Goal: Task Accomplishment & Management: Use online tool/utility

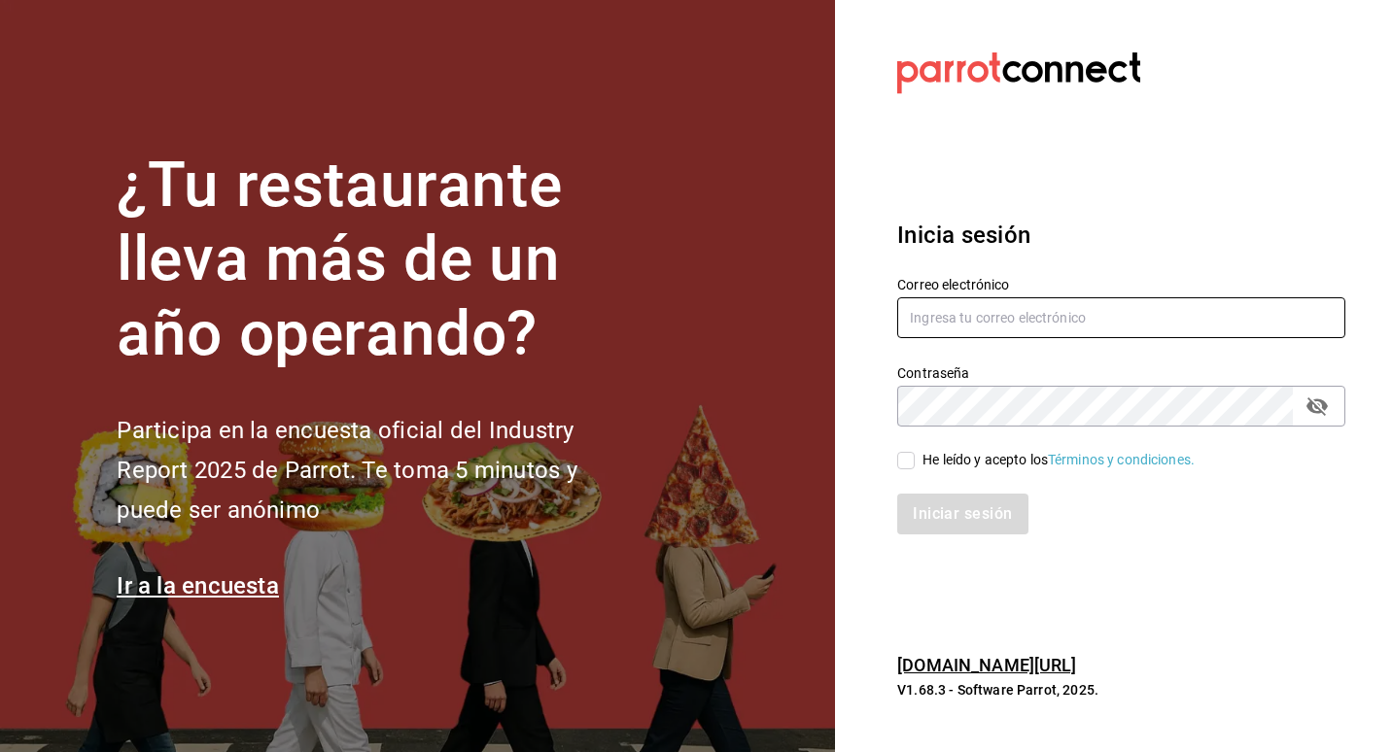
type input "josepalax90@gmail.com"
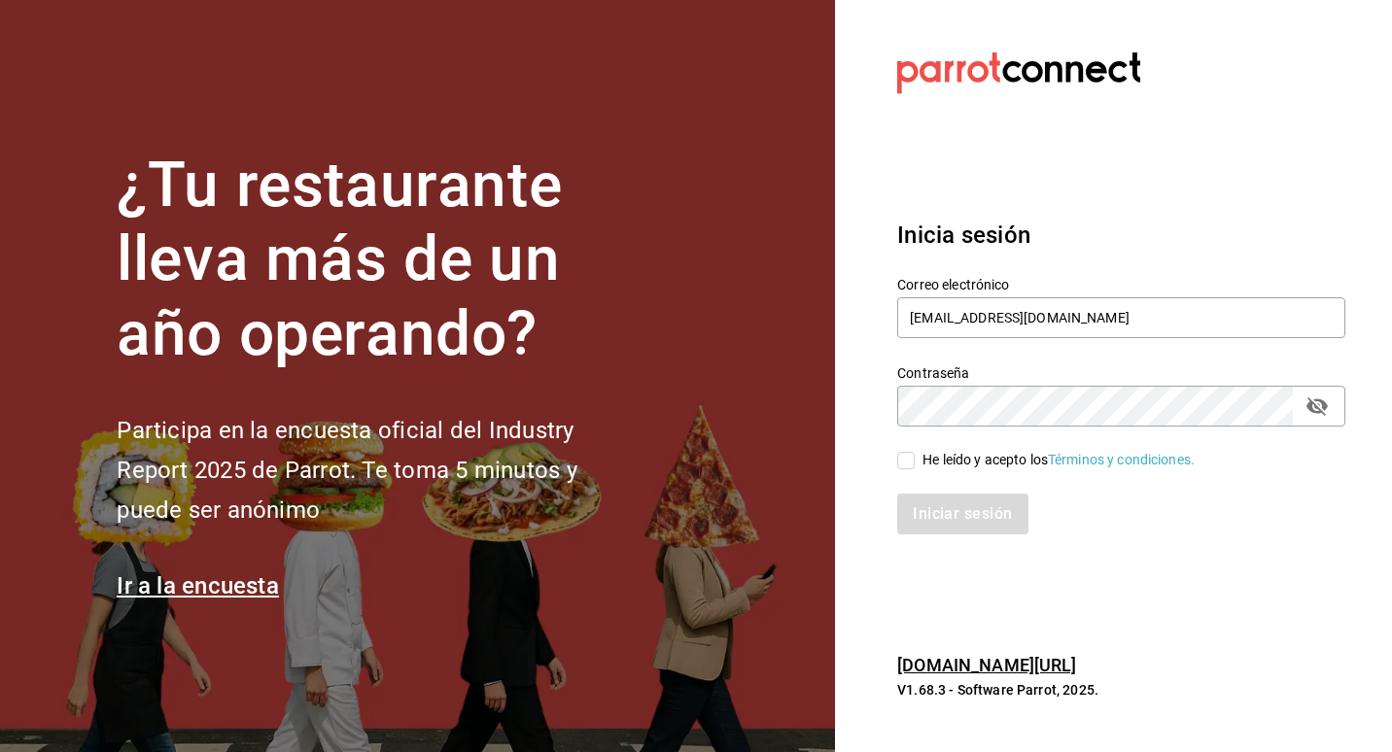
click at [899, 461] on input "He leído y acepto los Términos y condiciones." at bounding box center [905, 460] width 17 height 17
checkbox input "true"
click at [935, 509] on button "Iniciar sesión" at bounding box center [963, 514] width 132 height 41
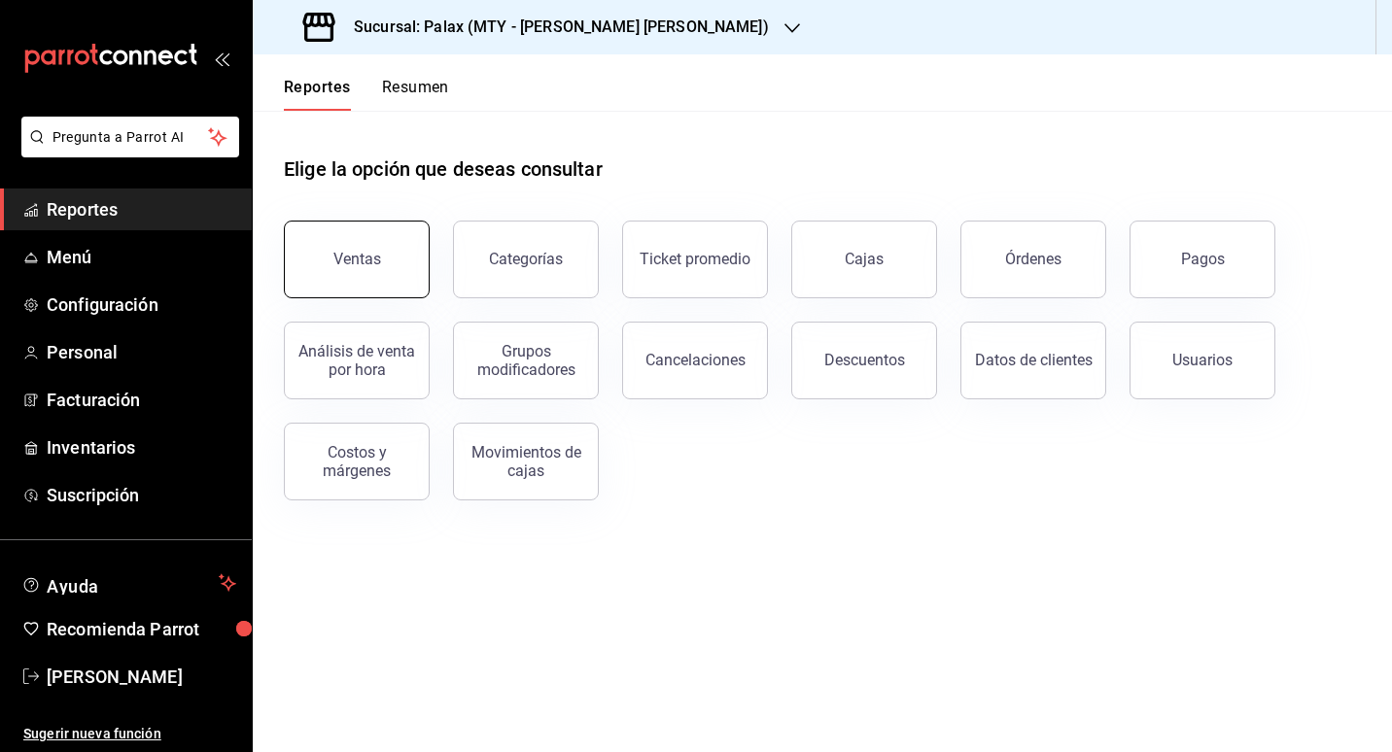
click at [324, 254] on button "Ventas" at bounding box center [357, 260] width 146 height 78
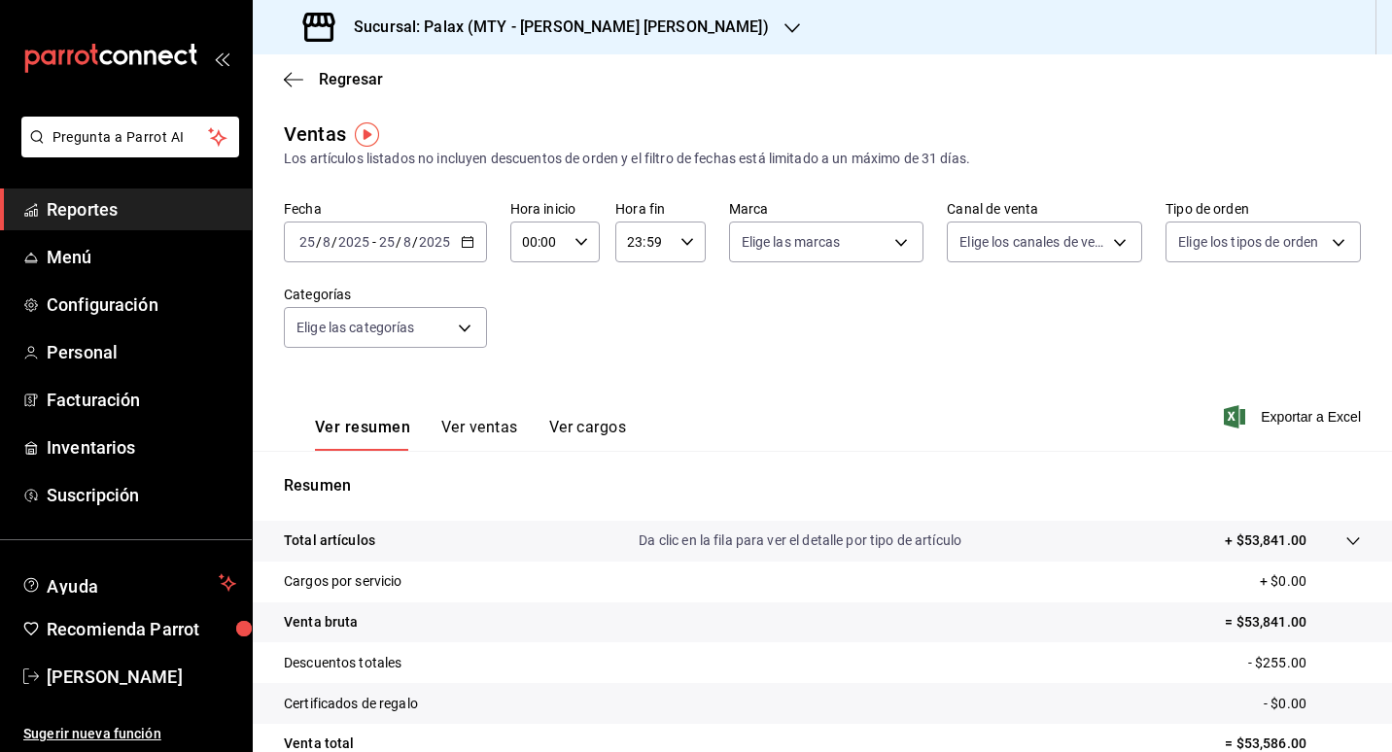
click at [619, 354] on div "Fecha [DATE] [DATE] - [DATE] [DATE] Hora inicio 00:00 Hora inicio Hora fin 23:5…" at bounding box center [822, 285] width 1077 height 171
click at [584, 250] on div "00:00 Hora inicio" at bounding box center [554, 242] width 89 height 41
click at [540, 325] on button "07" at bounding box center [530, 326] width 37 height 39
type input "07:00"
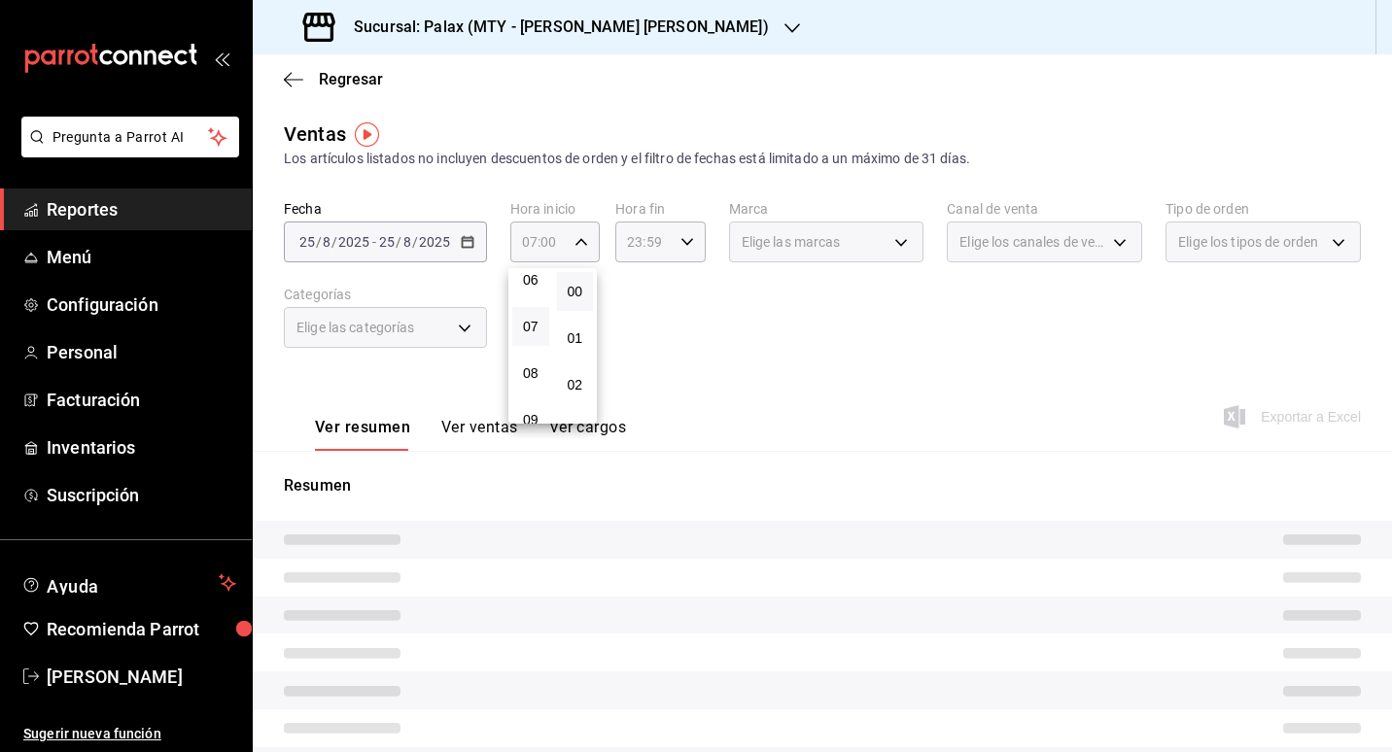
click at [646, 325] on div at bounding box center [696, 376] width 1392 height 752
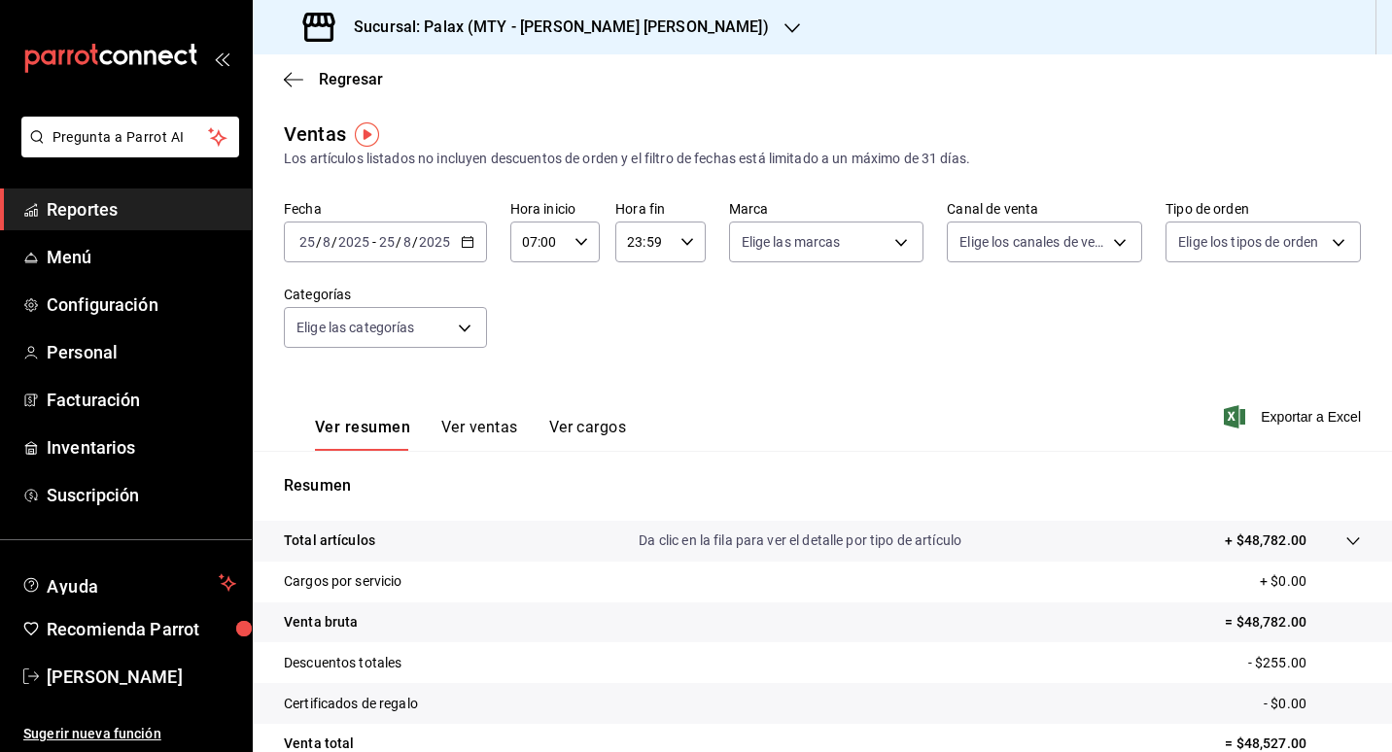
click at [444, 428] on button "Ver ventas" at bounding box center [479, 434] width 77 height 33
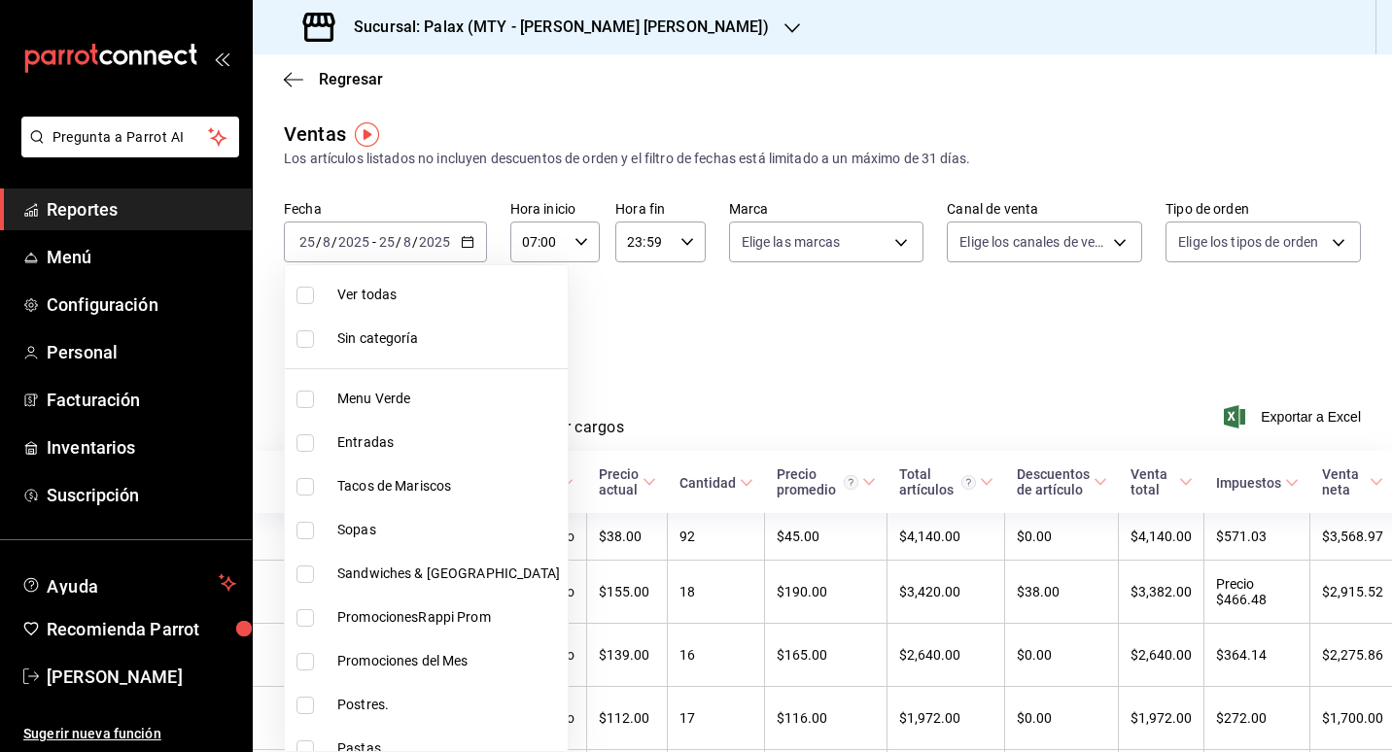
click at [455, 339] on body "Pregunta a Parrot AI Reportes Menú Configuración Personal Facturación Inventari…" at bounding box center [696, 376] width 1392 height 752
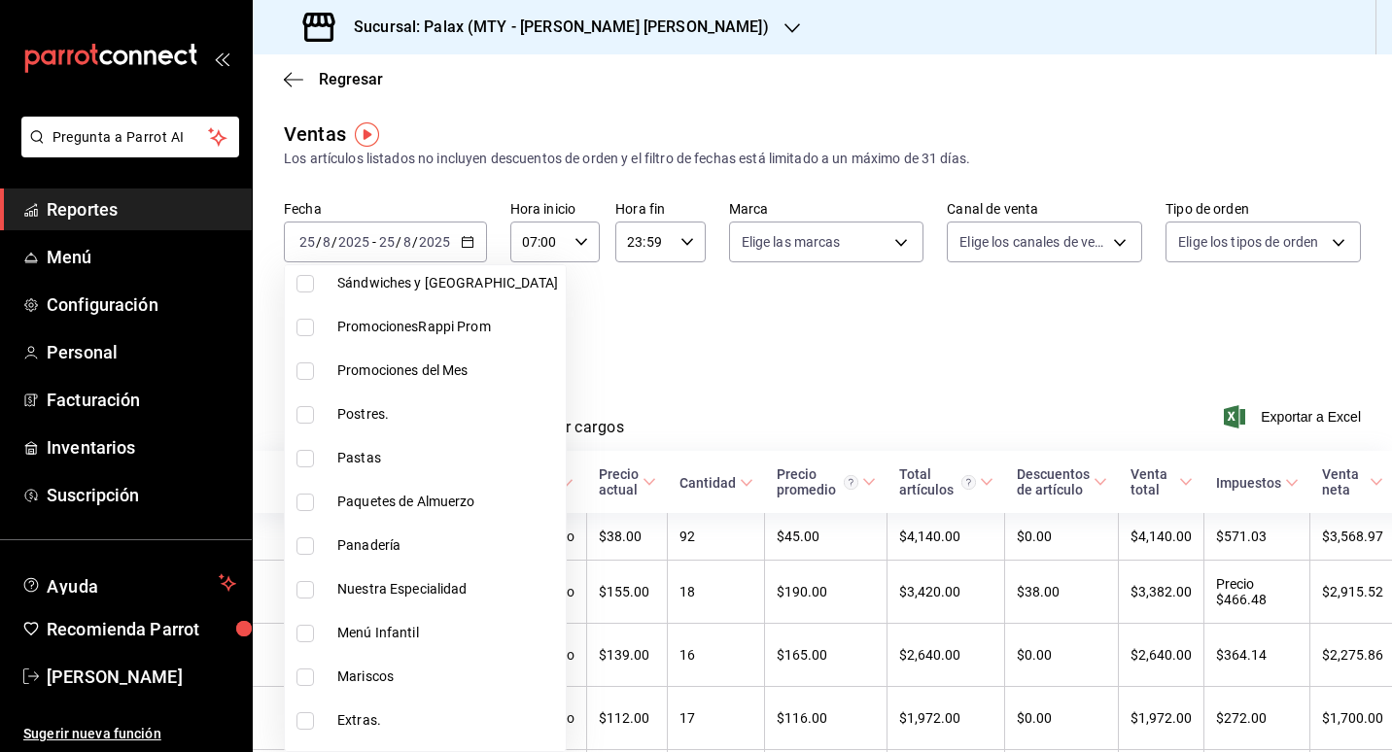
scroll to position [292, 0]
click at [372, 425] on li "Postres." at bounding box center [425, 414] width 281 height 44
type input "8a89bad2-26e7-4c95-8a00-bc9541a17c6a"
checkbox input "true"
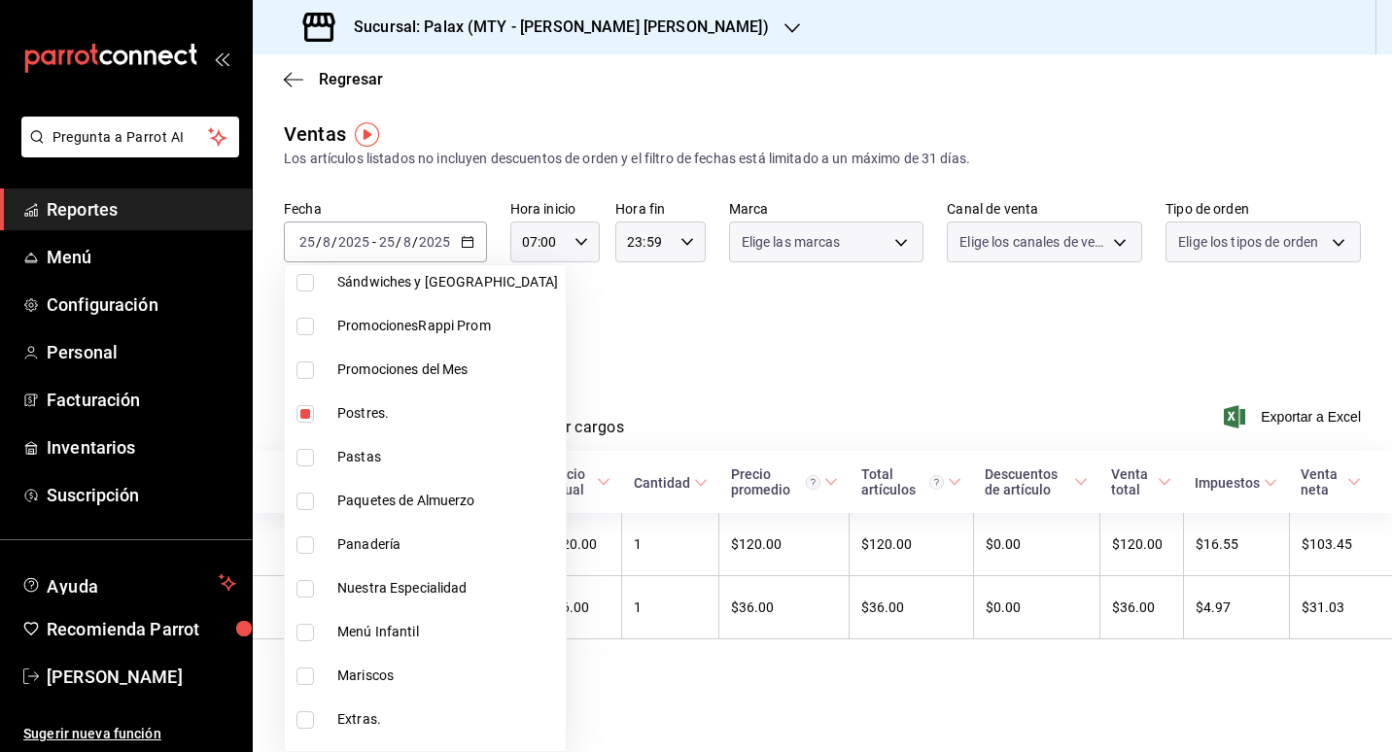
scroll to position [389, 0]
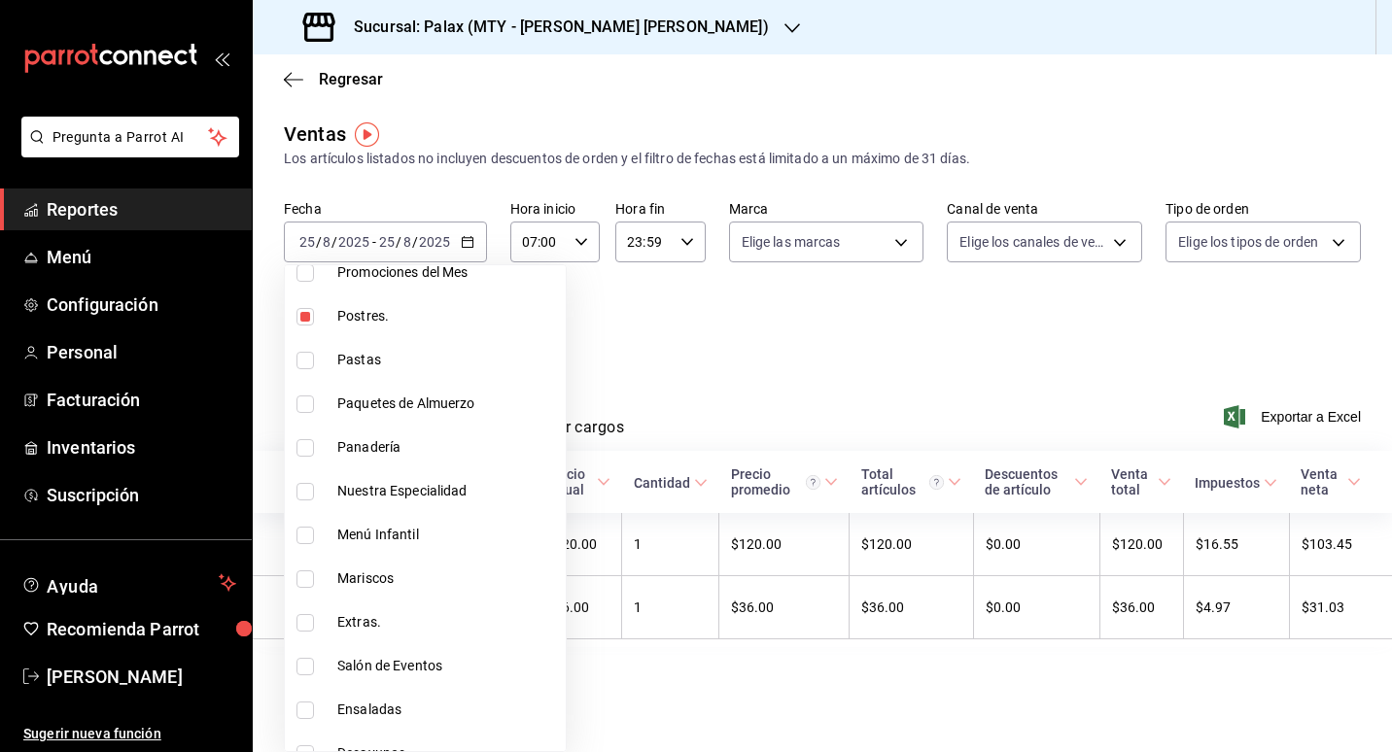
click at [367, 455] on span "Panadería" at bounding box center [447, 447] width 221 height 20
type input "8a89bad2-26e7-4c95-8a00-bc9541a17c6a,1ceab72d-41dd-42cd-99a7-d415d46efd3f"
checkbox input "true"
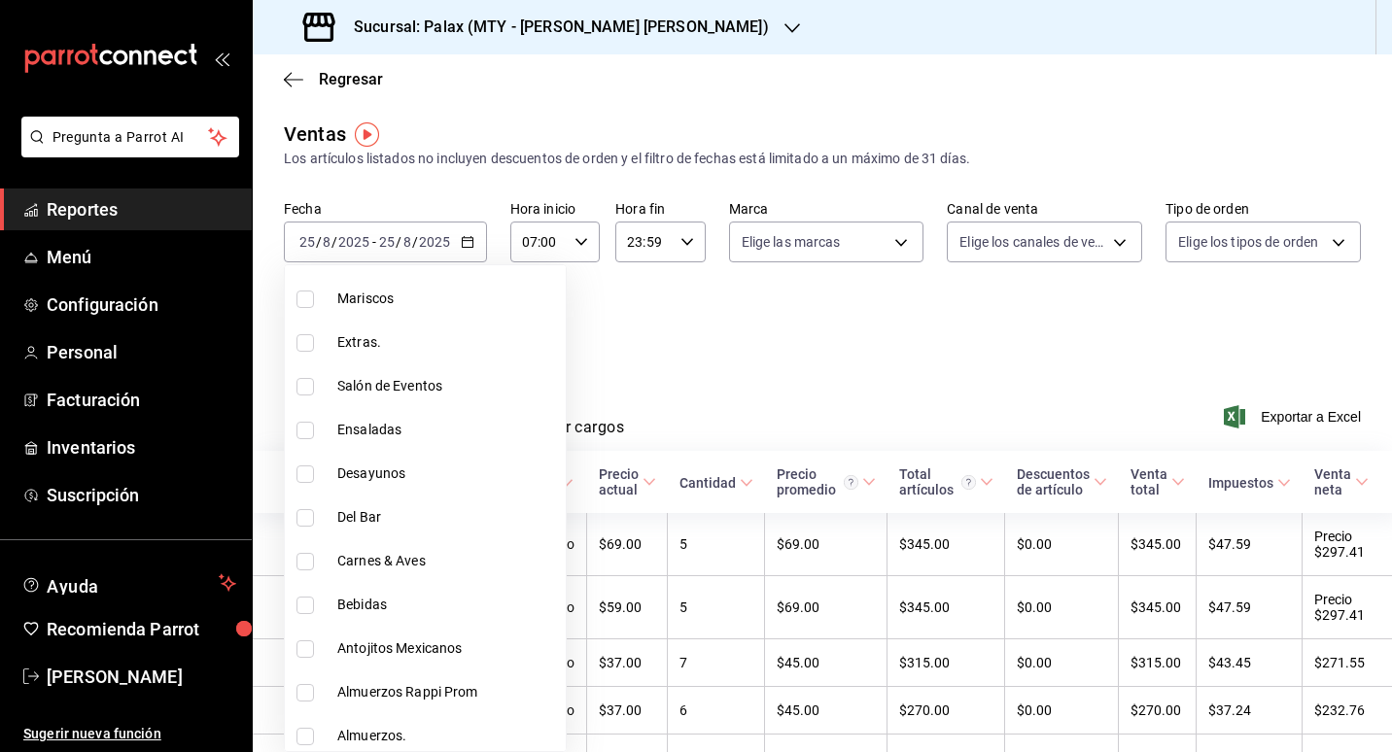
scroll to position [680, 0]
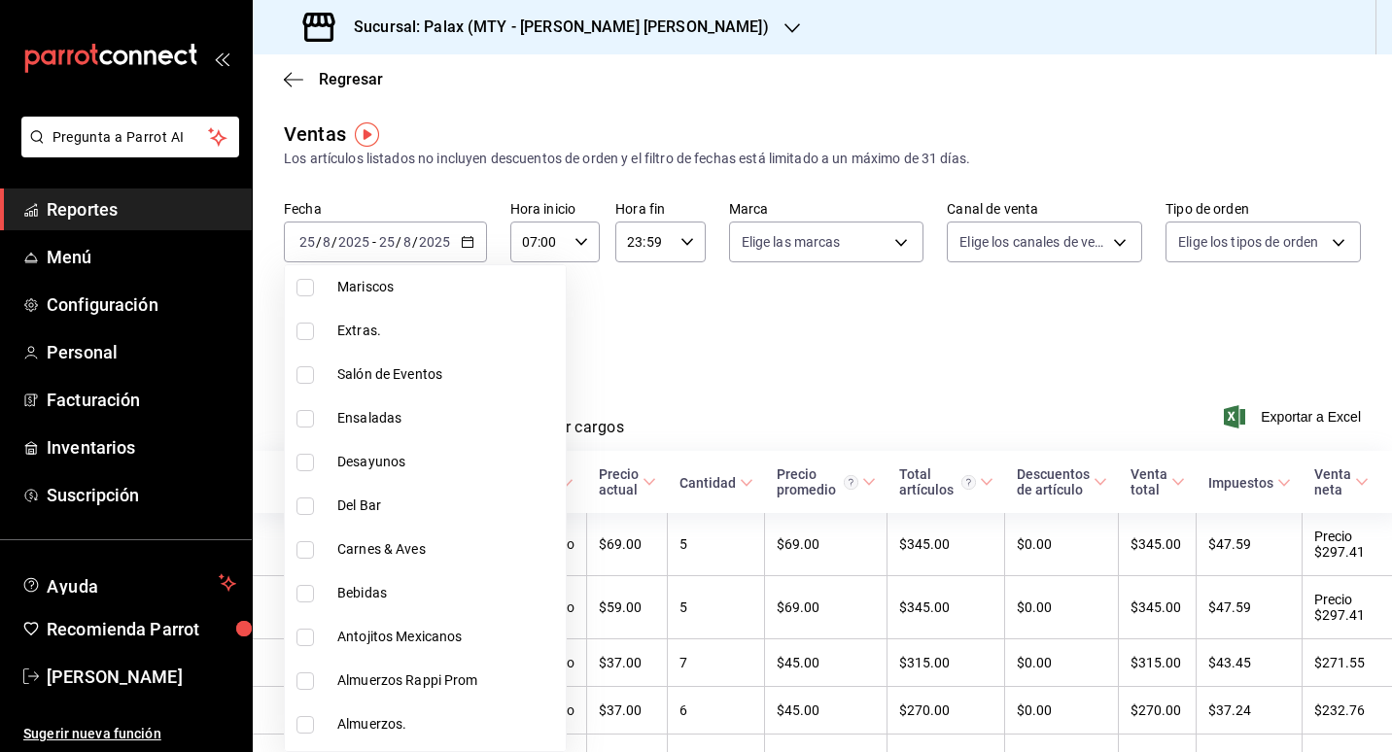
click at [368, 498] on span "Del Bar" at bounding box center [447, 506] width 221 height 20
type input "8a89bad2-26e7-4c95-8a00-bc9541a17c6a,1ceab72d-41dd-42cd-99a7-d415d46efd3f,c8d04…"
checkbox input "true"
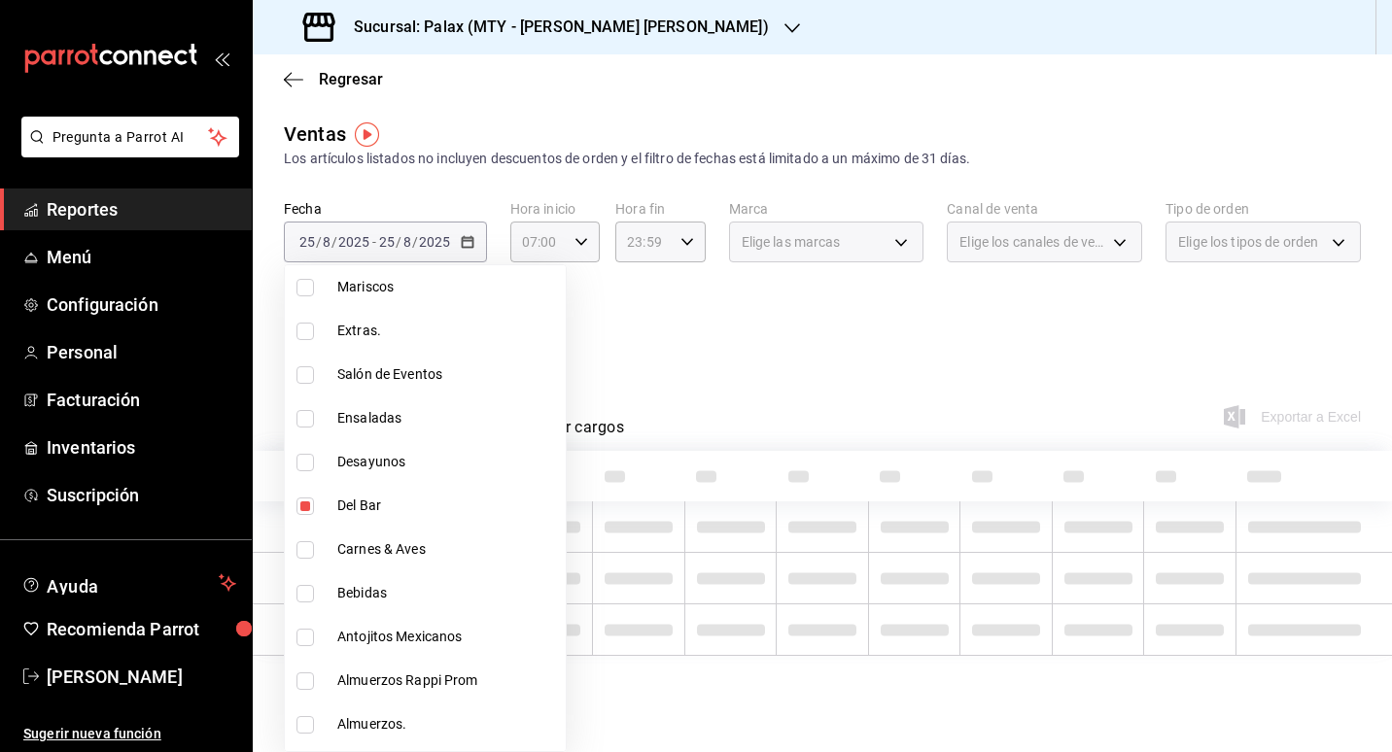
click at [368, 498] on span "Del Bar" at bounding box center [447, 506] width 221 height 20
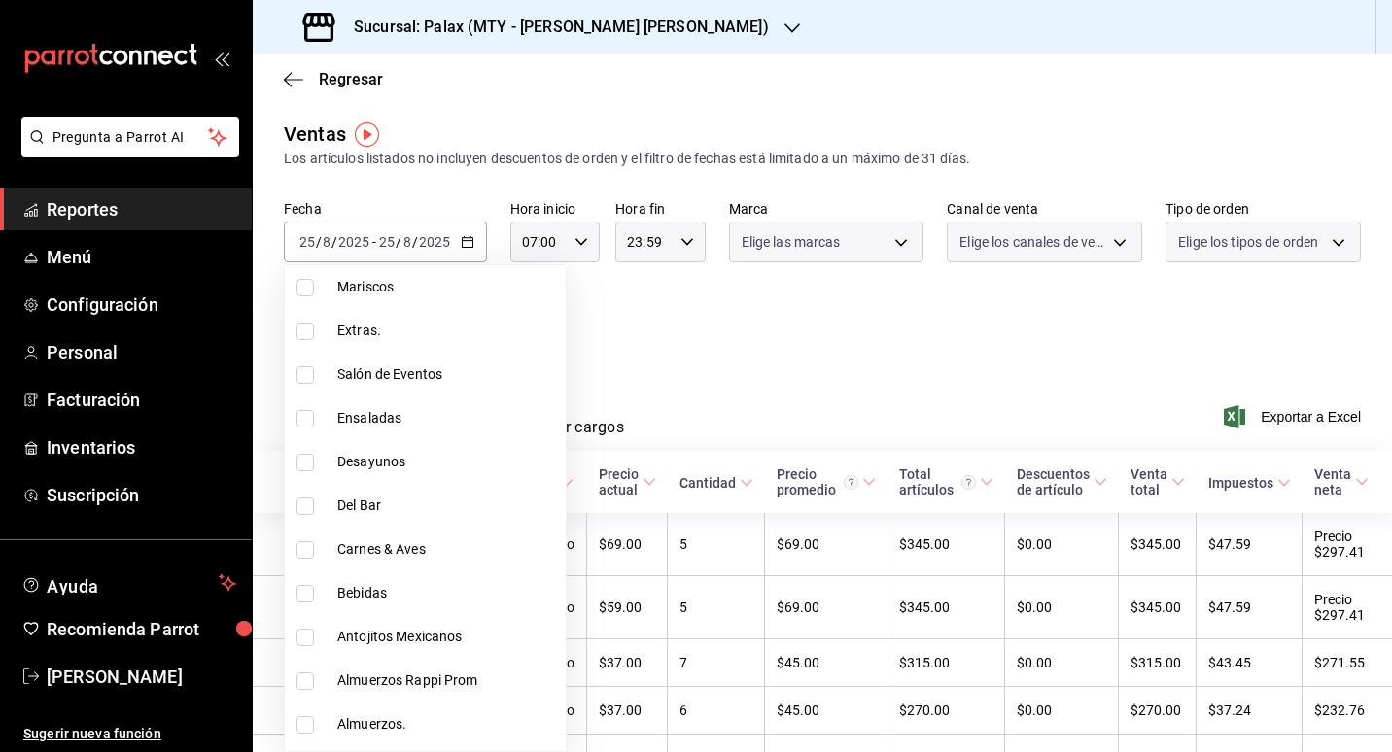
type input "8a89bad2-26e7-4c95-8a00-bc9541a17c6a,1ceab72d-41dd-42cd-99a7-d415d46efd3f"
checkbox input "false"
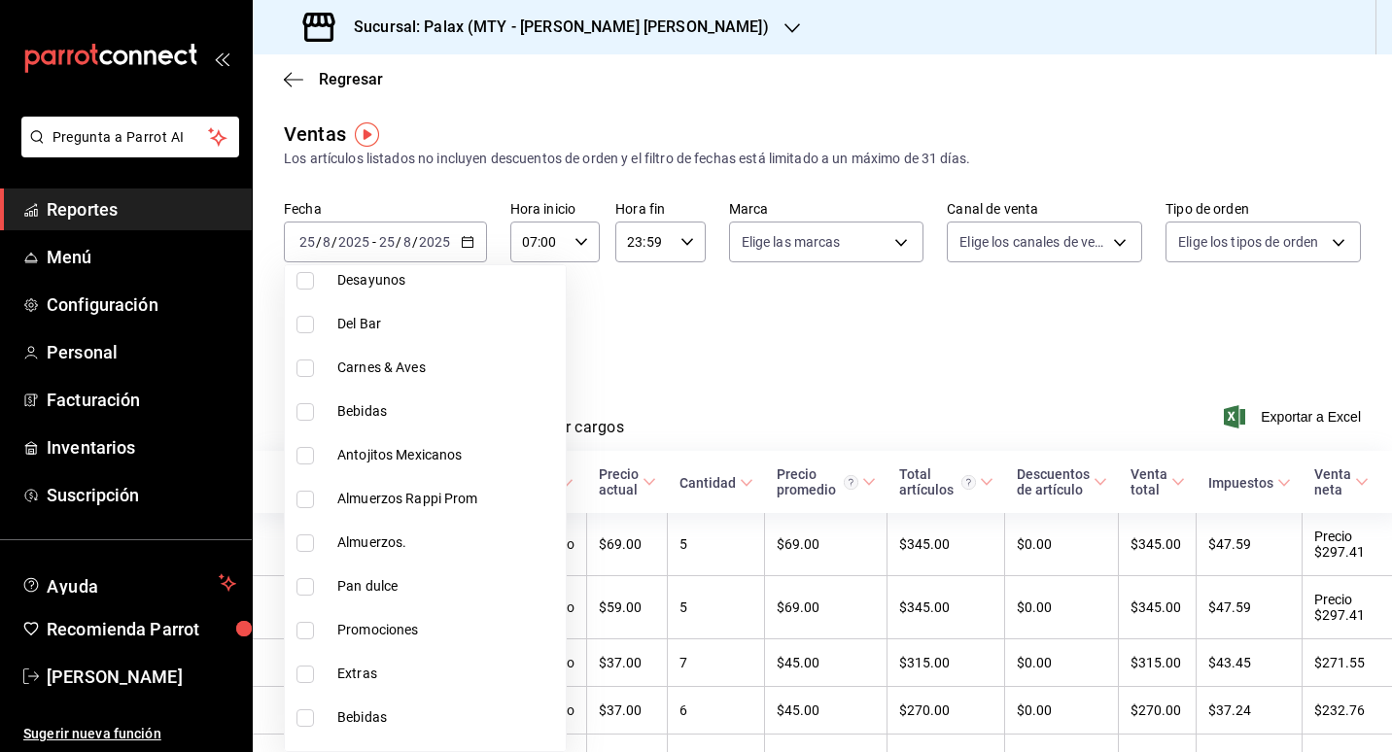
scroll to position [875, 0]
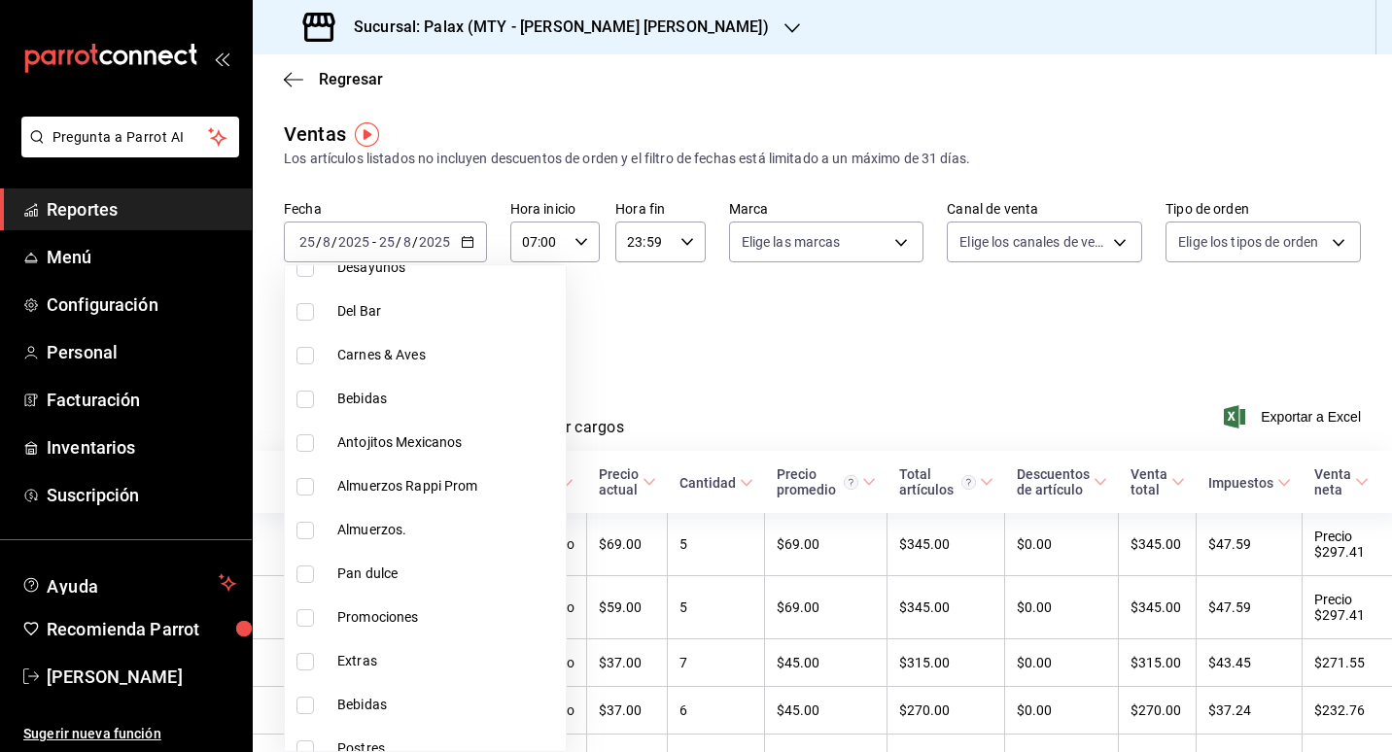
click at [376, 581] on span "Pan dulce" at bounding box center [447, 574] width 221 height 20
type input "8a89bad2-26e7-4c95-8a00-bc9541a17c6a,1ceab72d-41dd-42cd-99a7-d415d46efd3f,feec2…"
checkbox input "true"
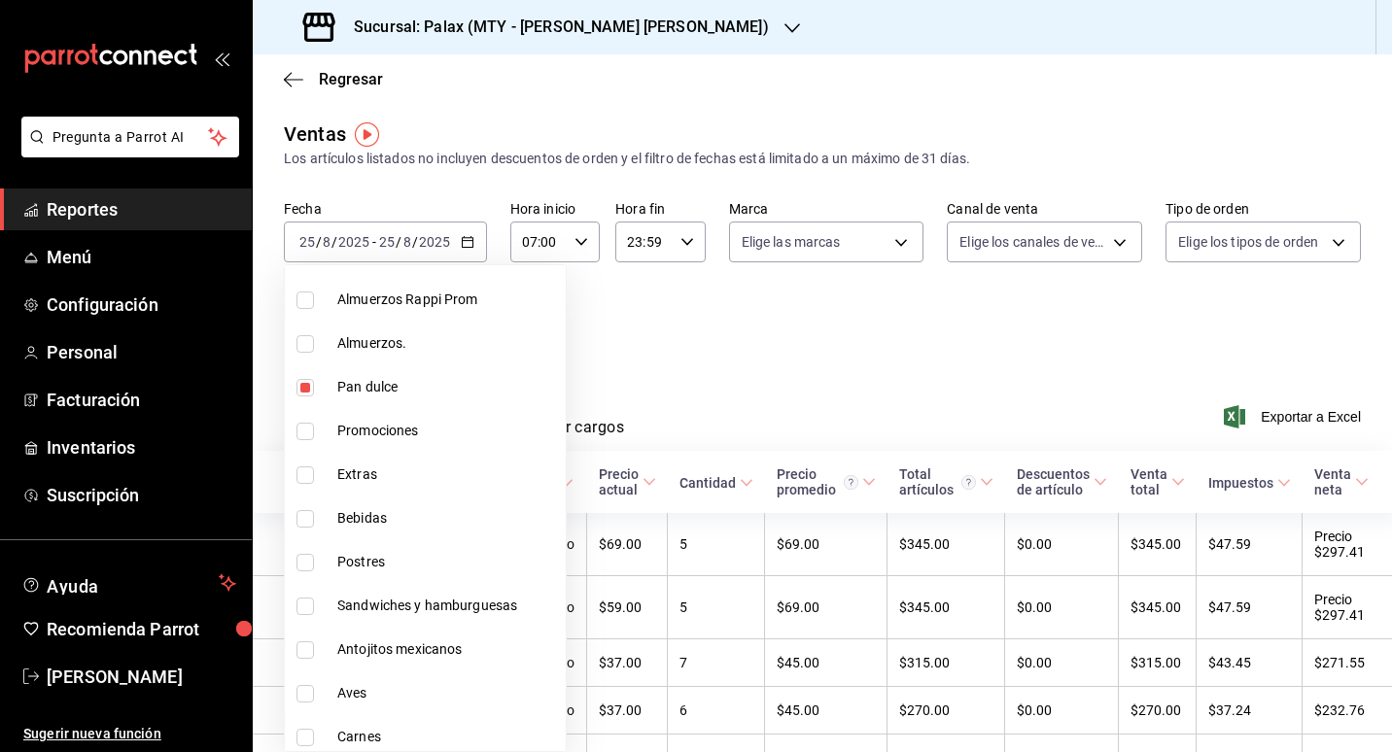
scroll to position [1069, 0]
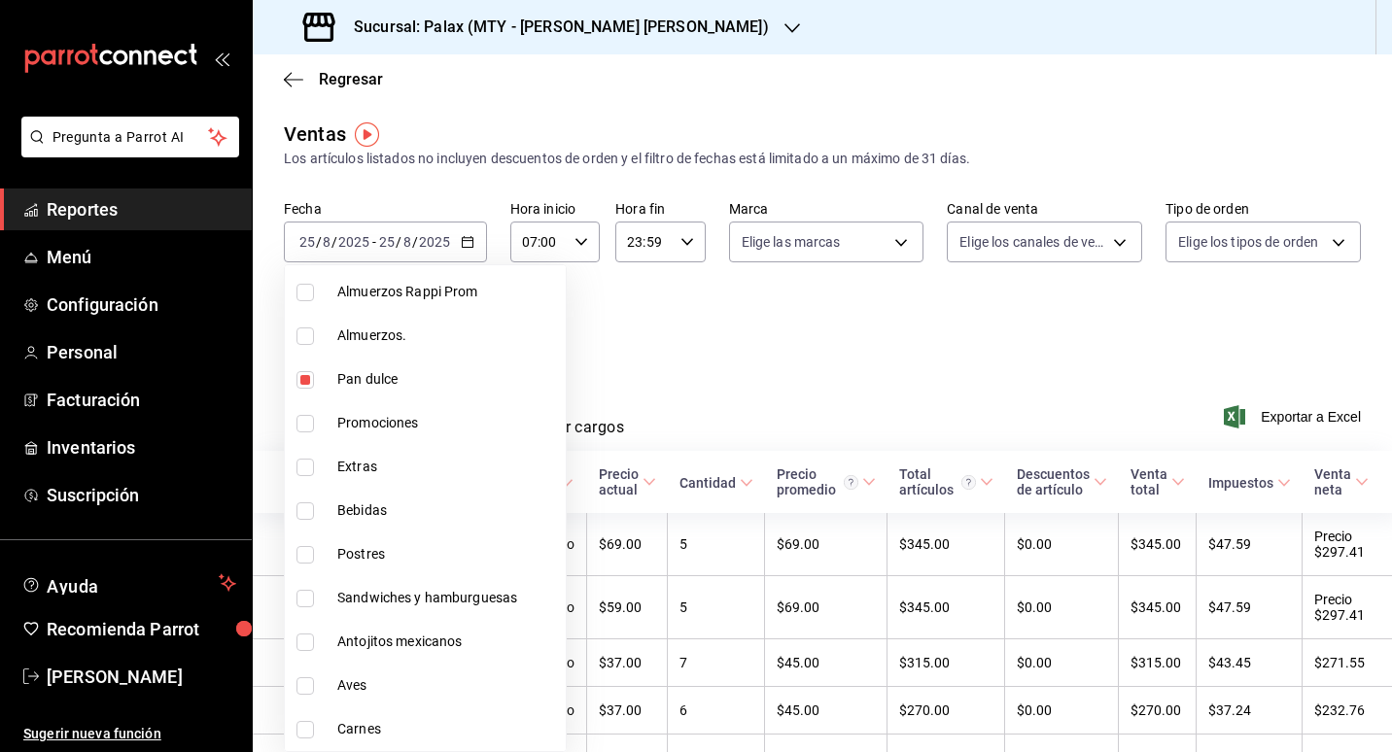
click at [394, 563] on span "Postres" at bounding box center [447, 554] width 221 height 20
type input "8a89bad2-26e7-4c95-8a00-bc9541a17c6a,1ceab72d-41dd-42cd-99a7-d415d46efd3f,feec2…"
checkbox input "true"
click at [752, 341] on div at bounding box center [696, 376] width 1392 height 752
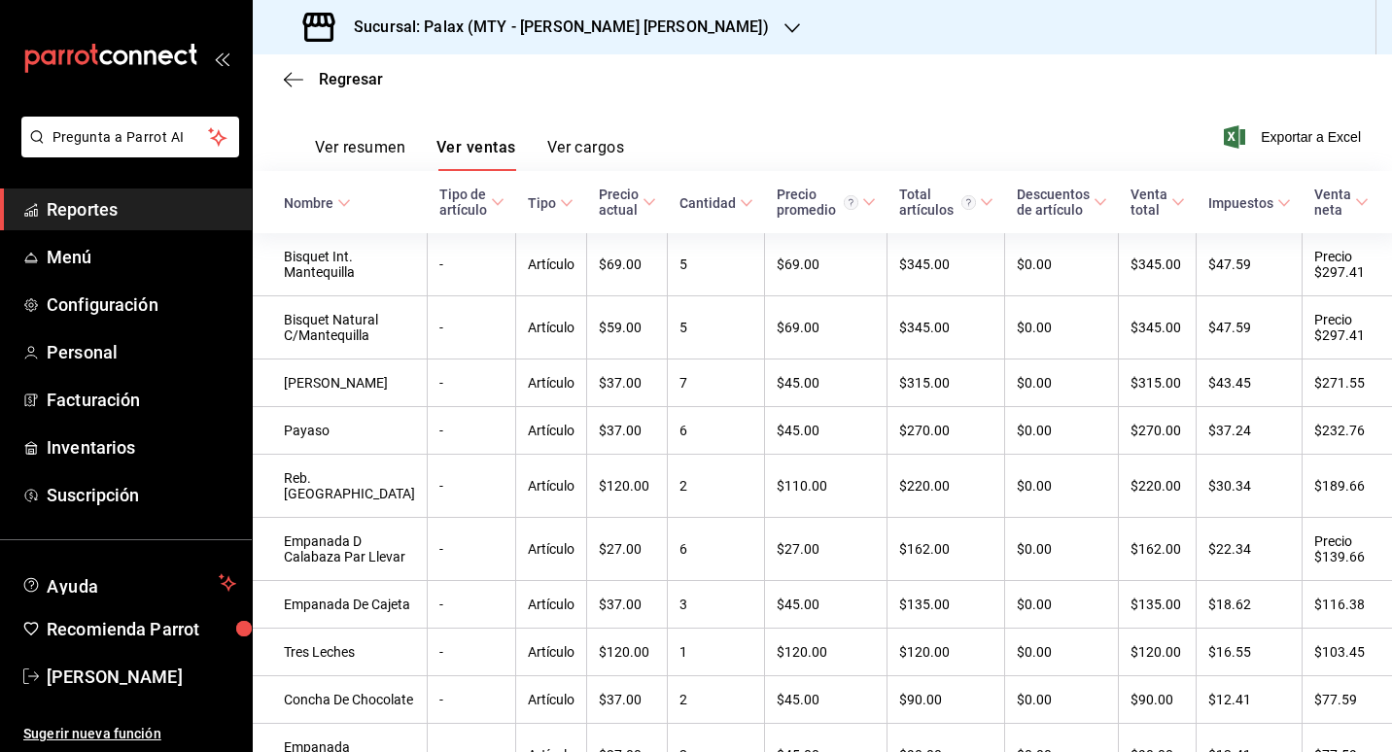
scroll to position [292, 0]
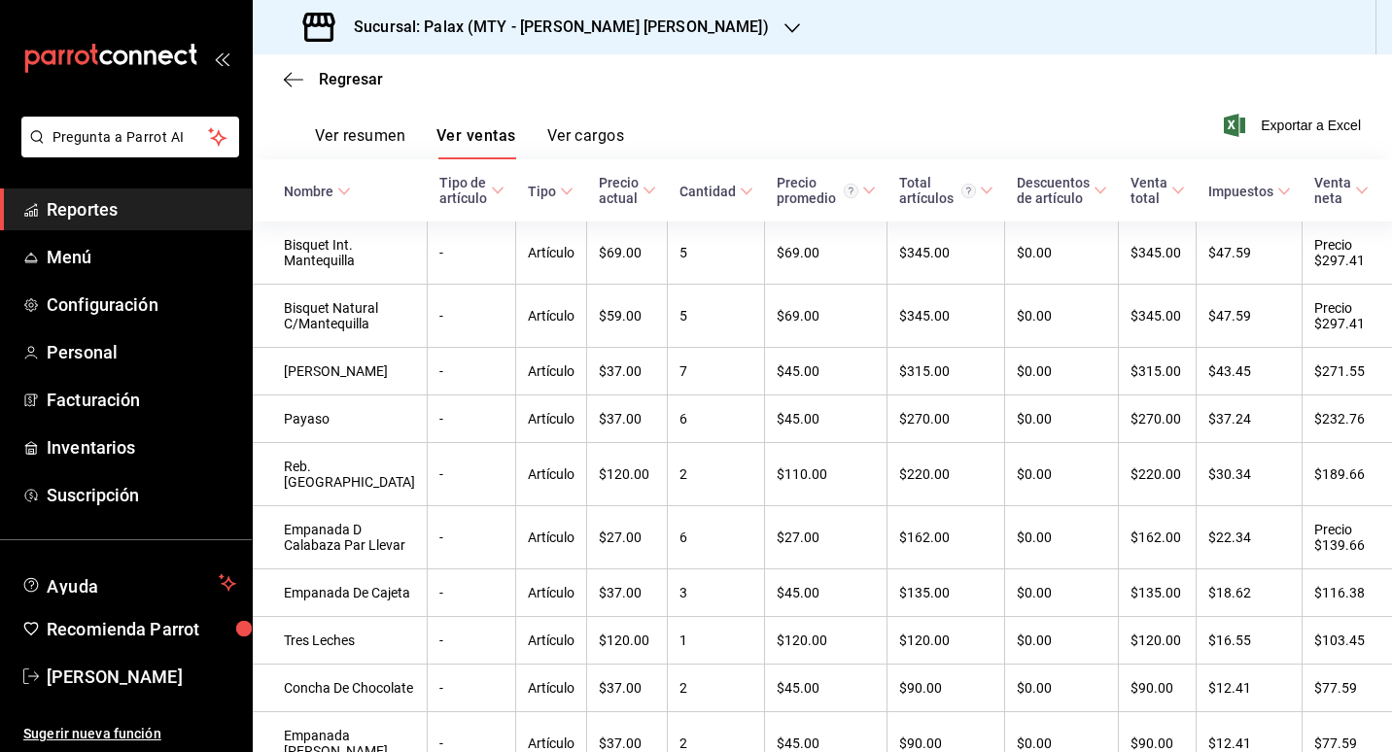
click at [299, 186] on div "Nombre" at bounding box center [309, 192] width 50 height 16
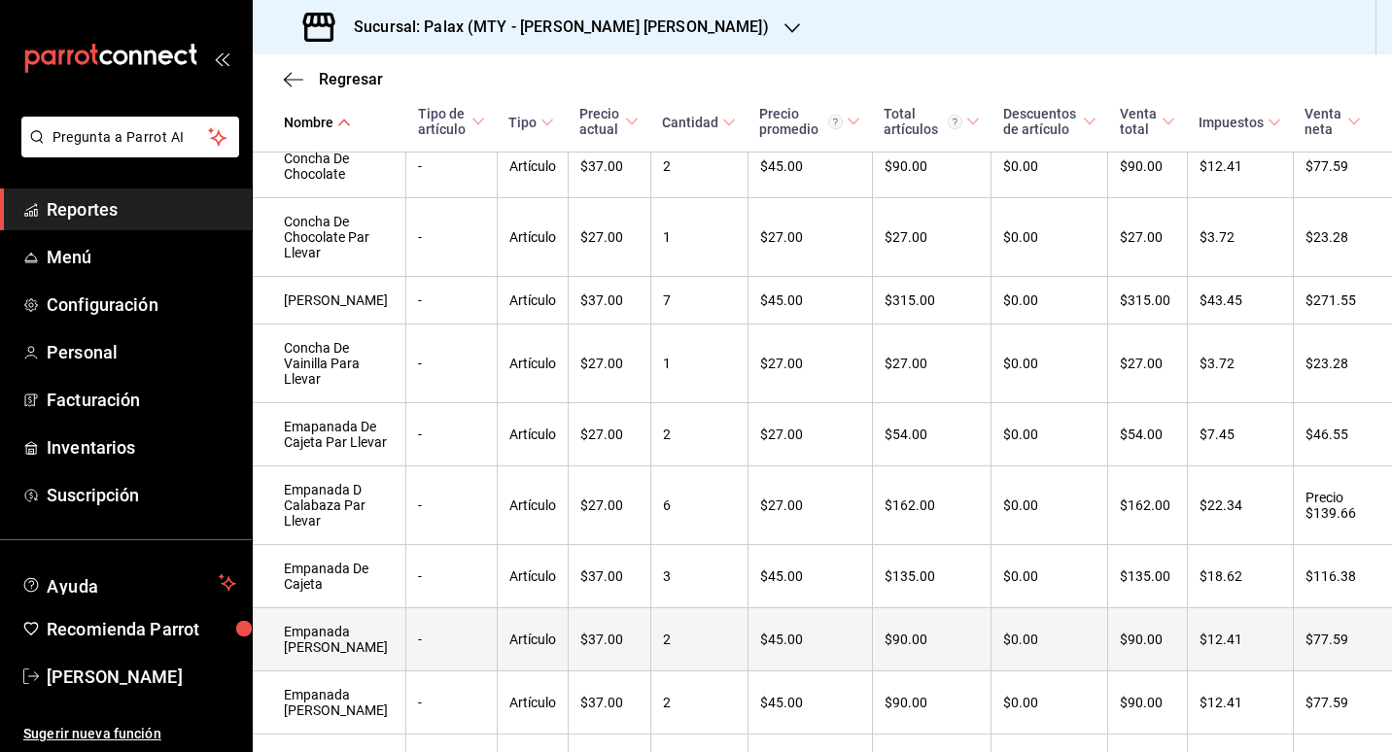
scroll to position [875, 0]
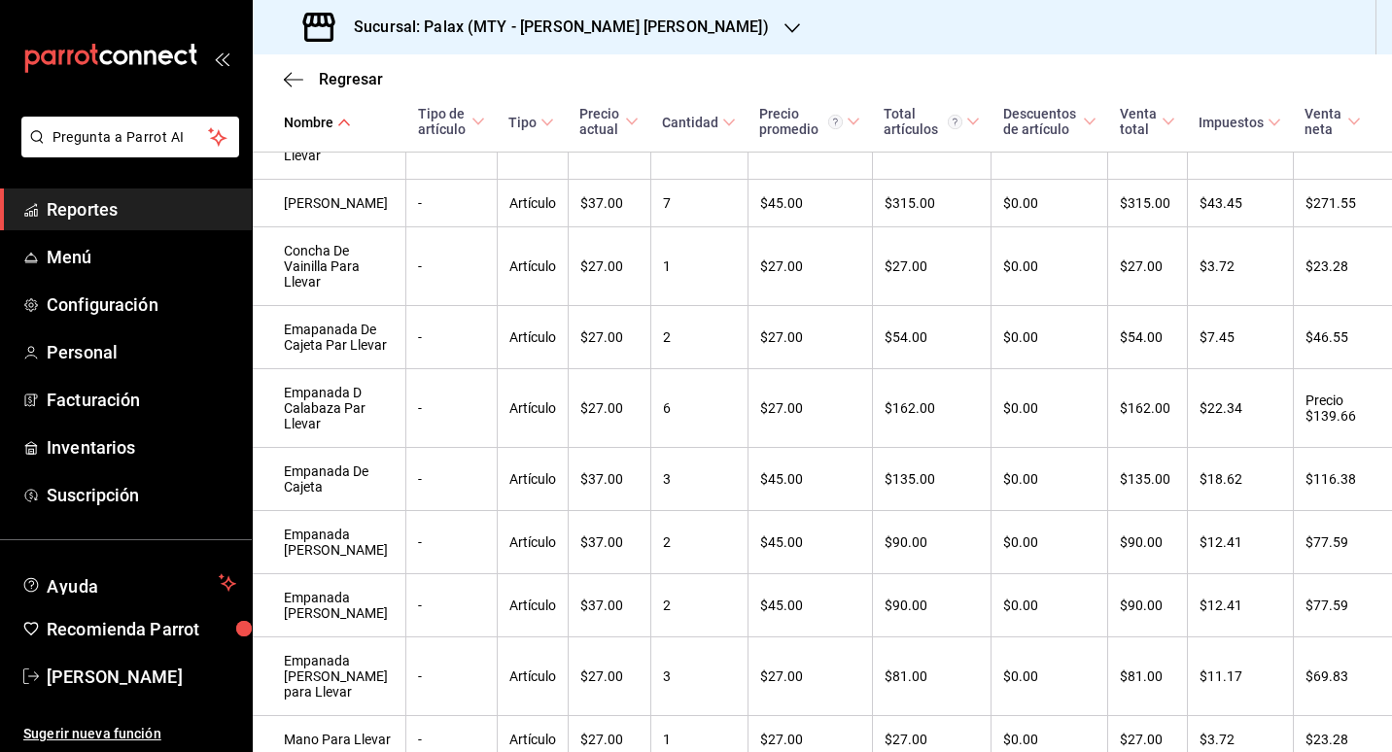
click at [784, 31] on icon "button" at bounding box center [792, 28] width 16 height 10
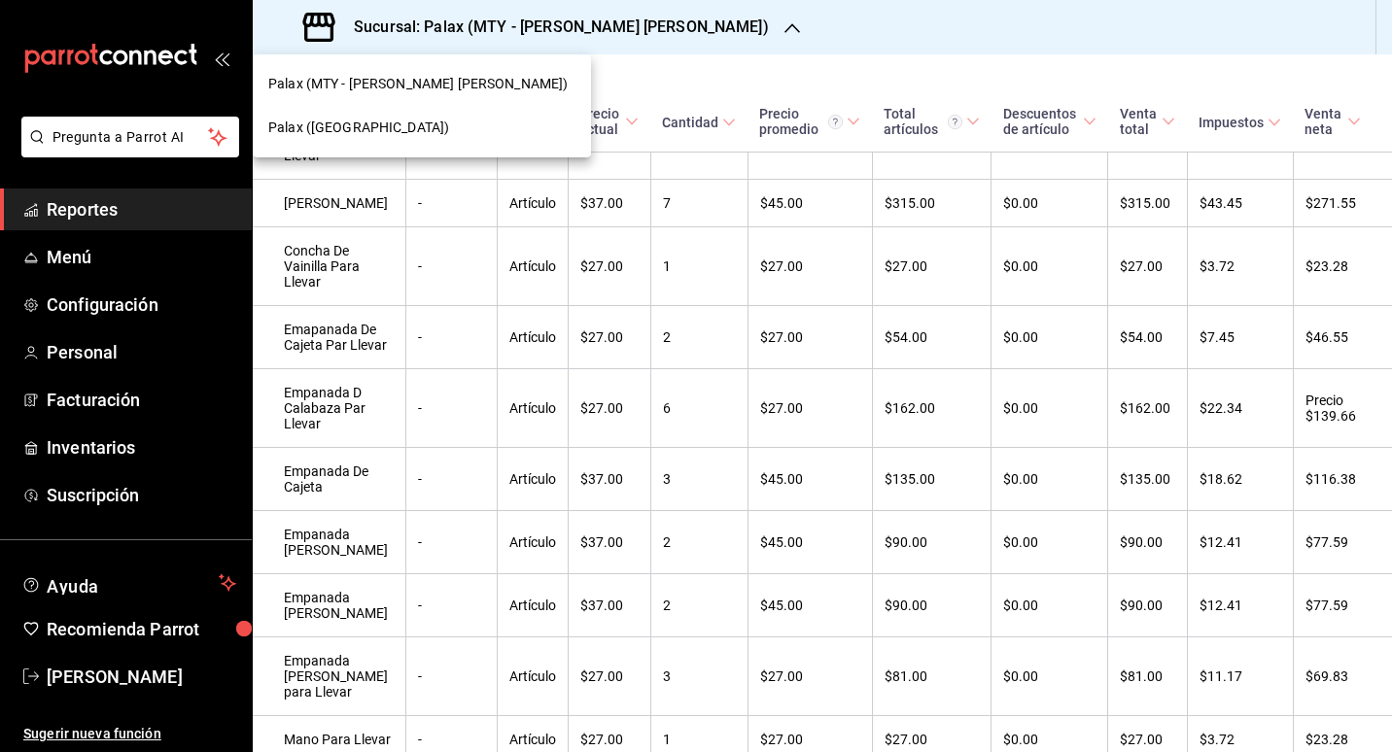
click at [344, 120] on span "Palax ([GEOGRAPHIC_DATA])" at bounding box center [358, 128] width 181 height 20
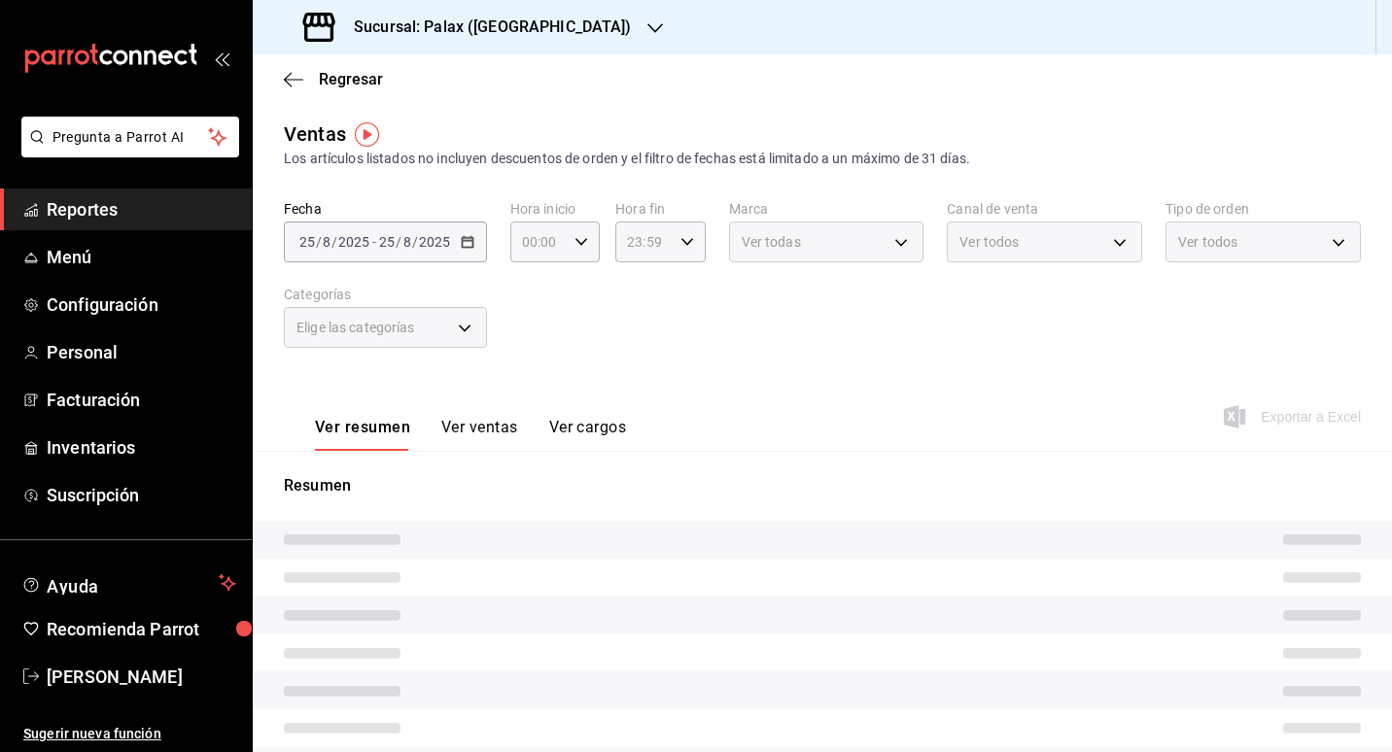
type input "07:00"
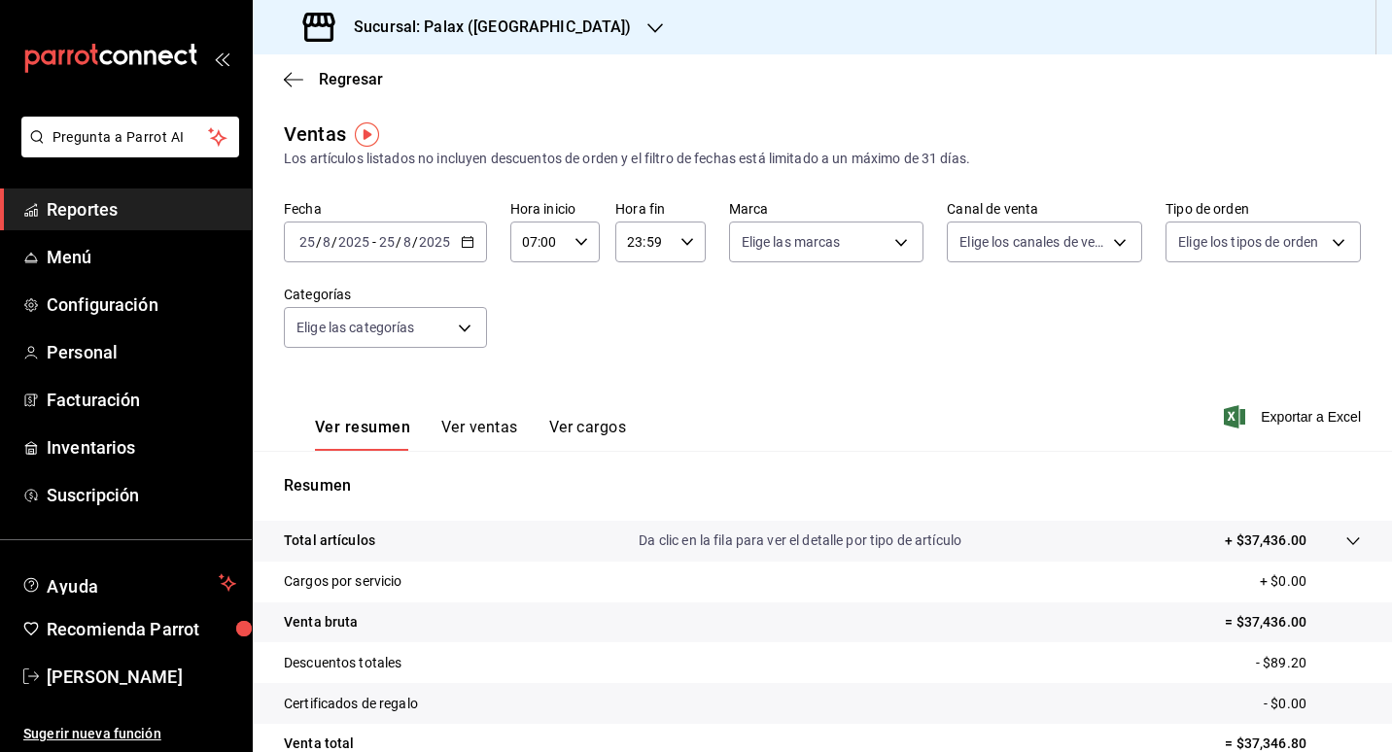
click at [485, 420] on button "Ver ventas" at bounding box center [479, 434] width 77 height 33
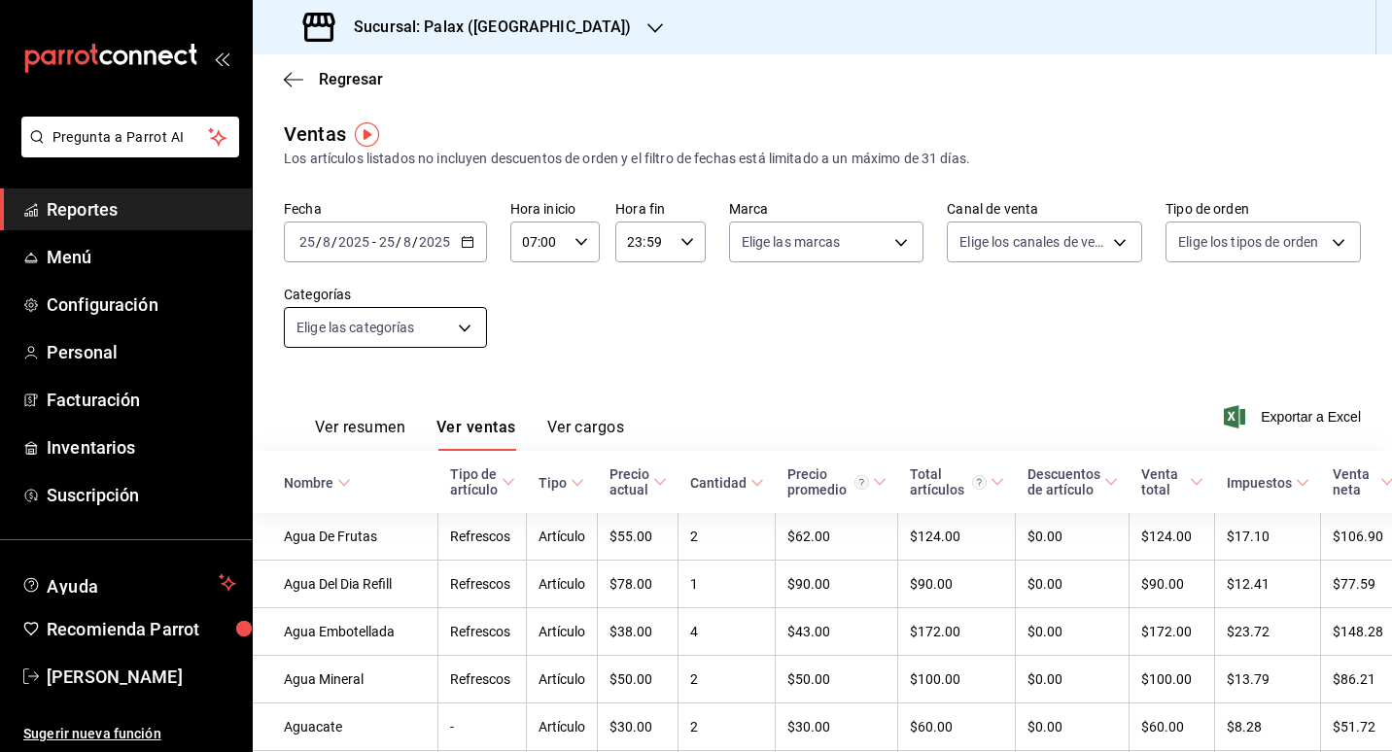
click at [465, 329] on body "Pregunta a Parrot AI Reportes Menú Configuración Personal Facturación Inventari…" at bounding box center [696, 376] width 1392 height 752
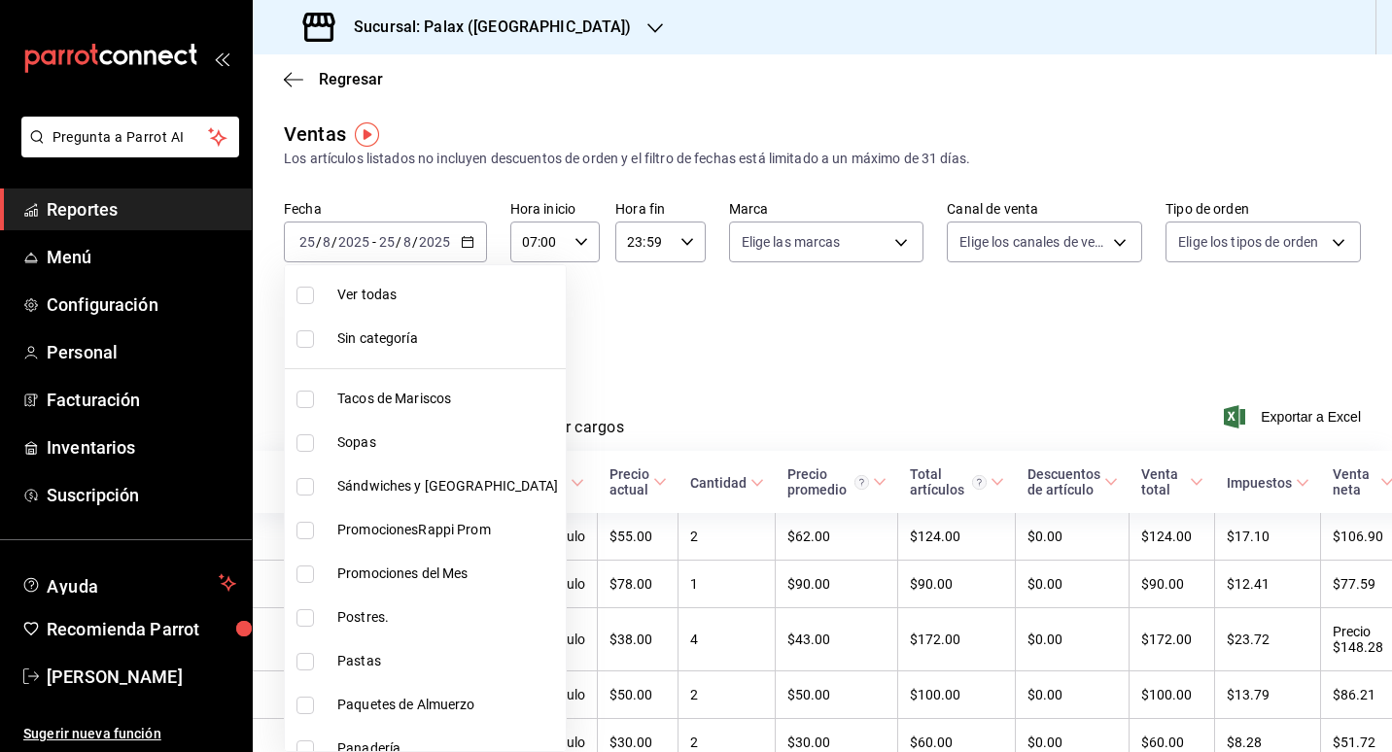
click at [364, 627] on span "Postres." at bounding box center [447, 617] width 221 height 20
type input "5f074bd3-619d-4e10-94fa-620713841d38"
checkbox input "true"
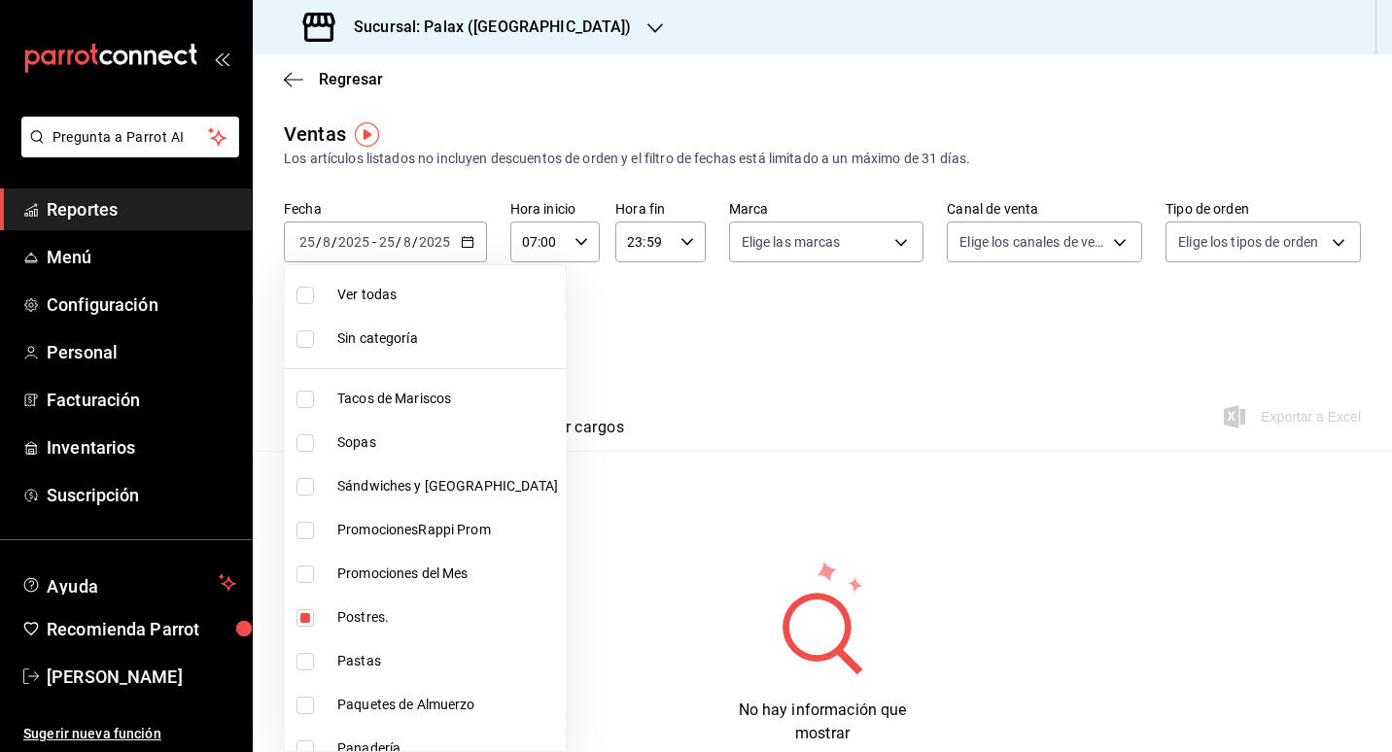
scroll to position [194, 0]
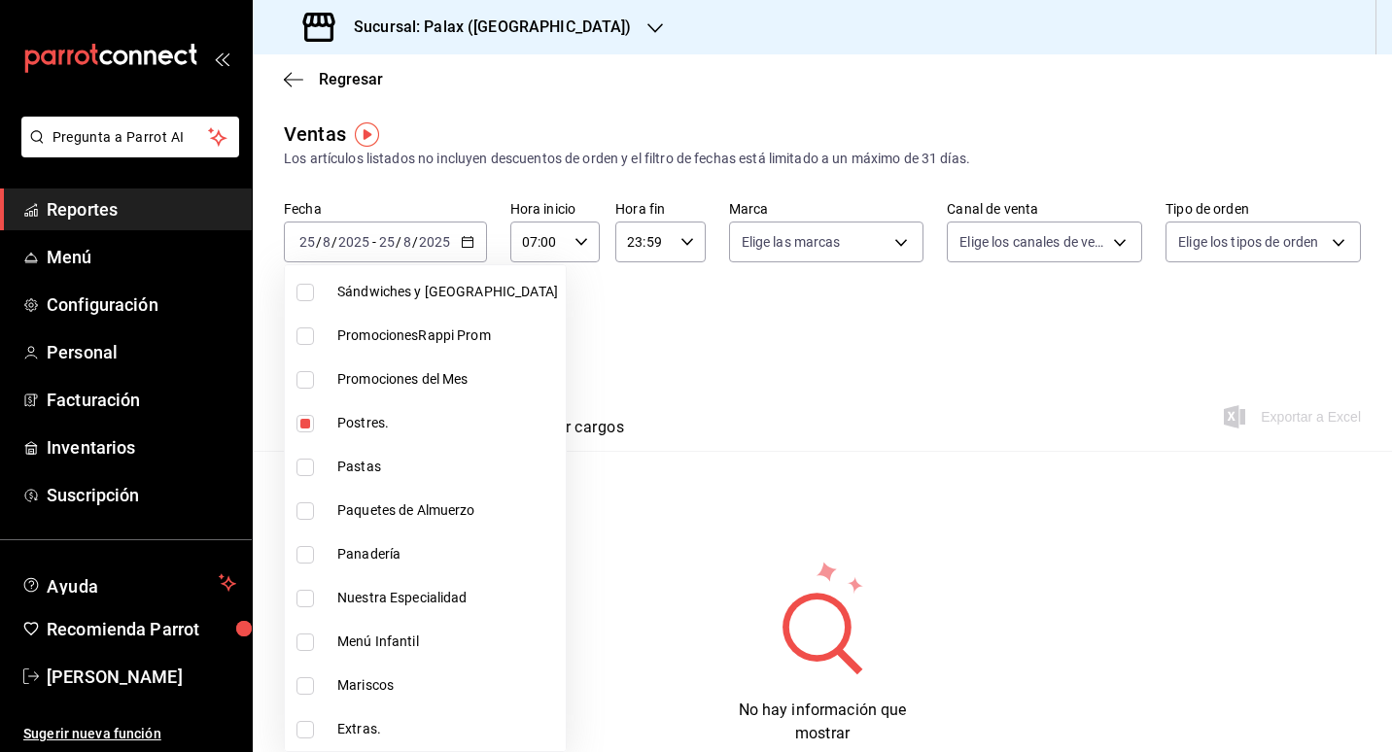
click at [391, 542] on li "Panadería" at bounding box center [425, 555] width 281 height 44
type input "5f074bd3-619d-4e10-94fa-620713841d38,90d14028-a2c9-4fb8-b762-41d9ea373592"
checkbox input "true"
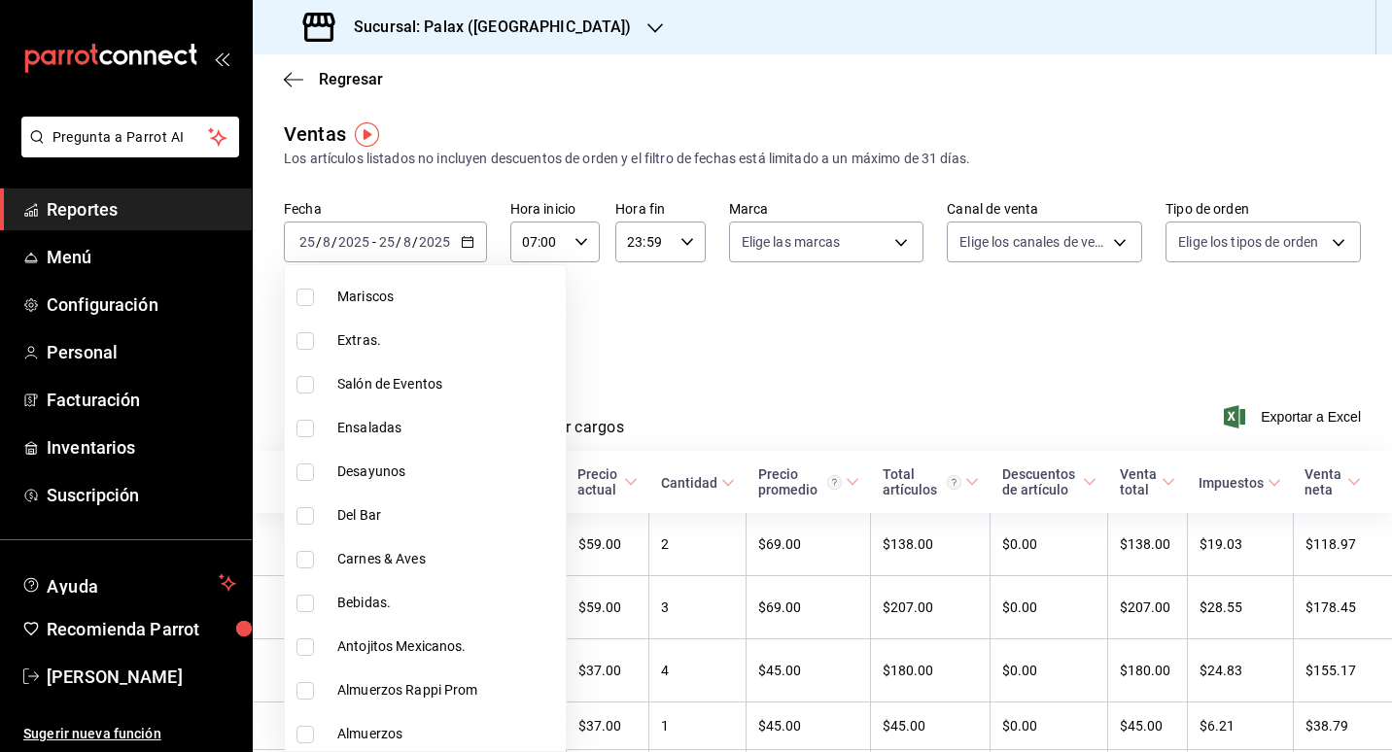
scroll to position [680, 0]
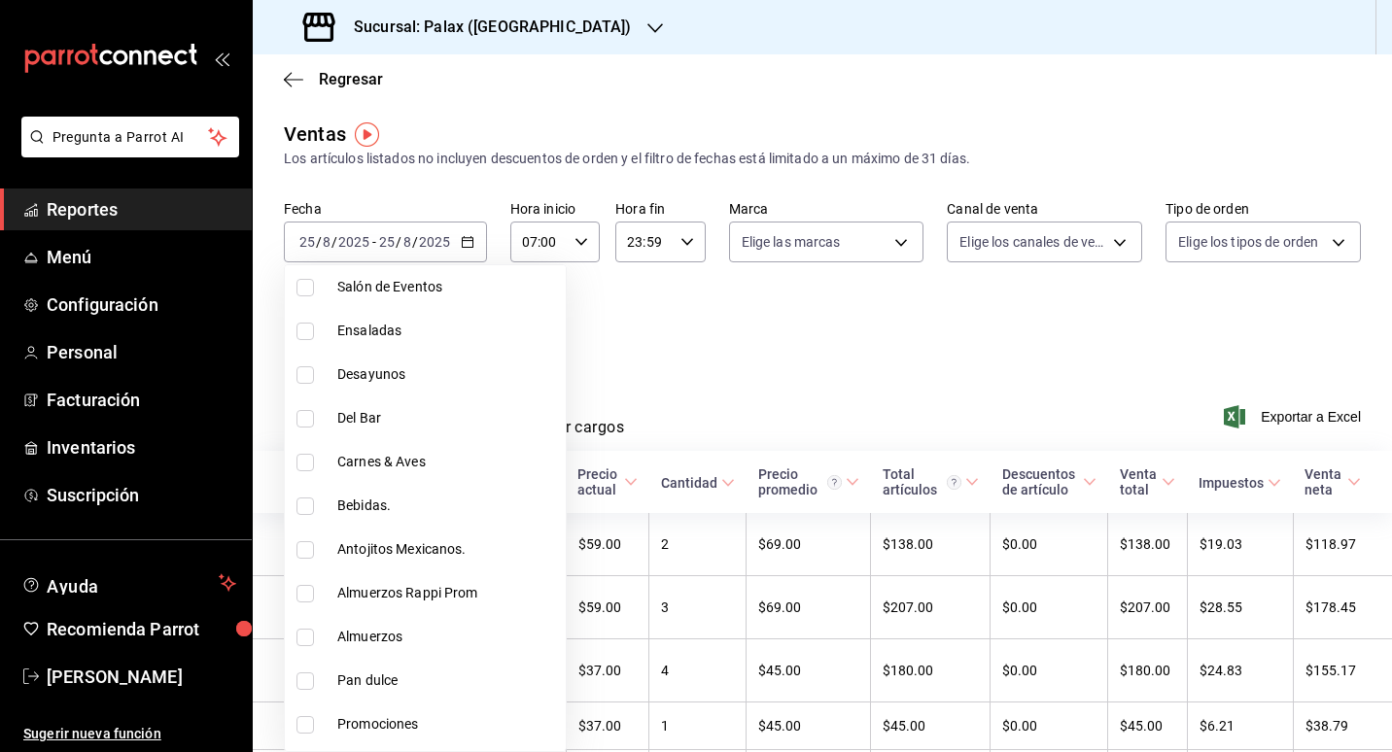
click at [388, 672] on span "Pan dulce" at bounding box center [447, 681] width 221 height 20
type input "5f074bd3-619d-4e10-94fa-620713841d38,90d14028-a2c9-4fb8-b762-41d9ea373592,a0032…"
checkbox input "true"
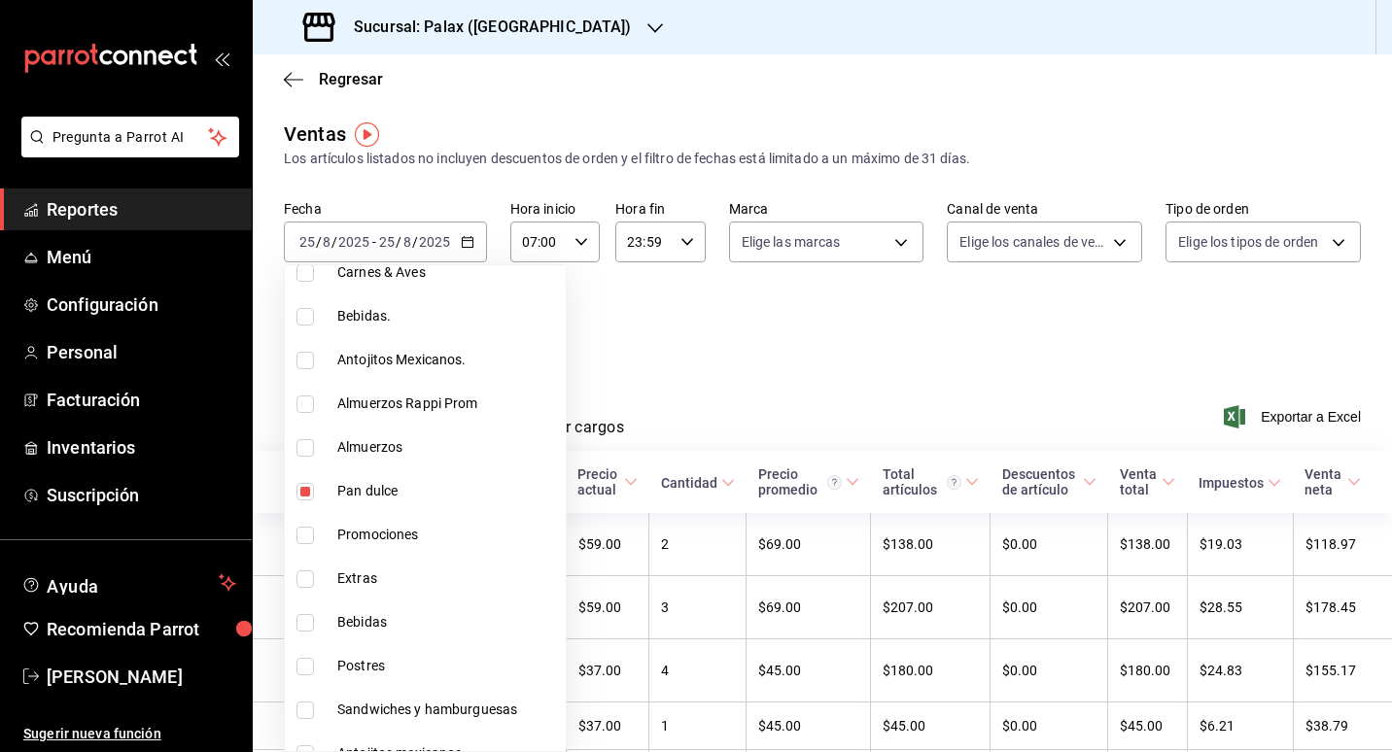
scroll to position [875, 0]
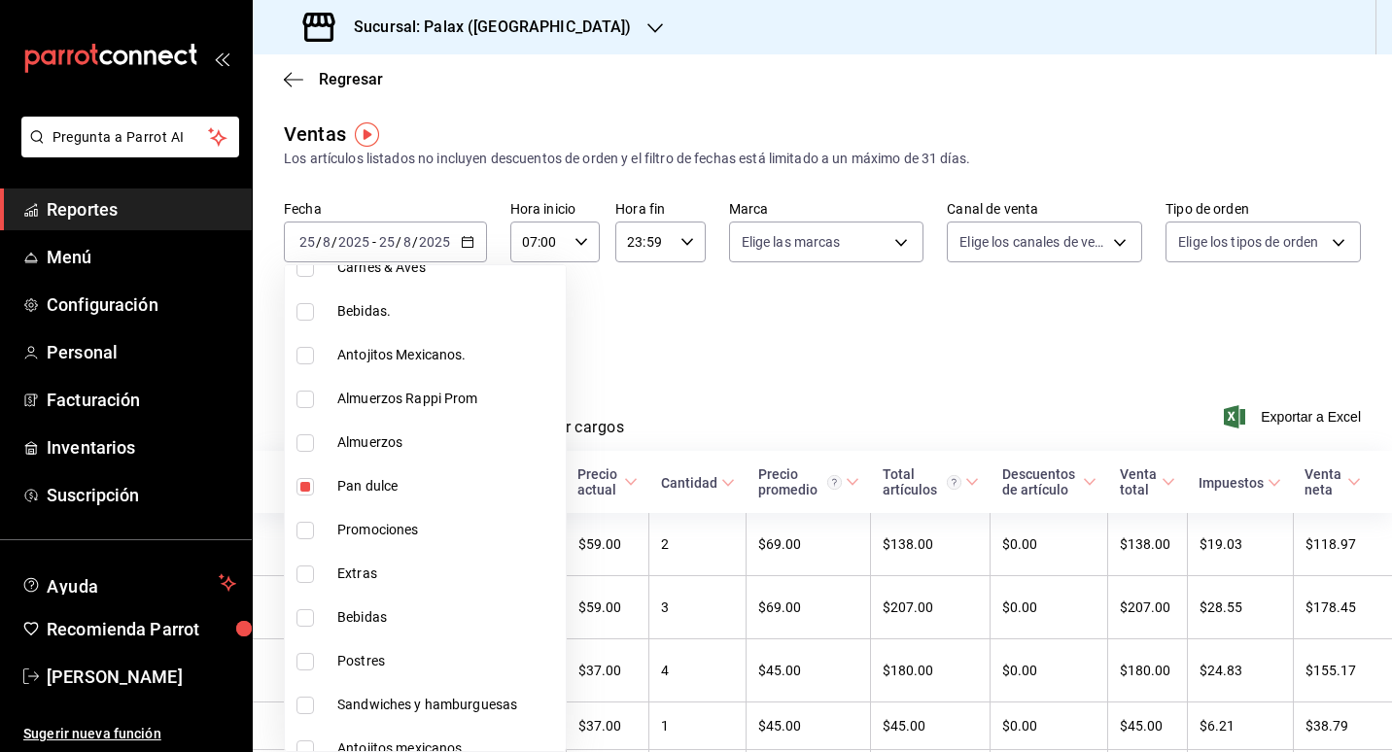
click at [373, 671] on span "Postres" at bounding box center [447, 661] width 221 height 20
type input "5f074bd3-619d-4e10-94fa-620713841d38,90d14028-a2c9-4fb8-b762-41d9ea373592,a0032…"
checkbox input "true"
click at [828, 394] on div at bounding box center [696, 376] width 1392 height 752
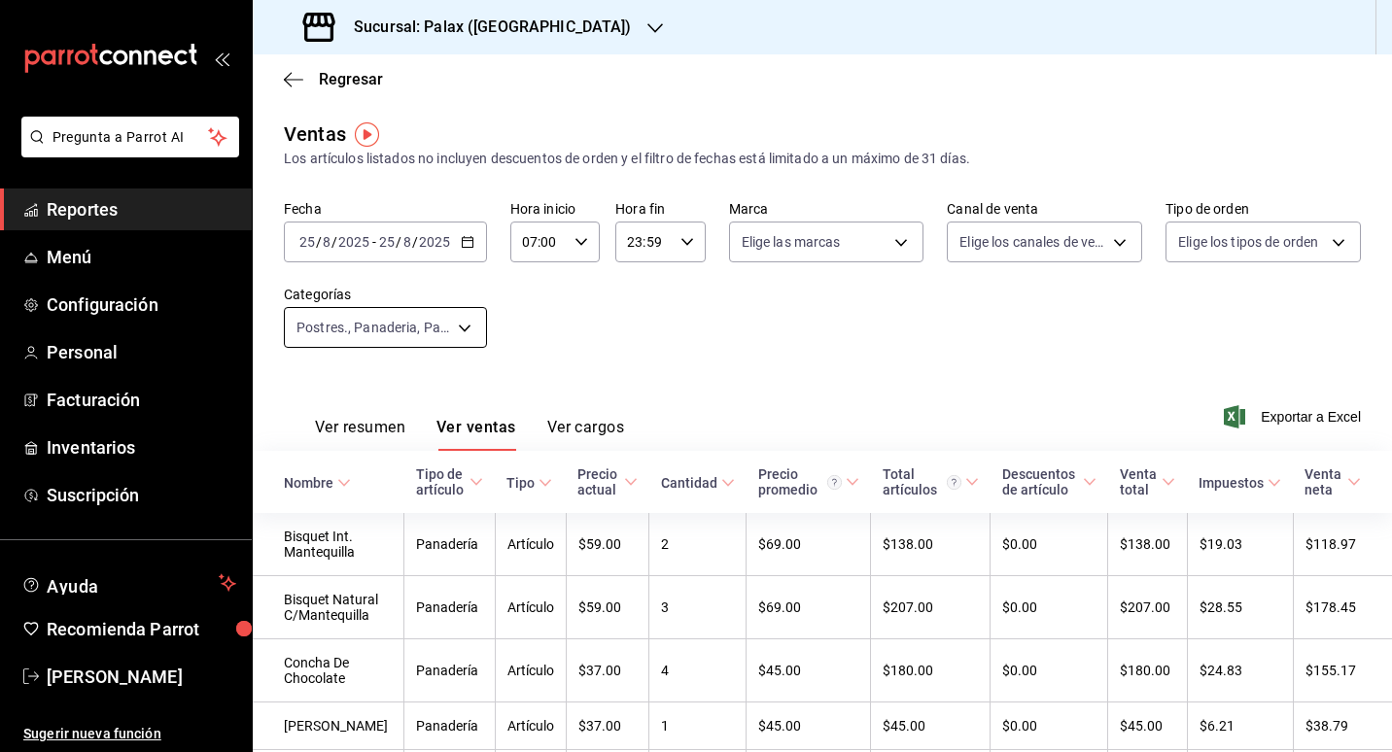
click at [451, 311] on body "Pregunta a Parrot AI Reportes Menú Configuración Personal Facturación Inventari…" at bounding box center [696, 376] width 1392 height 752
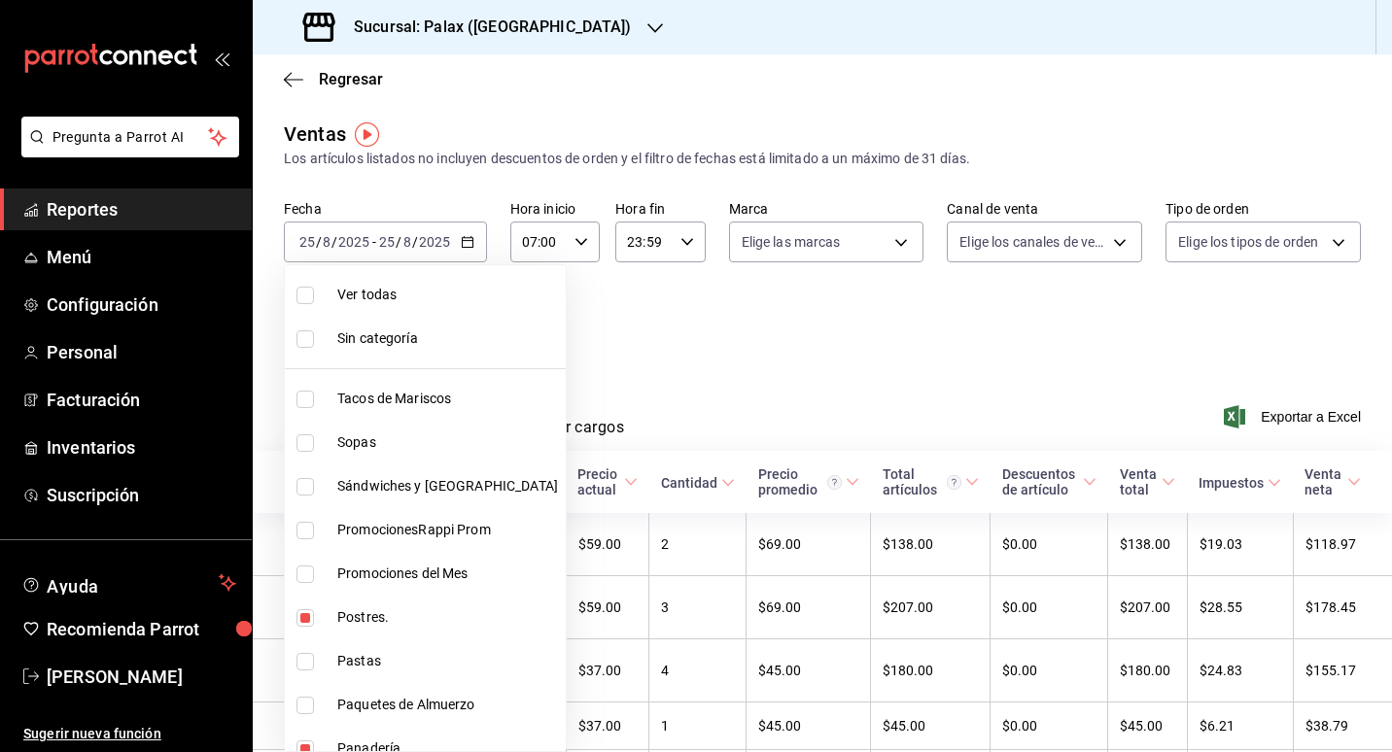
click at [309, 305] on li "Ver todas" at bounding box center [425, 295] width 281 height 44
type input "7fa229bc-c9d3-4dba-9758-ee0117d8b32c,874e04fd-13f0-4277-bc95-ee84bfec7f9b,7d801…"
checkbox input "true"
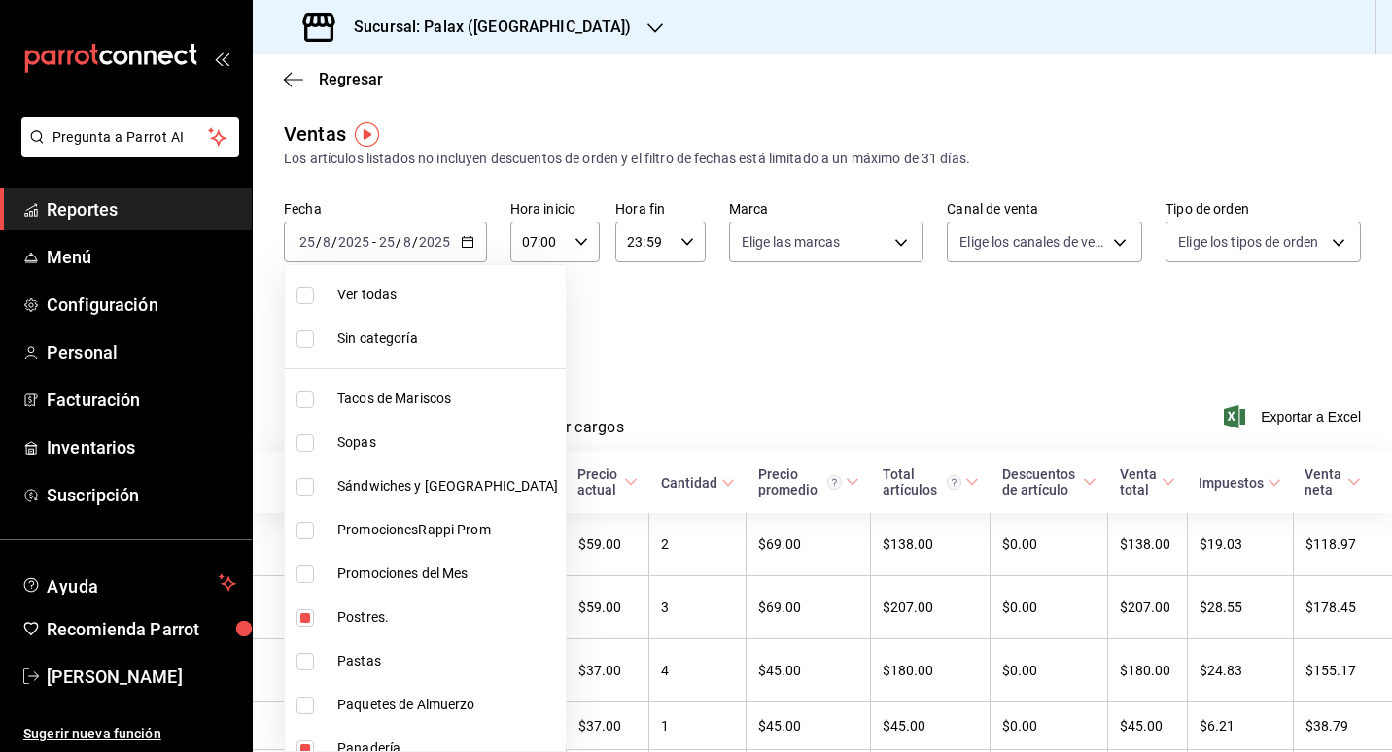
checkbox input "true"
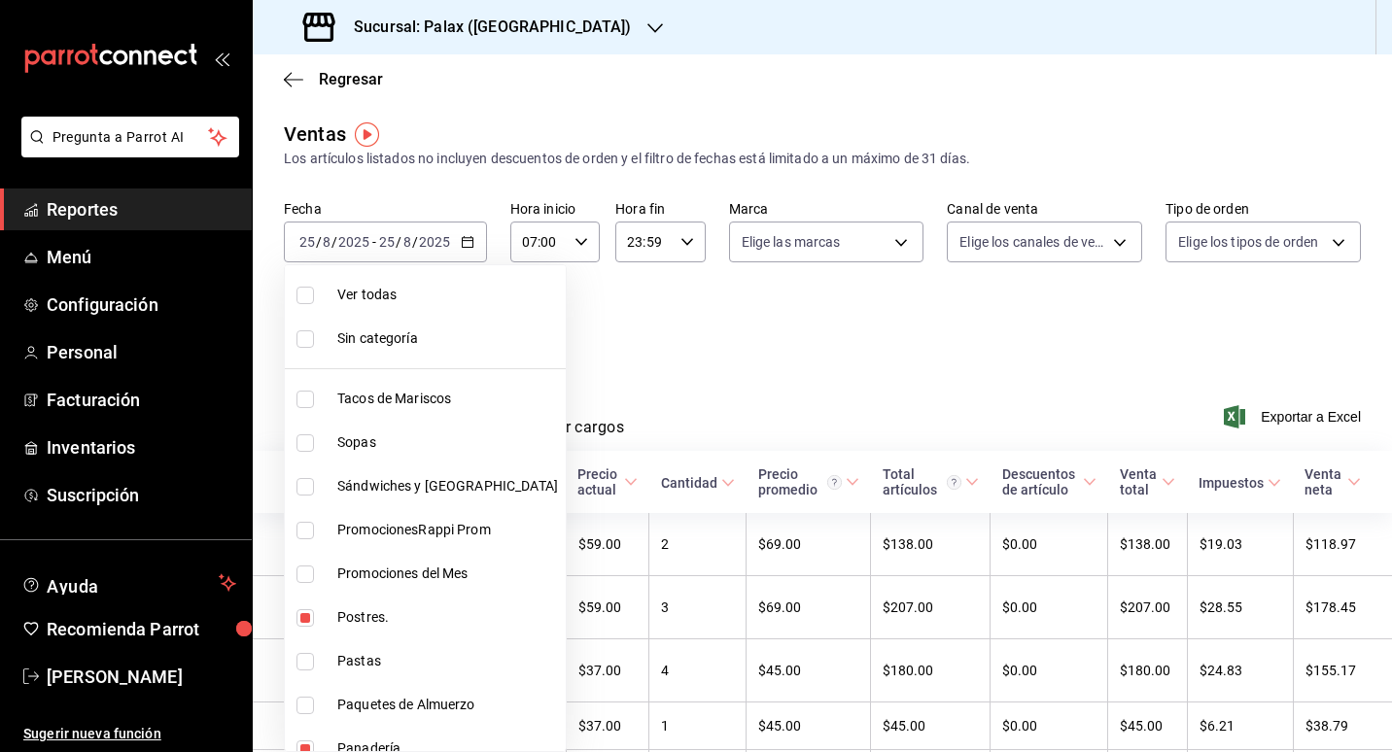
checkbox input "true"
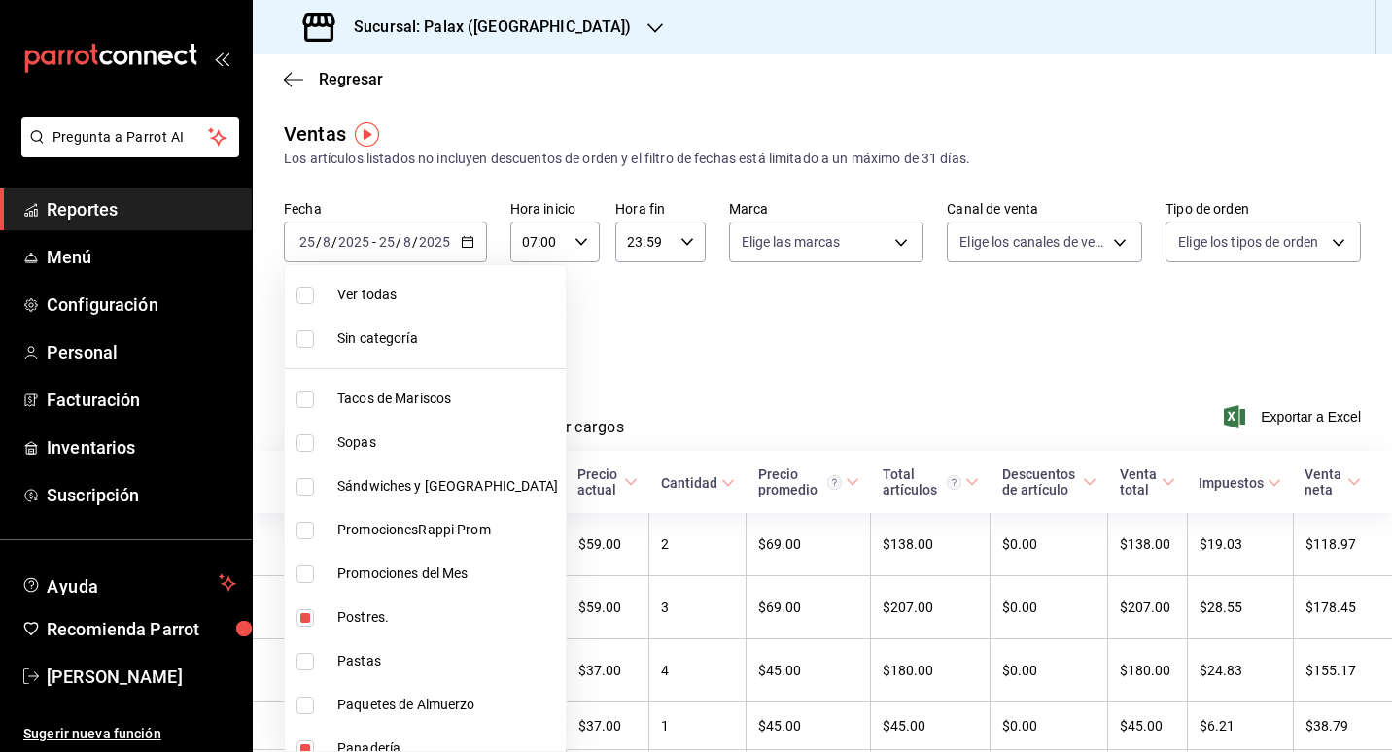
checkbox input "true"
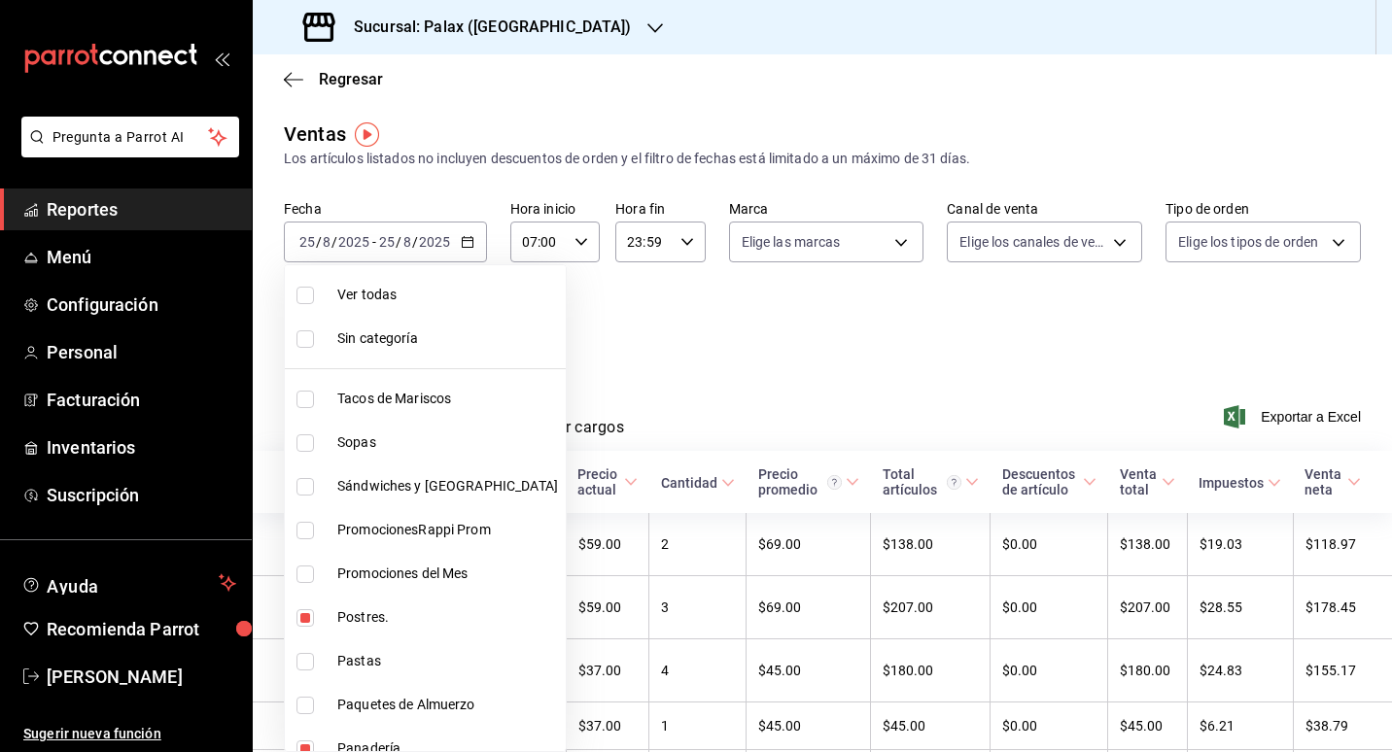
checkbox input "true"
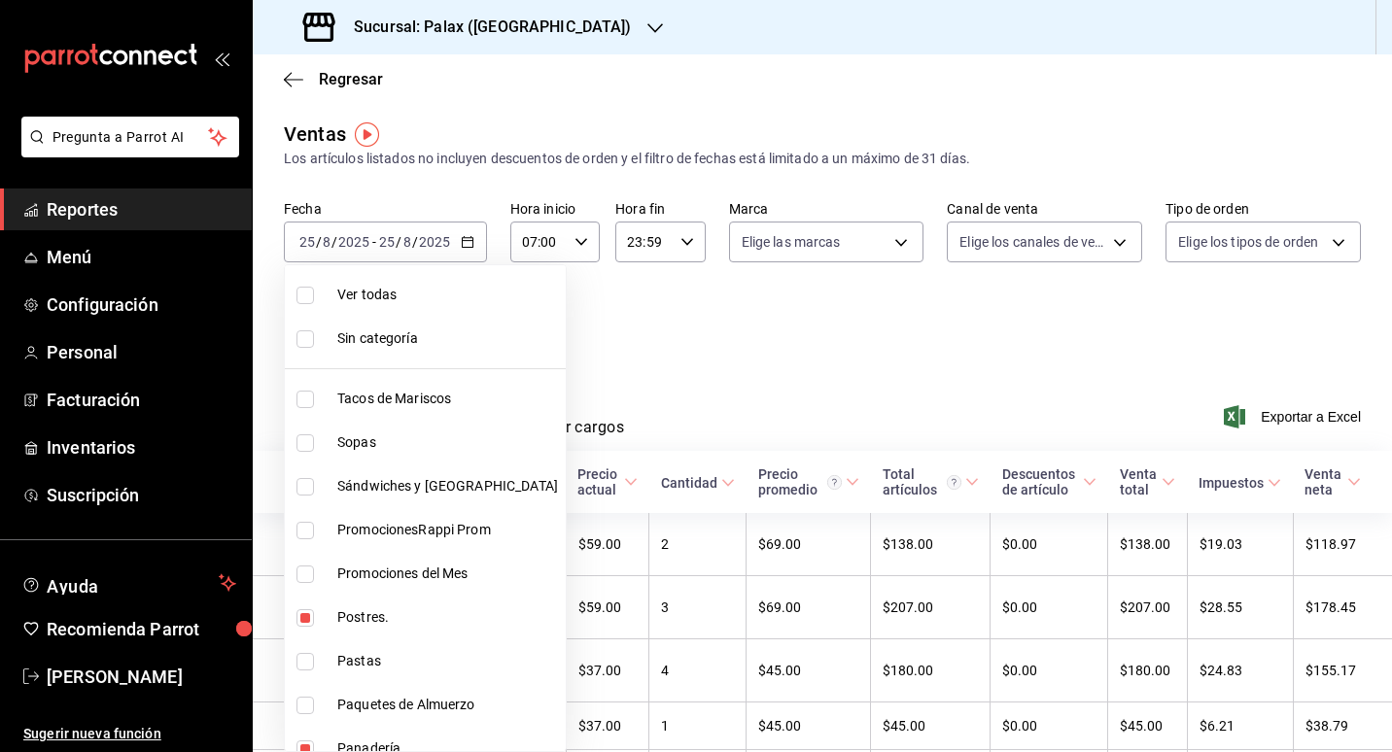
checkbox input "true"
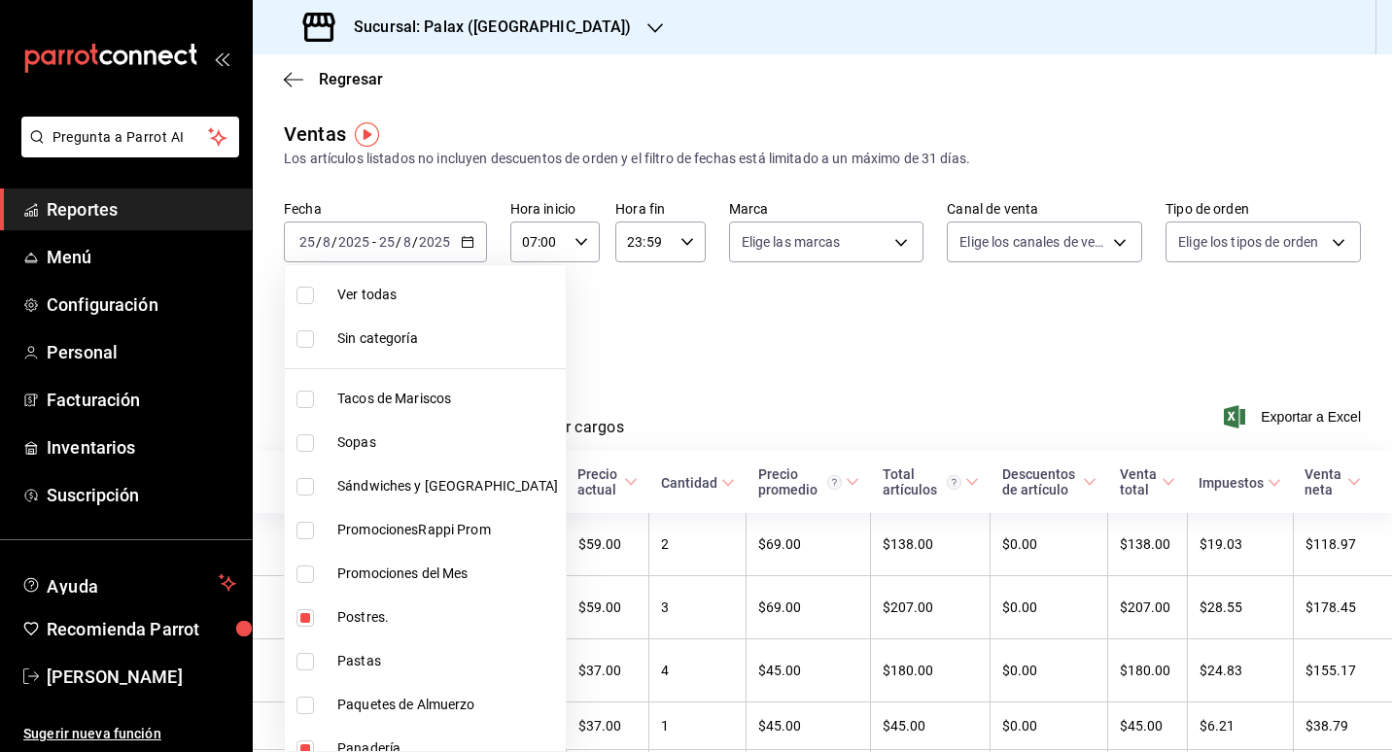
checkbox input "true"
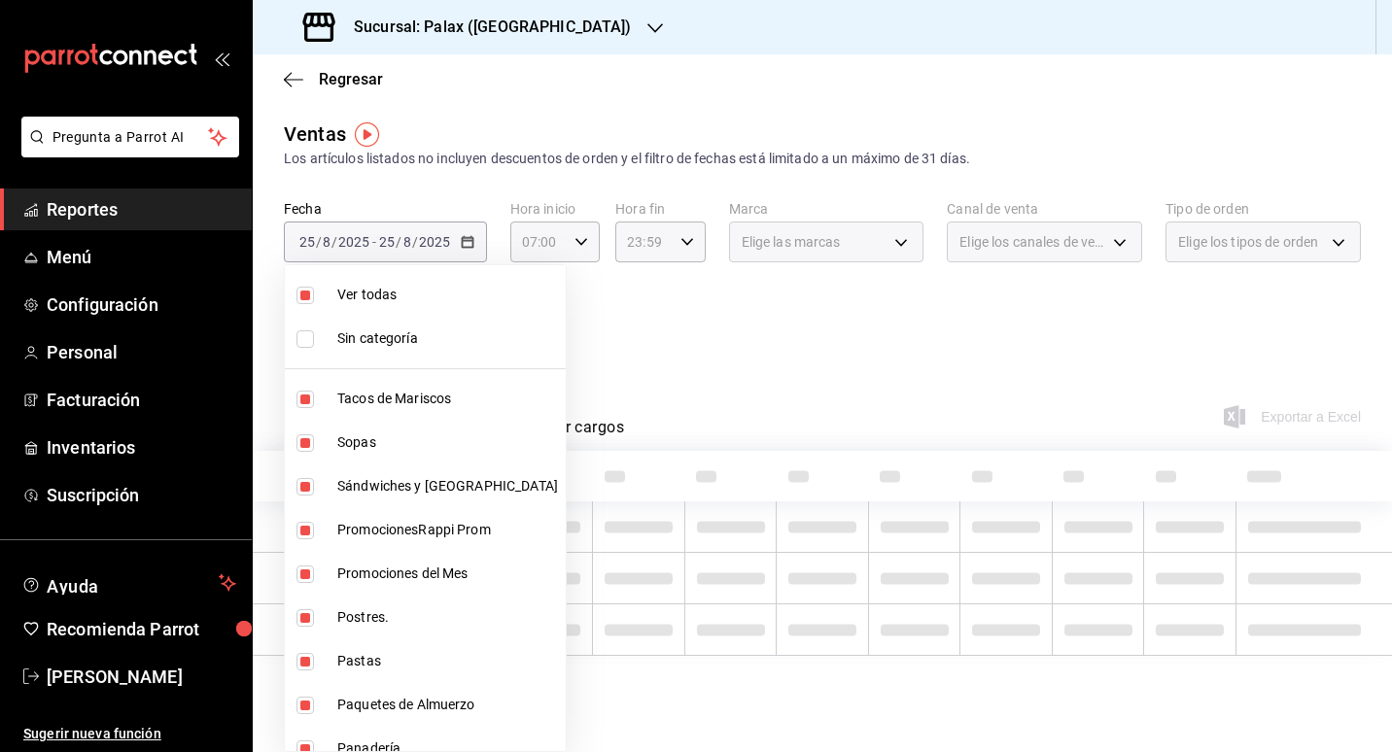
click at [309, 305] on li "Ver todas" at bounding box center [425, 295] width 281 height 44
checkbox input "false"
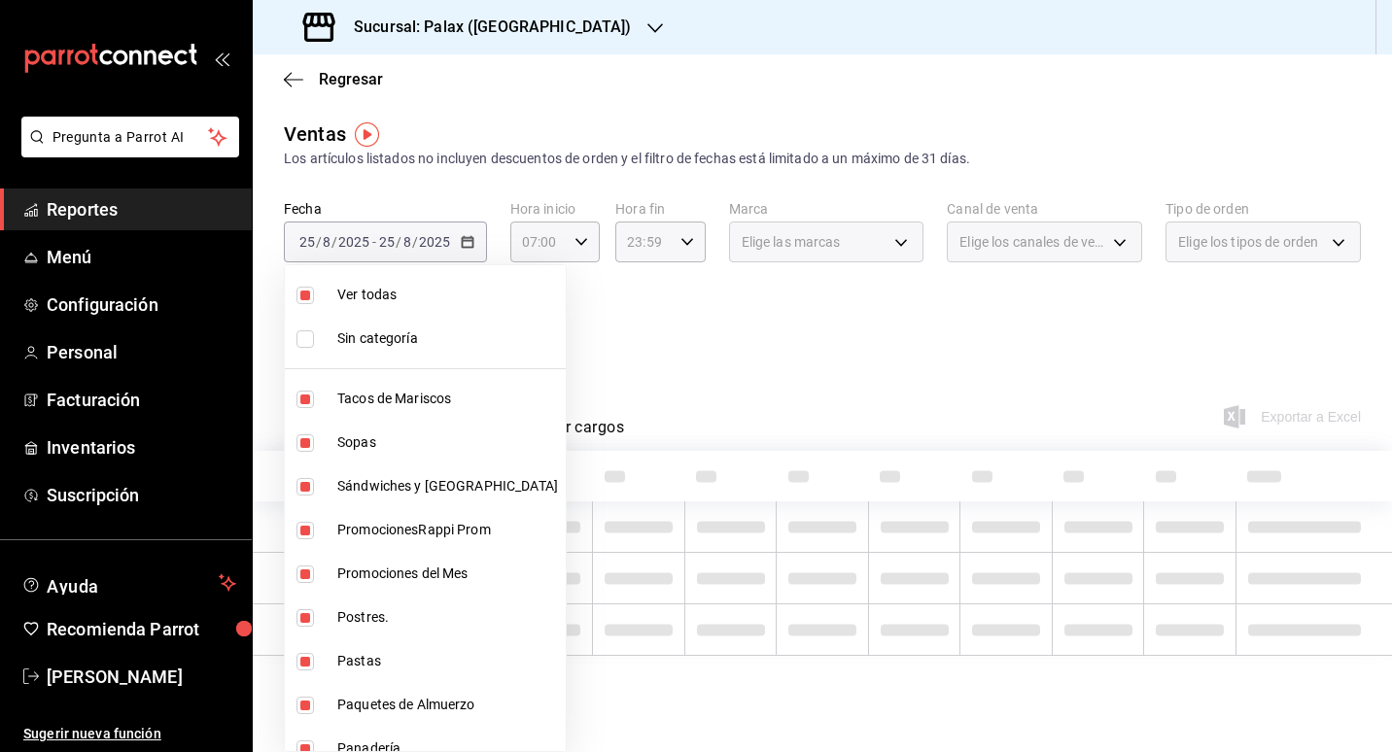
checkbox input "false"
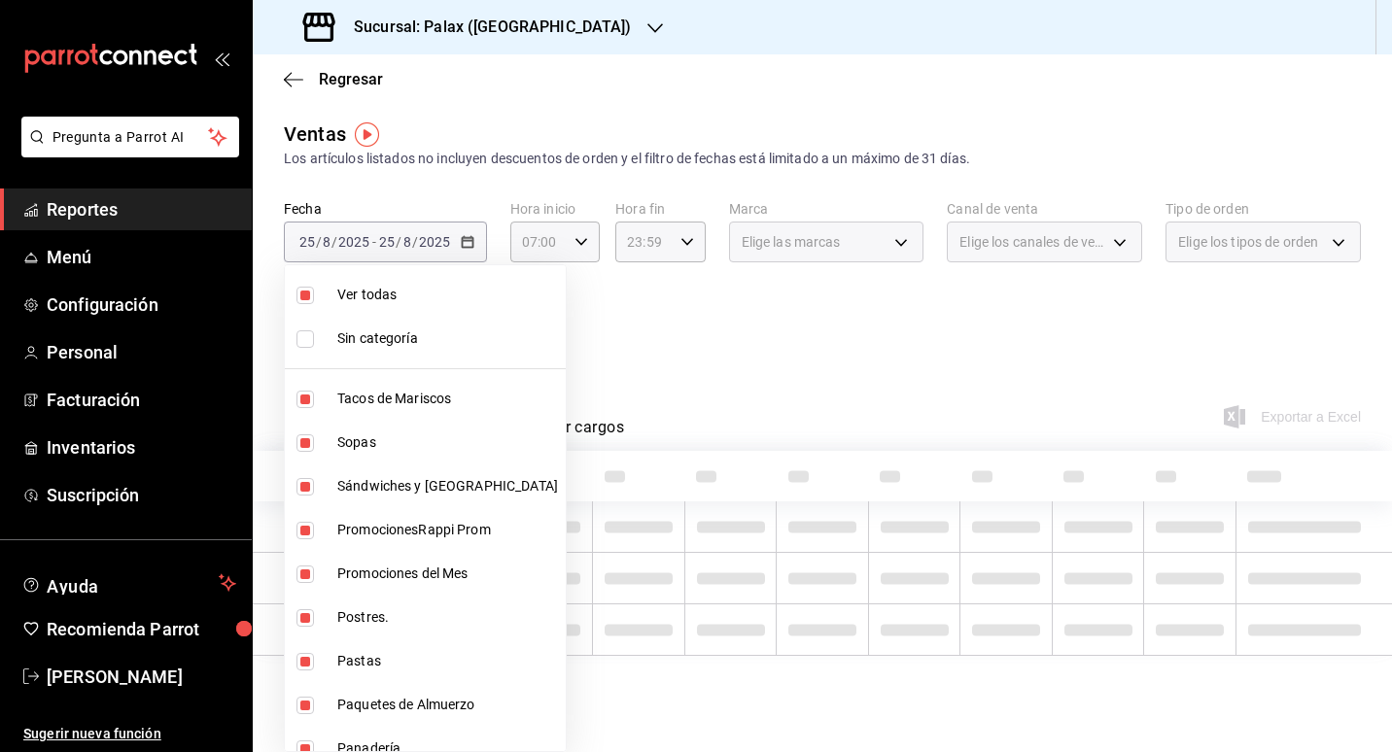
checkbox input "false"
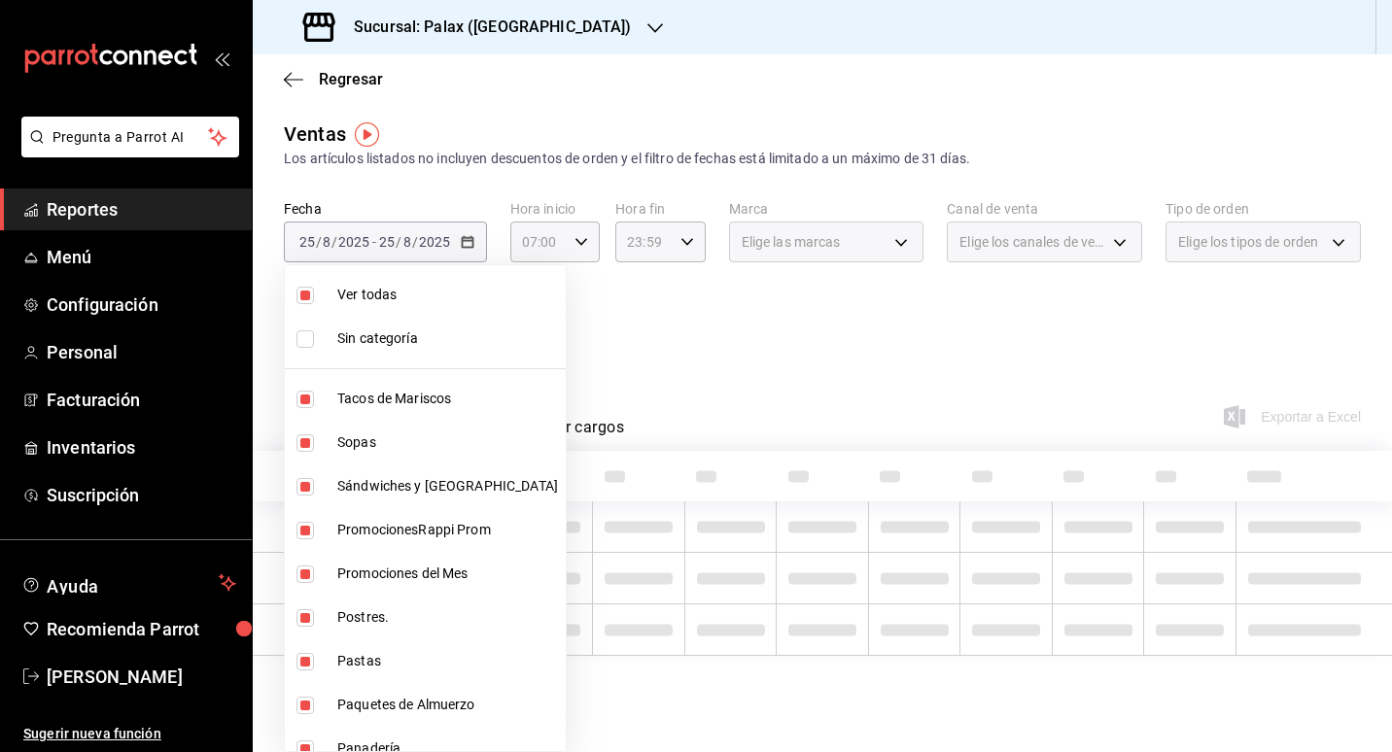
checkbox input "false"
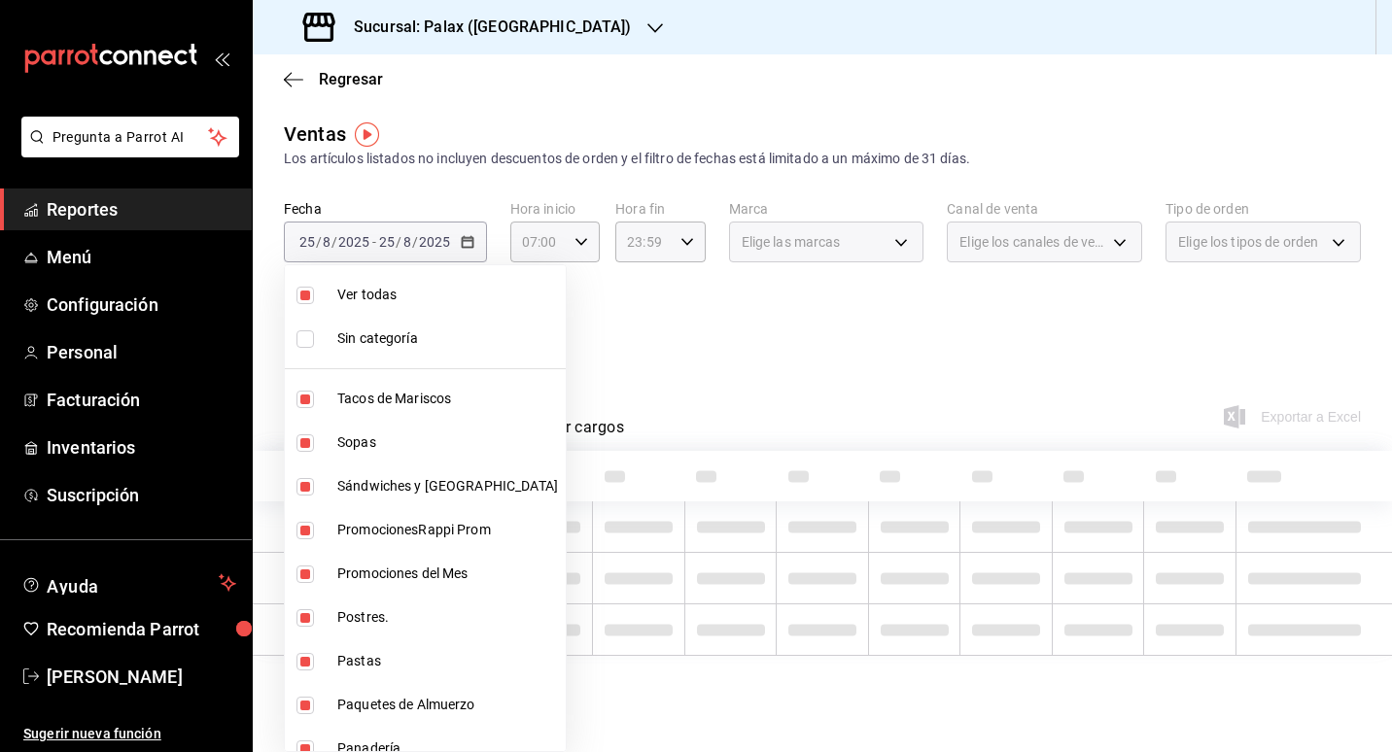
checkbox input "false"
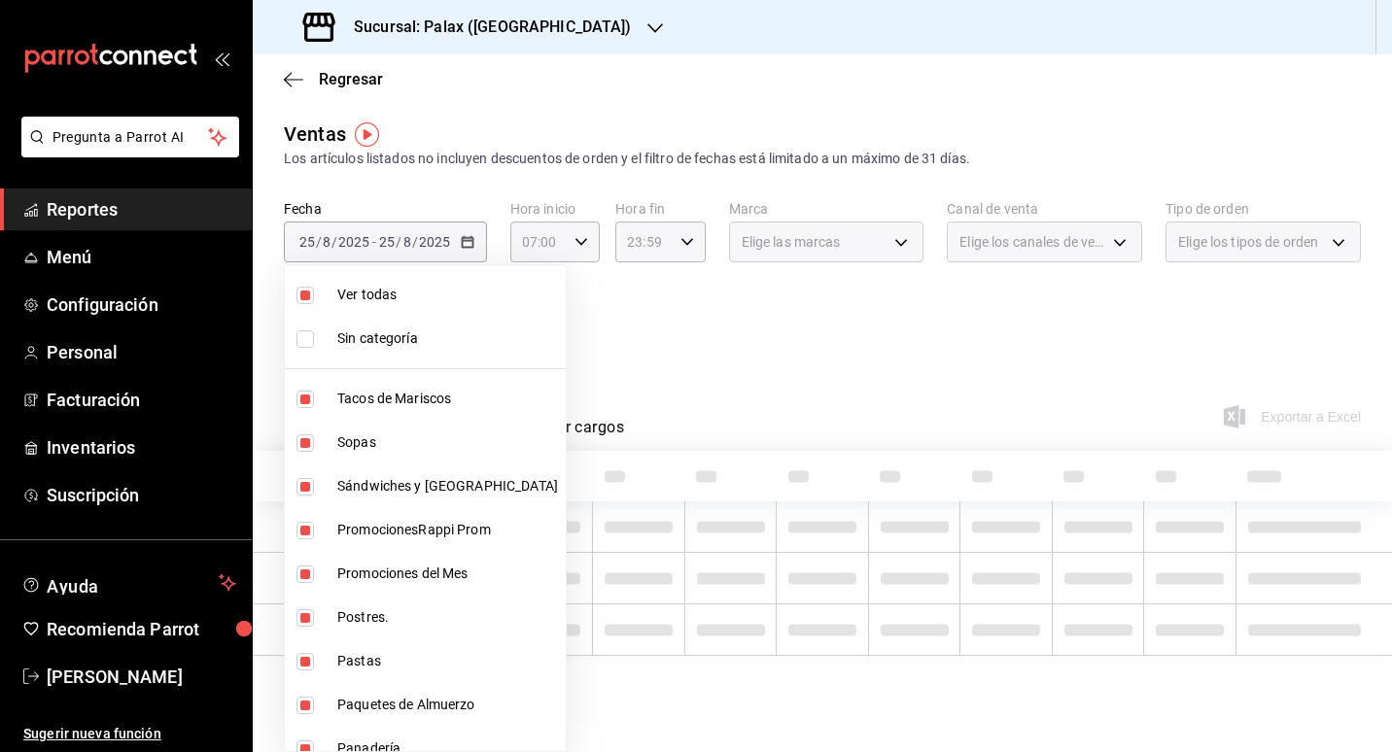
checkbox input "false"
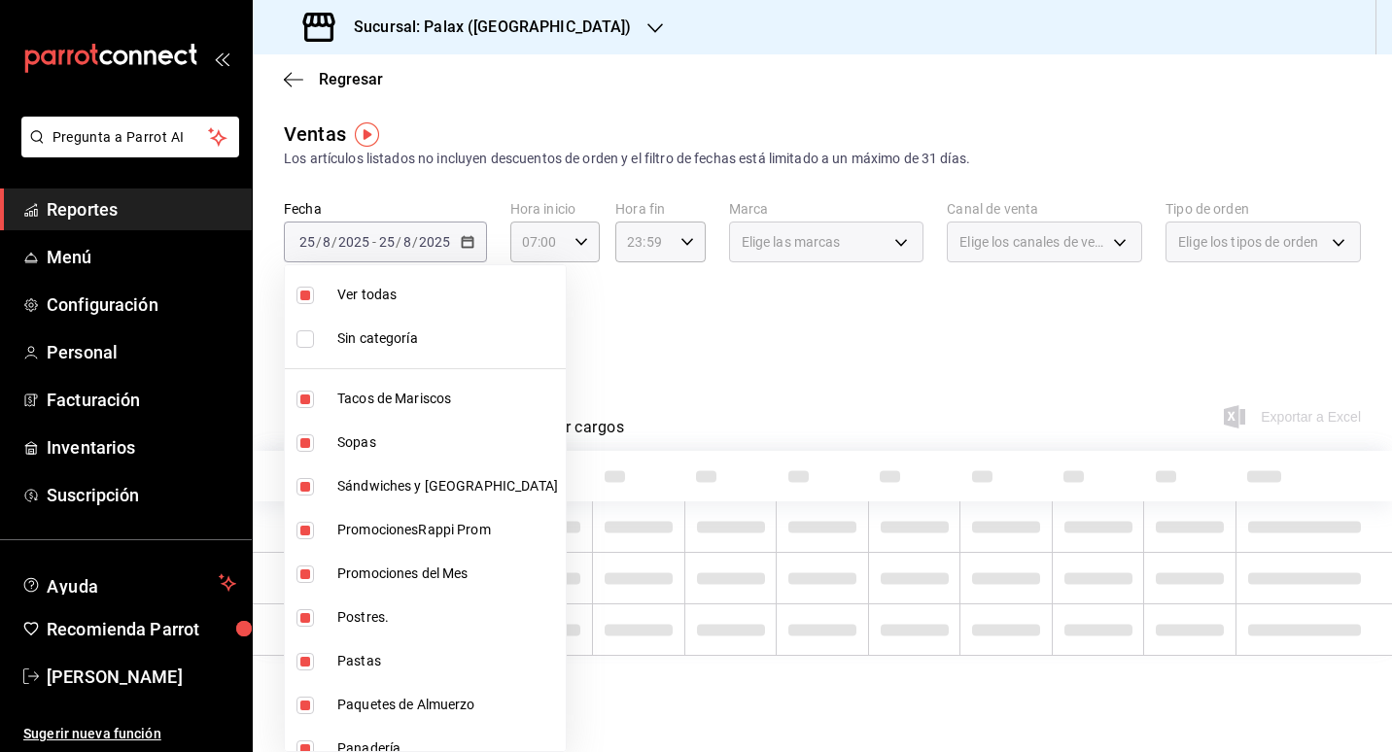
checkbox input "false"
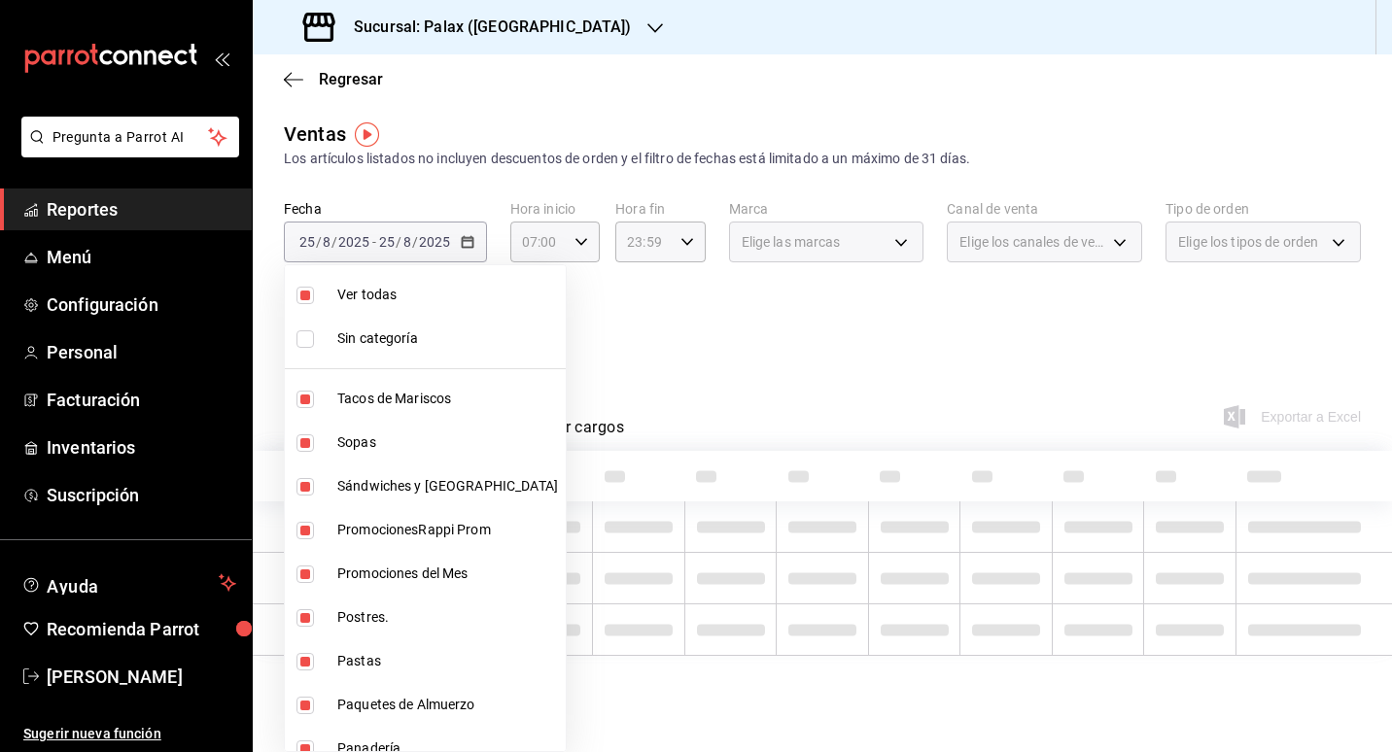
checkbox input "false"
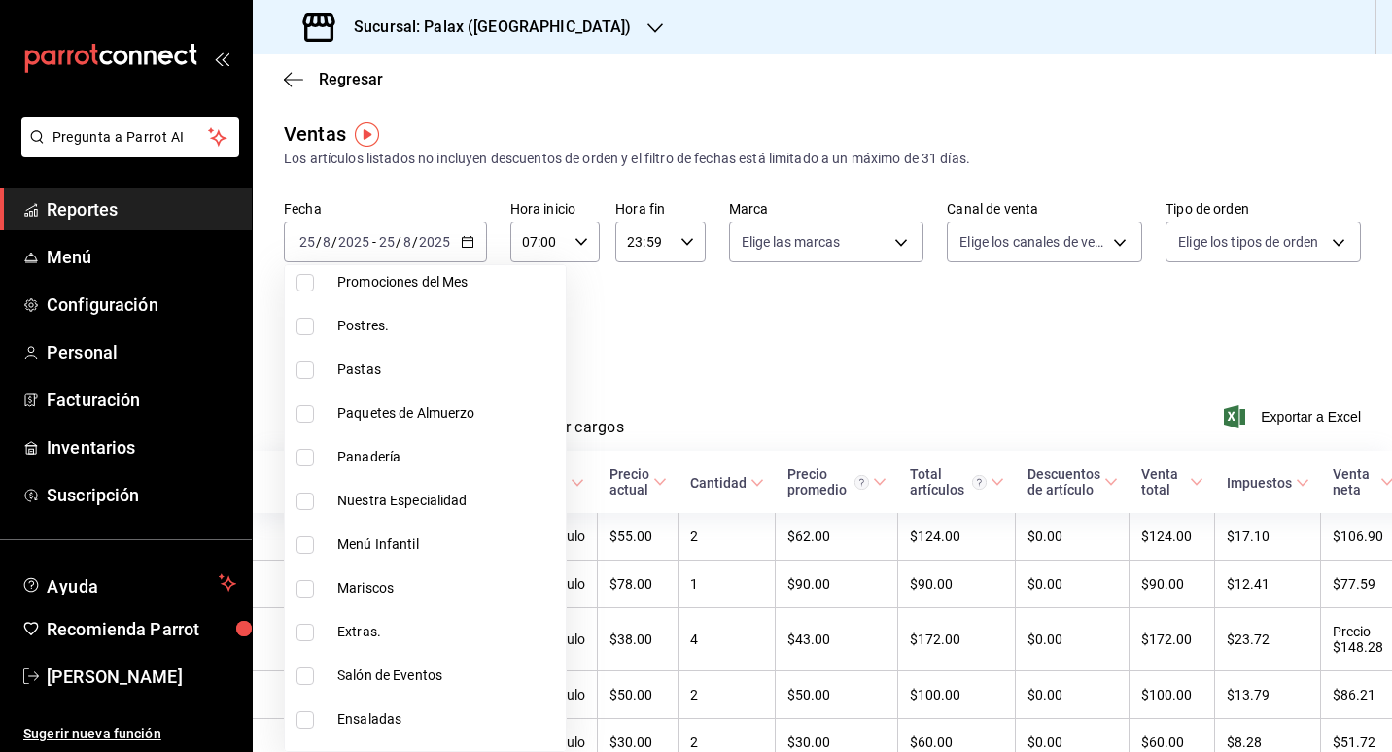
scroll to position [389, 0]
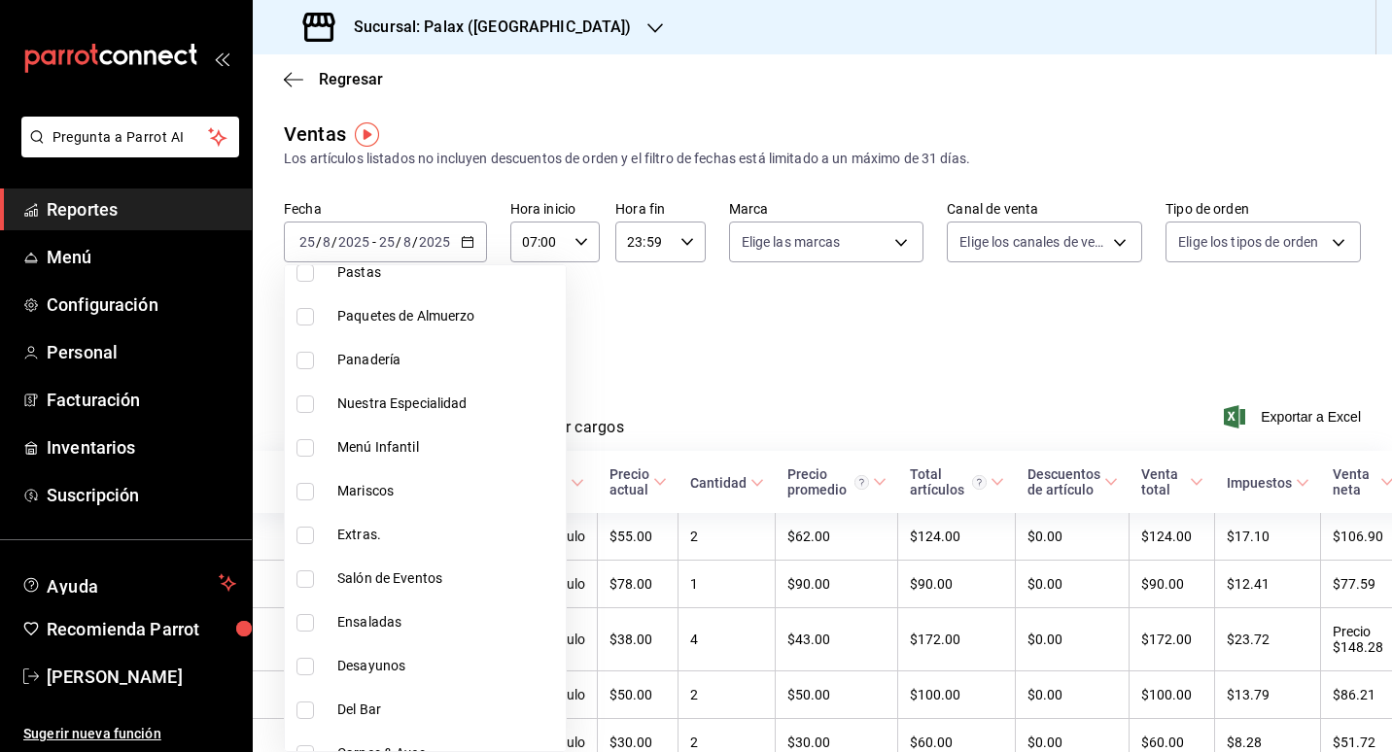
click at [325, 697] on li "Del Bar" at bounding box center [425, 710] width 281 height 44
type input "e5fa14e2-c7bb-4afd-b0cf-6d1a2447c4a1"
checkbox input "true"
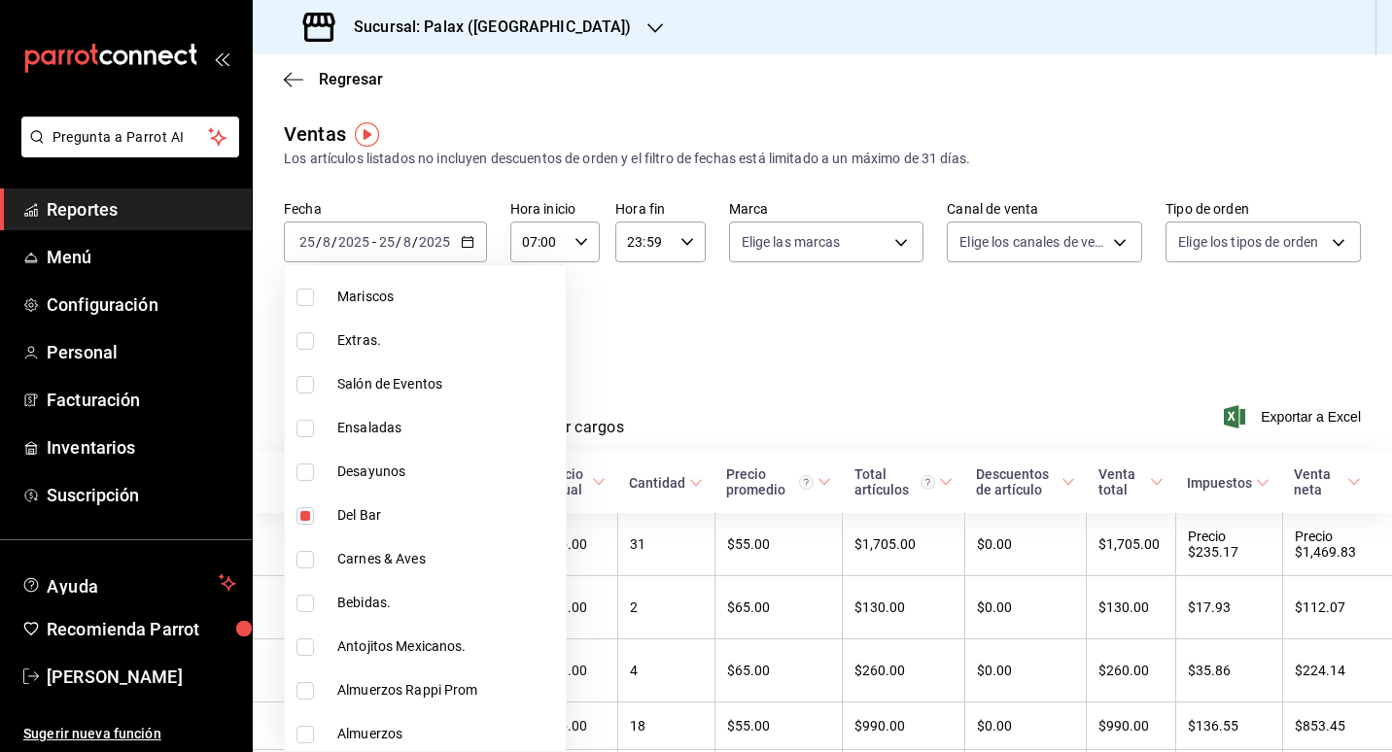
scroll to position [680, 0]
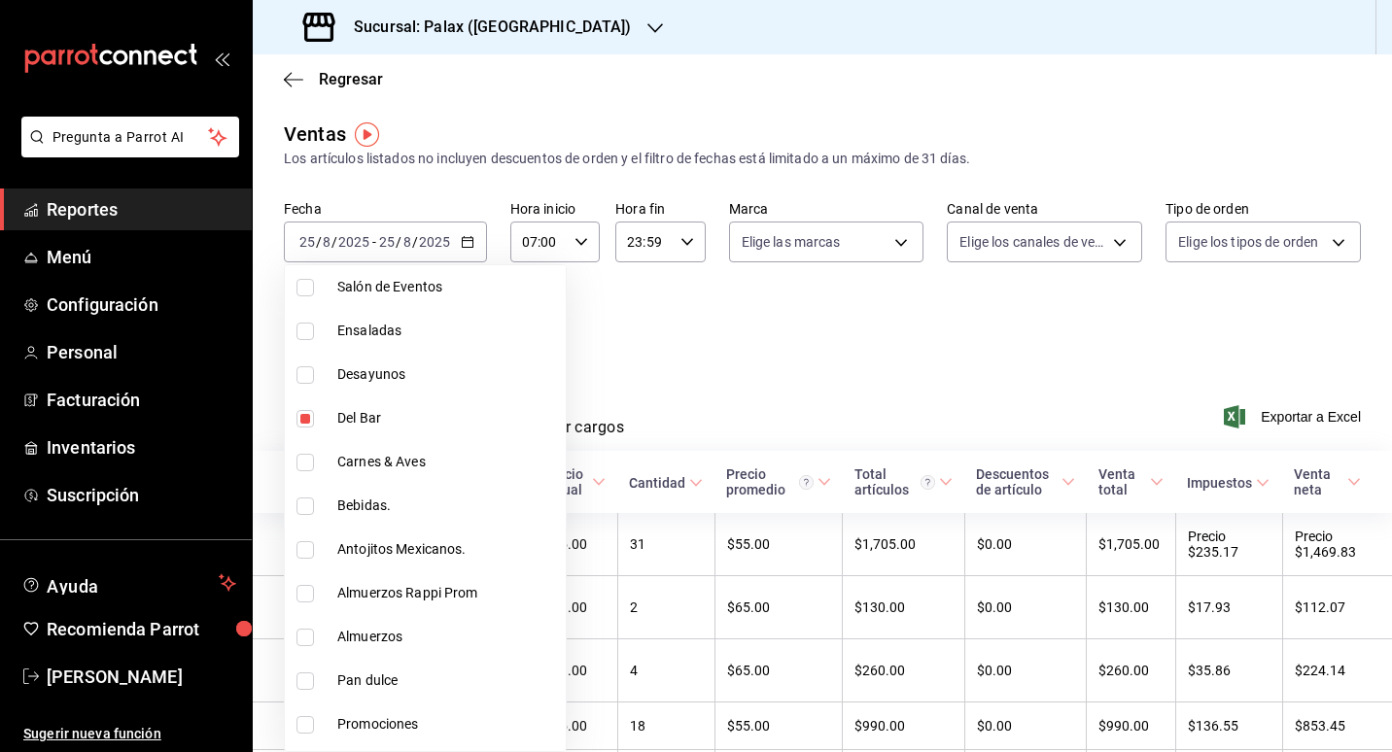
click at [362, 500] on span "Bebidas." at bounding box center [447, 506] width 221 height 20
type input "e5fa14e2-c7bb-4afd-b0cf-6d1a2447c4a1,4b82141e-e12f-4992-9202-ab169af21a46"
checkbox input "true"
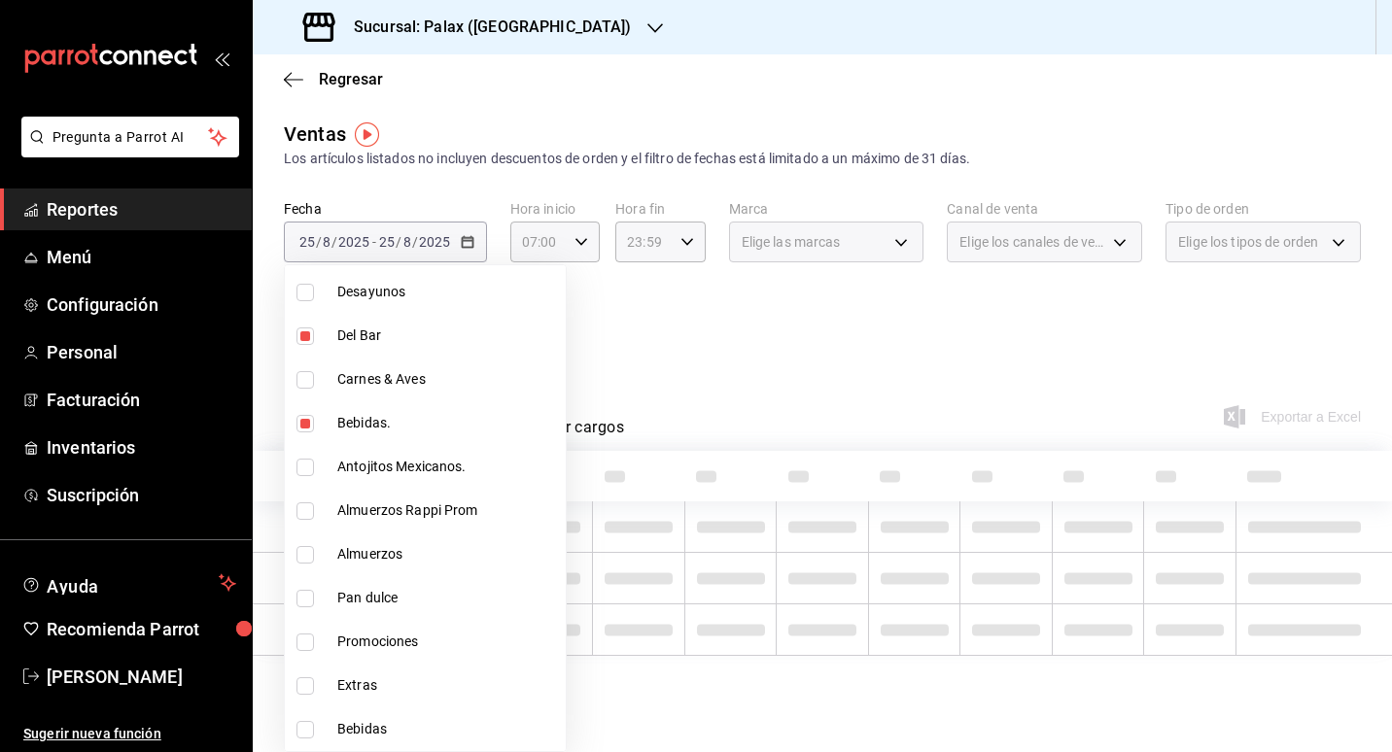
scroll to position [972, 0]
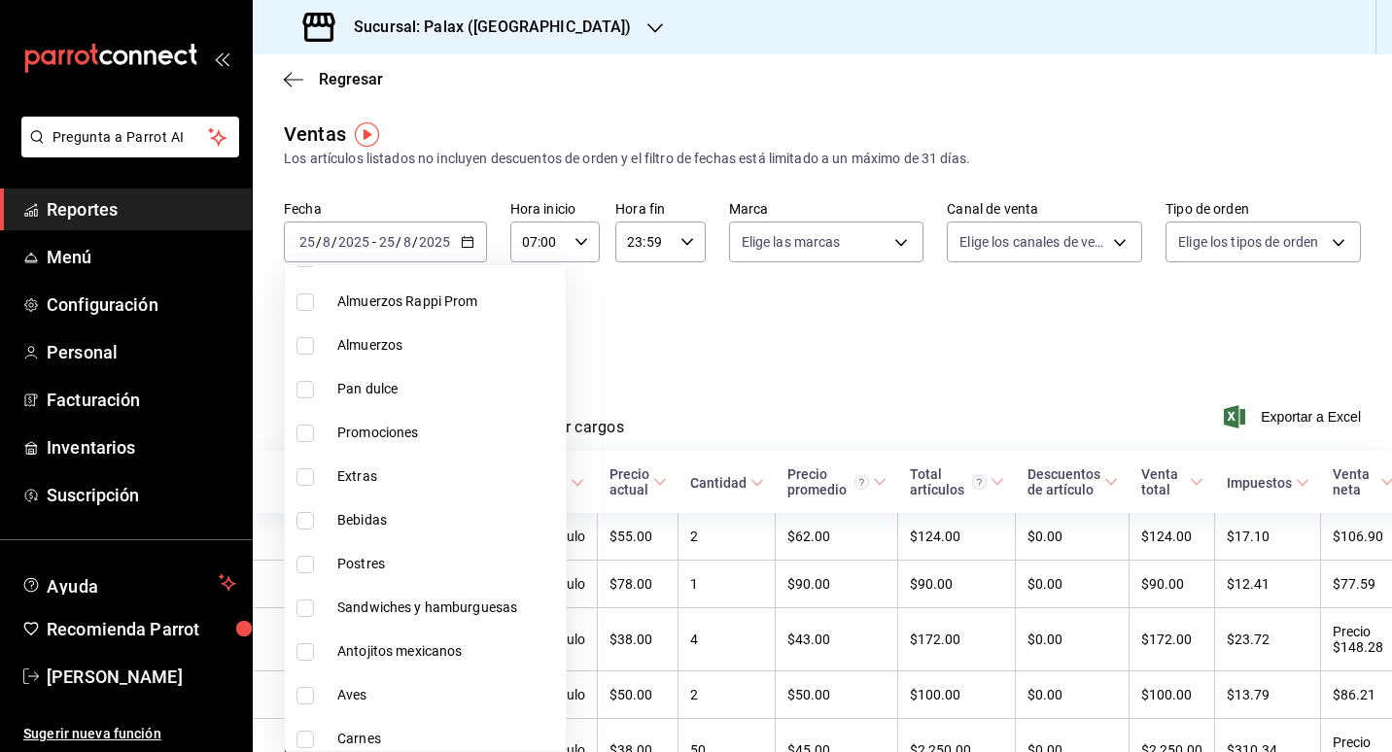
click at [361, 531] on li "Bebidas" at bounding box center [425, 521] width 281 height 44
type input "e5fa14e2-c7bb-4afd-b0cf-6d1a2447c4a1,4b82141e-e12f-4992-9202-ab169af21a46,298ad…"
checkbox input "true"
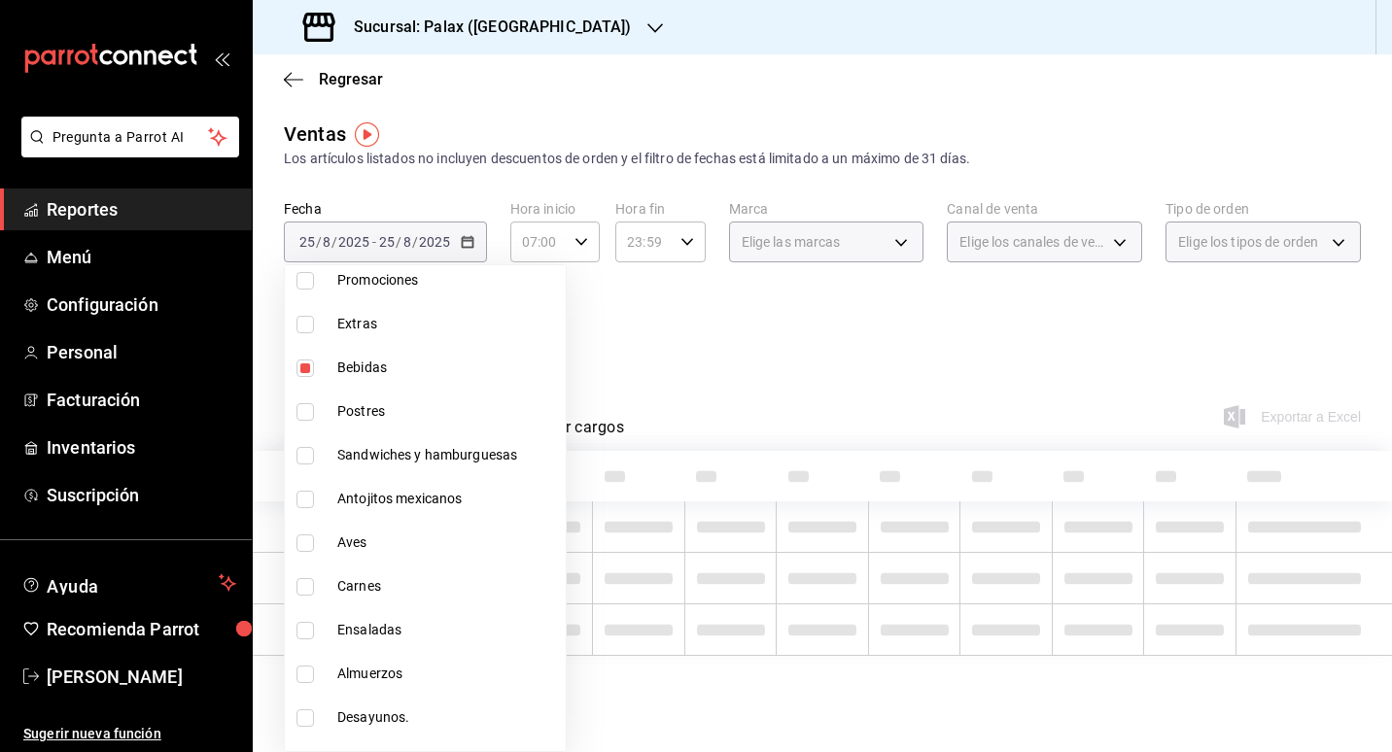
scroll to position [1157, 0]
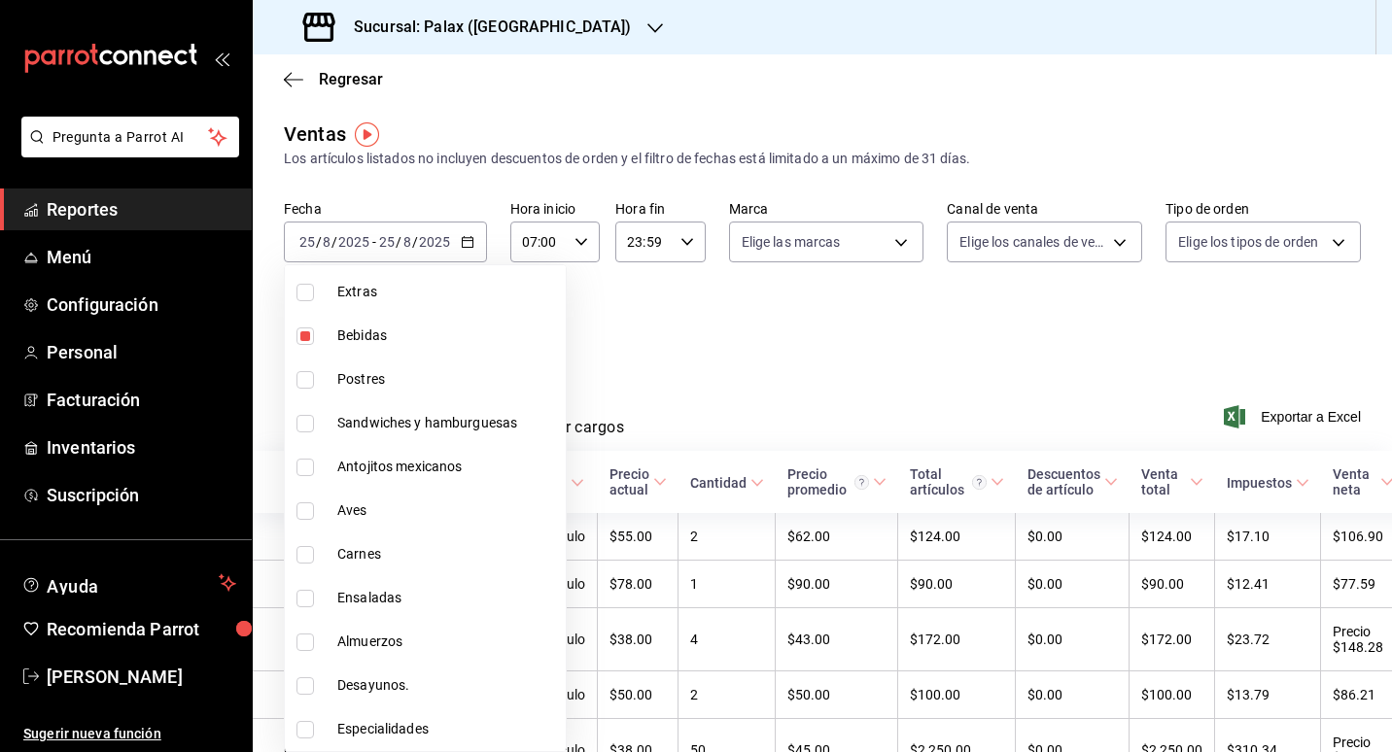
click at [1050, 278] on div at bounding box center [696, 376] width 1392 height 752
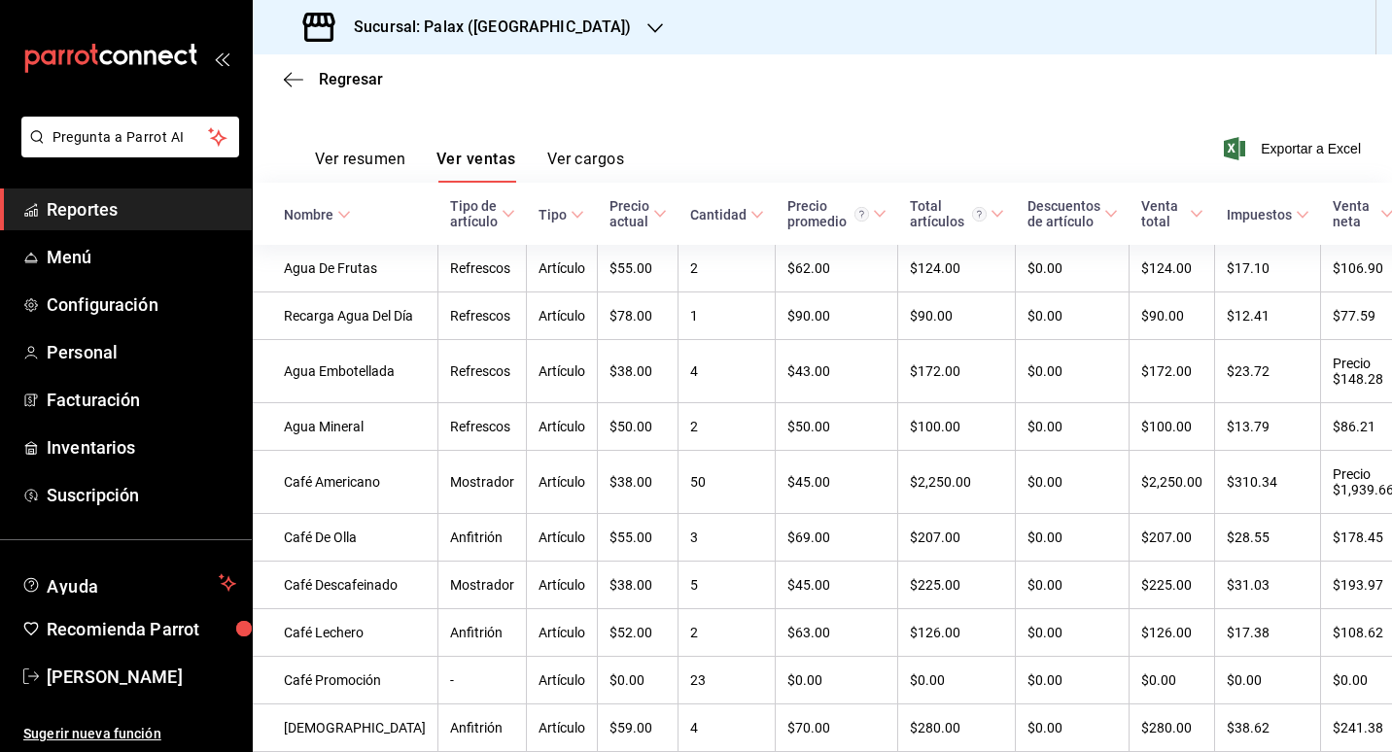
scroll to position [0, 0]
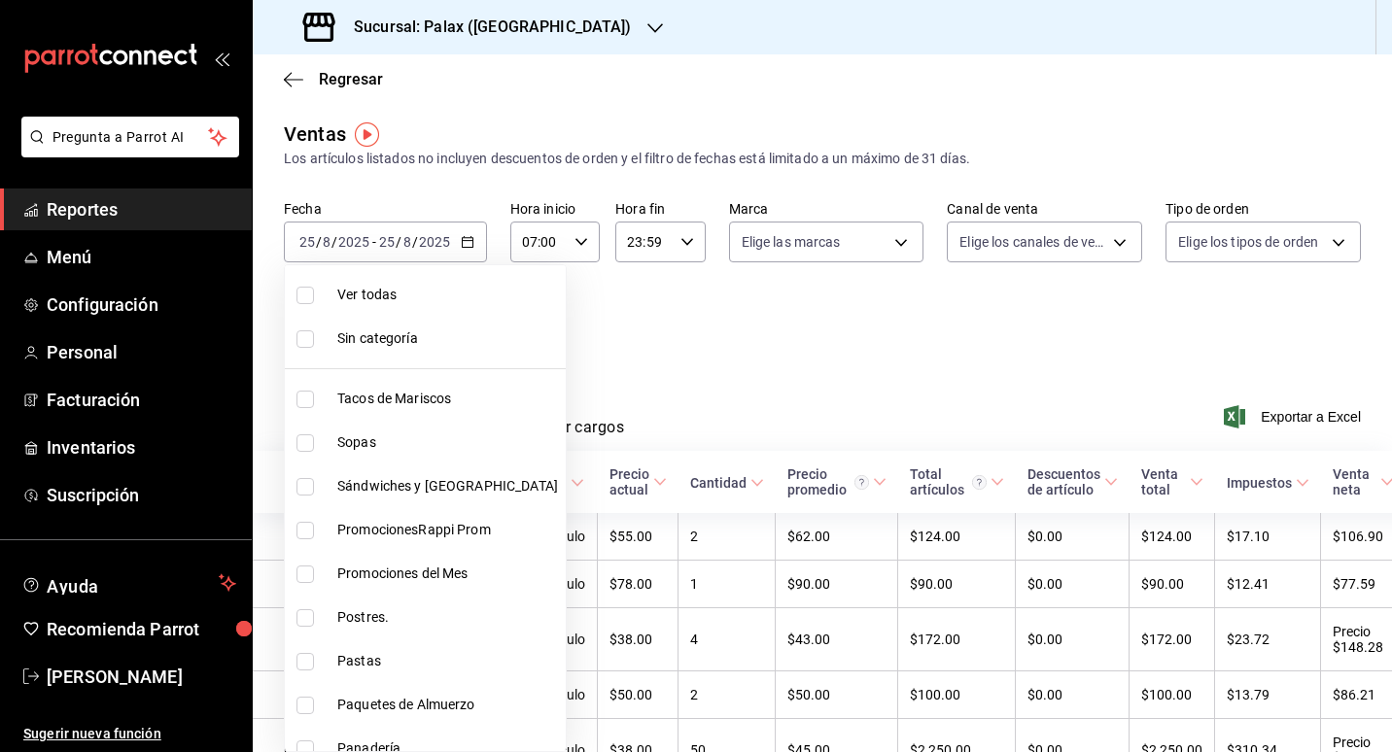
click at [469, 332] on body "Pregunta a Parrot AI Reportes Menú Configuración Personal Facturación Inventari…" at bounding box center [696, 376] width 1392 height 752
click at [367, 300] on span "Ver todas" at bounding box center [447, 295] width 221 height 20
type input "7fa229bc-c9d3-4dba-9758-ee0117d8b32c,874e04fd-13f0-4277-bc95-ee84bfec7f9b,7d801…"
checkbox input "true"
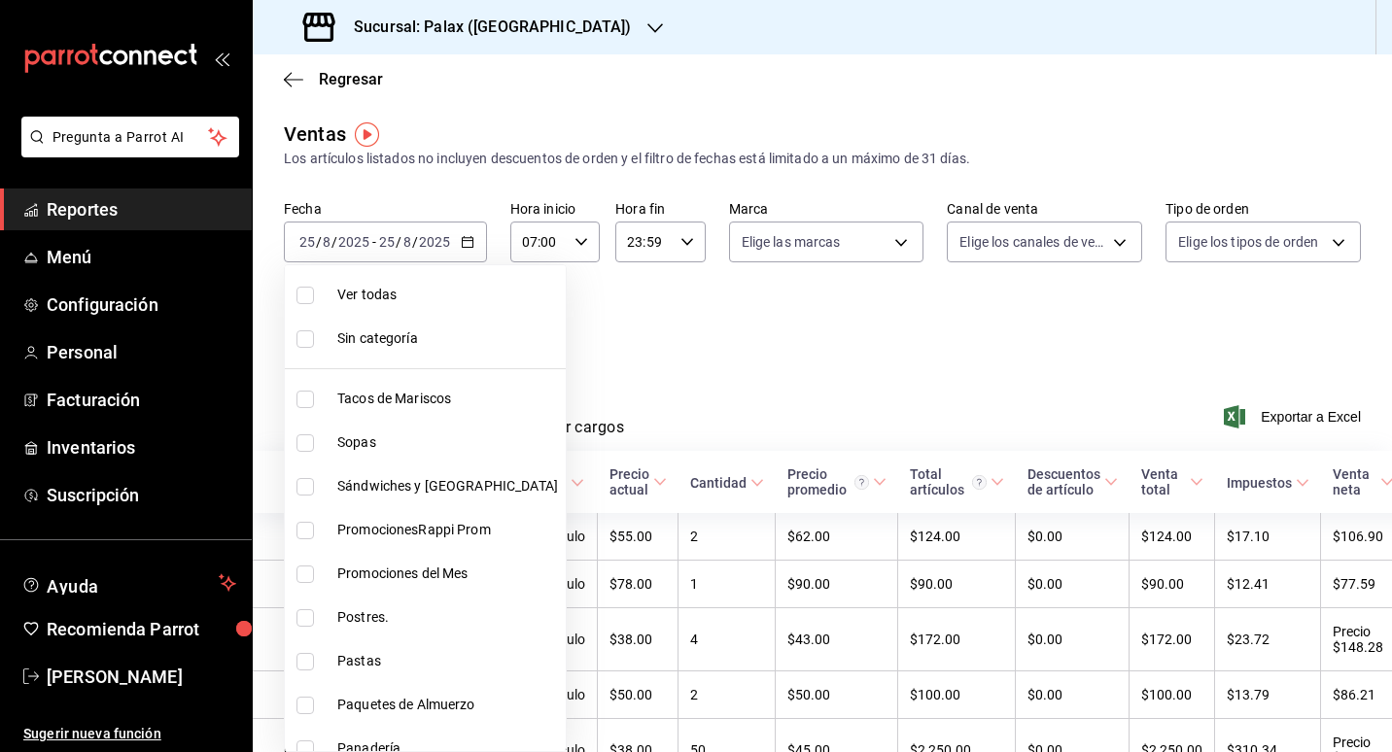
checkbox input "true"
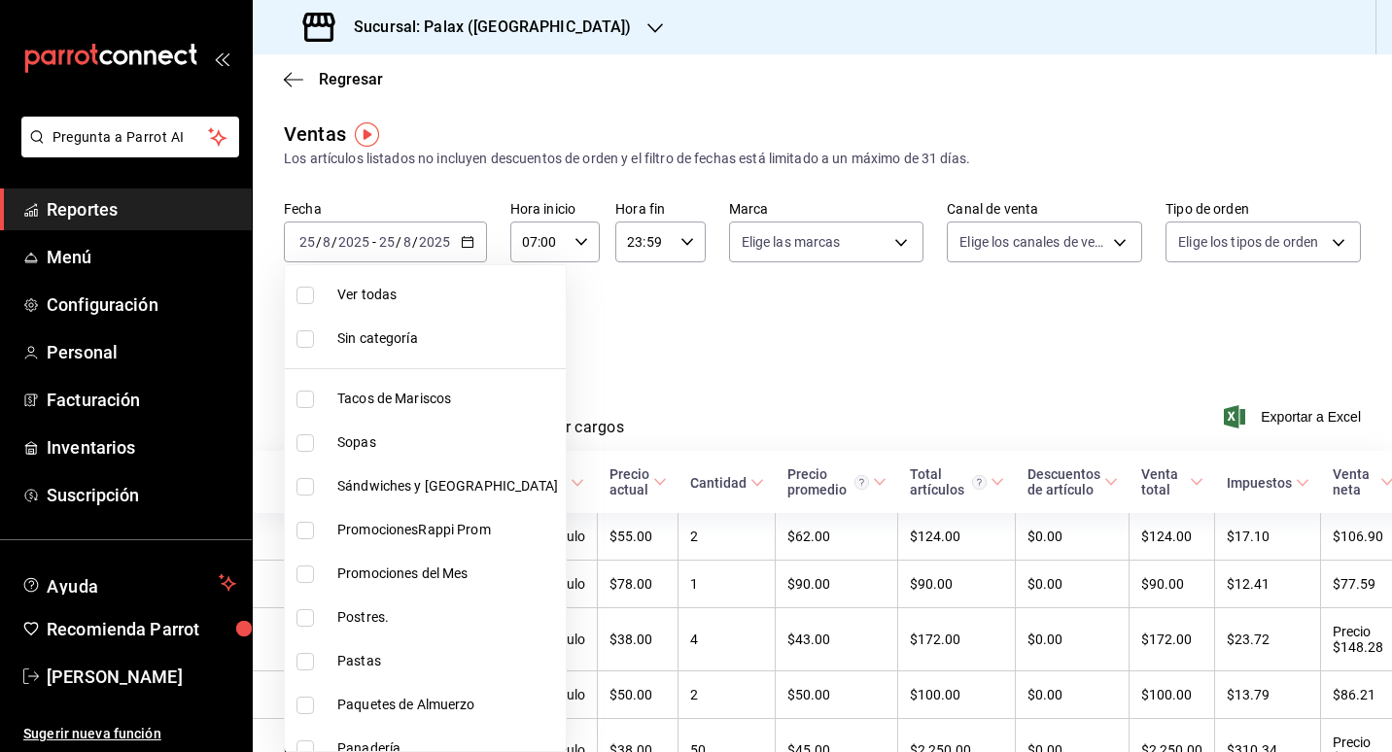
checkbox input "true"
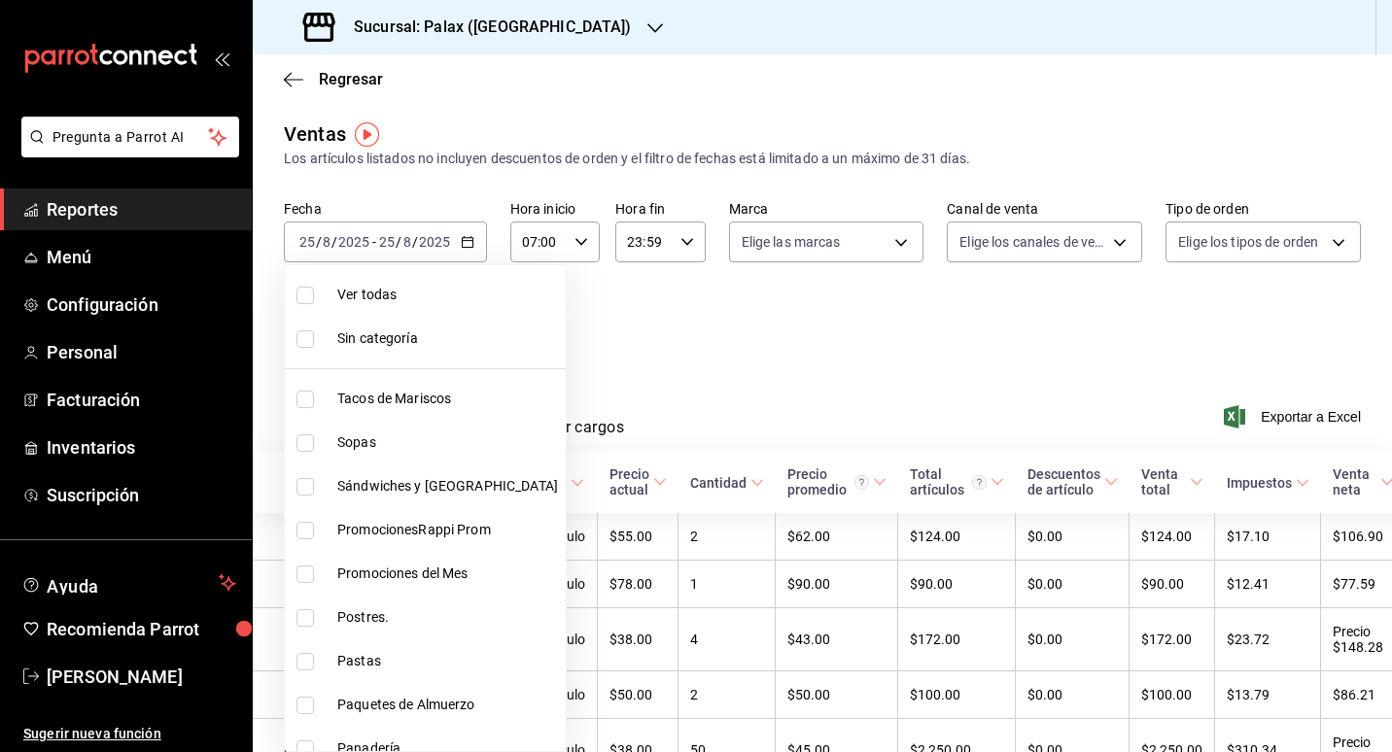
checkbox input "true"
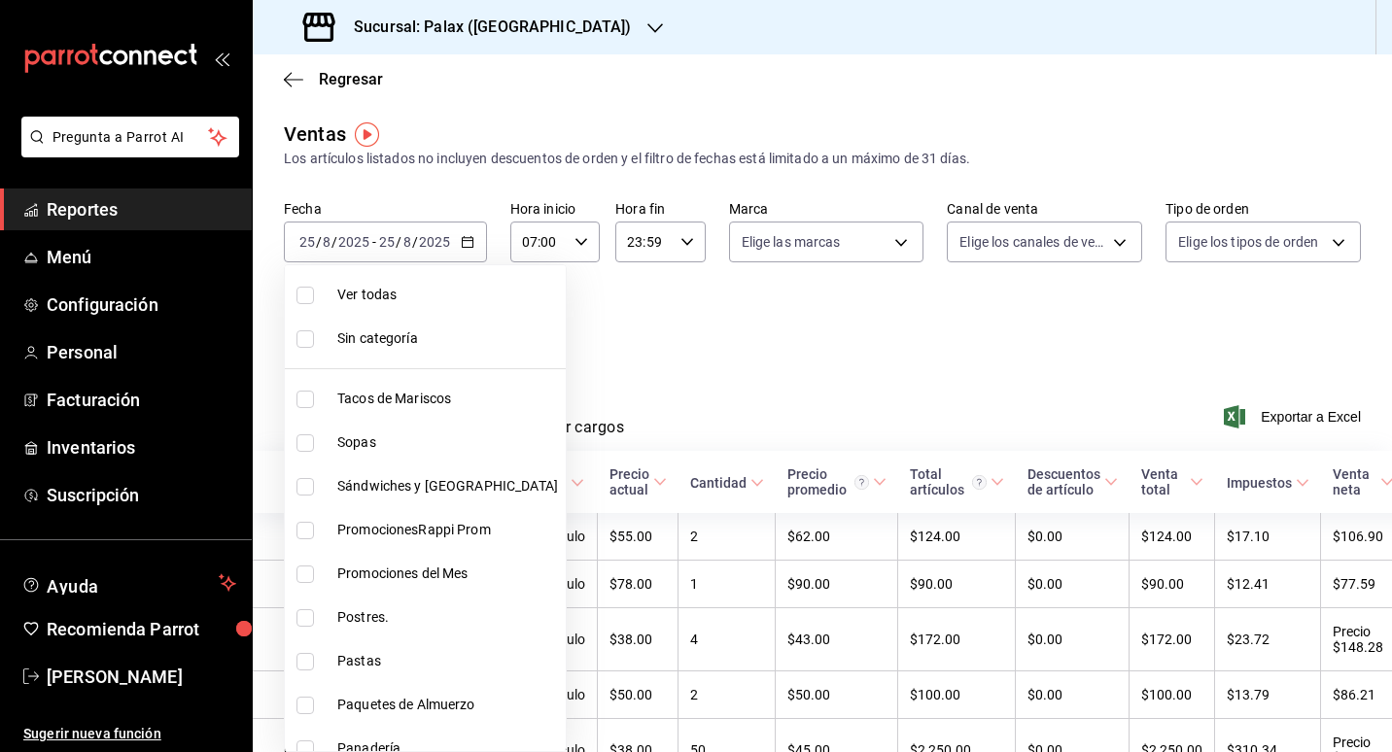
checkbox input "true"
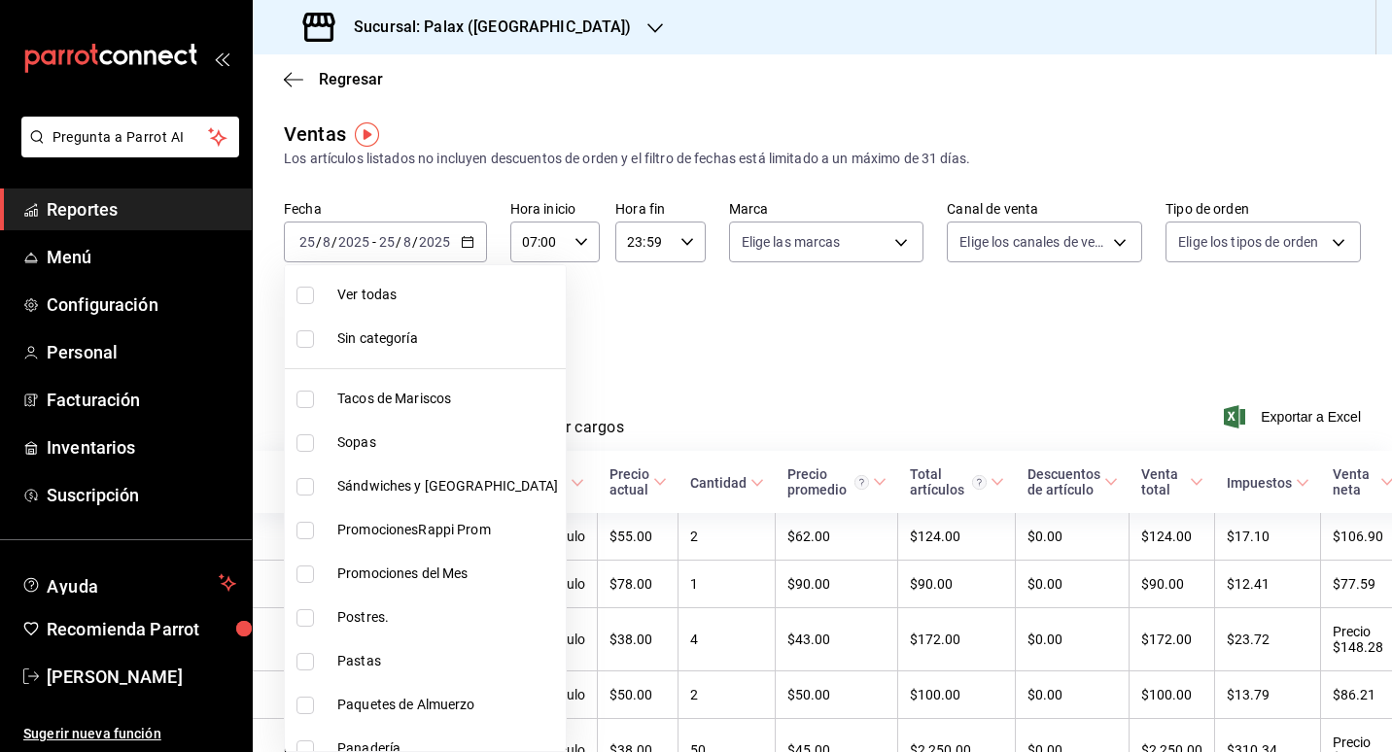
checkbox input "true"
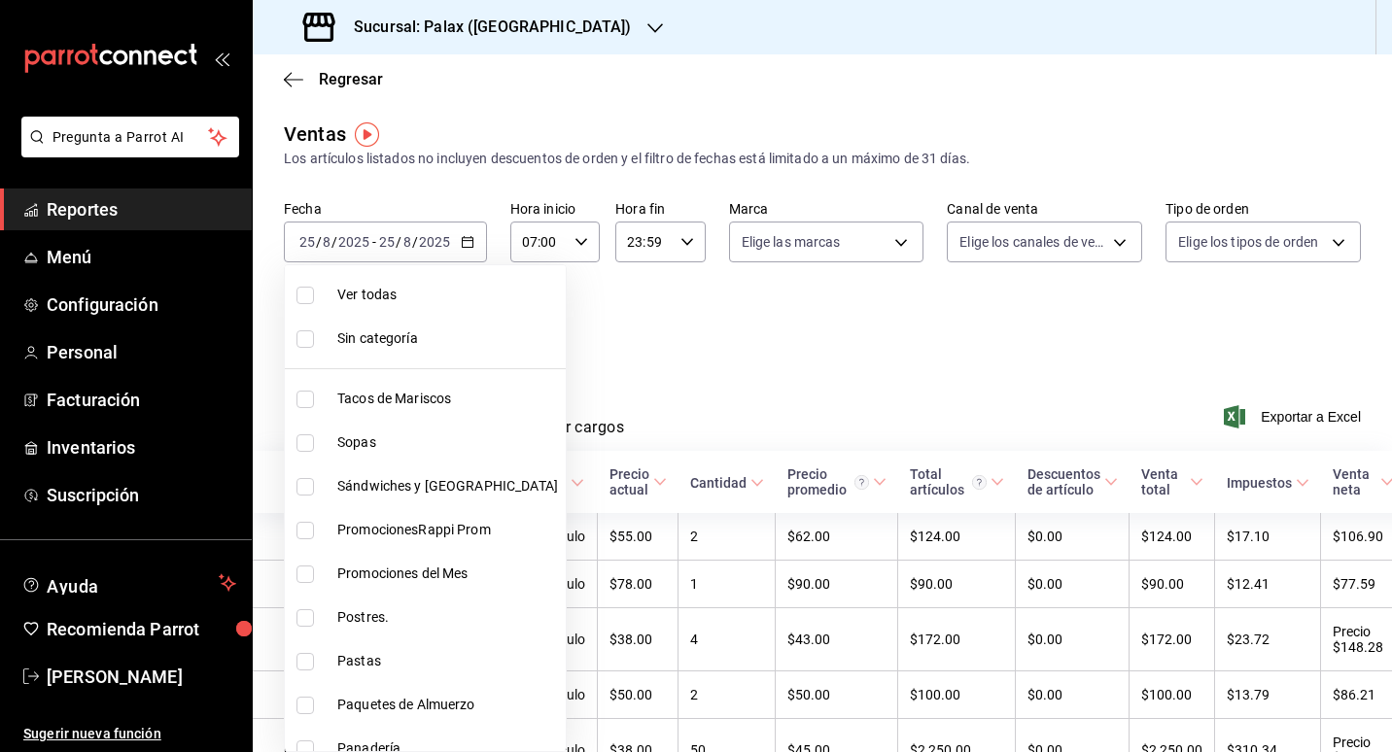
checkbox input "true"
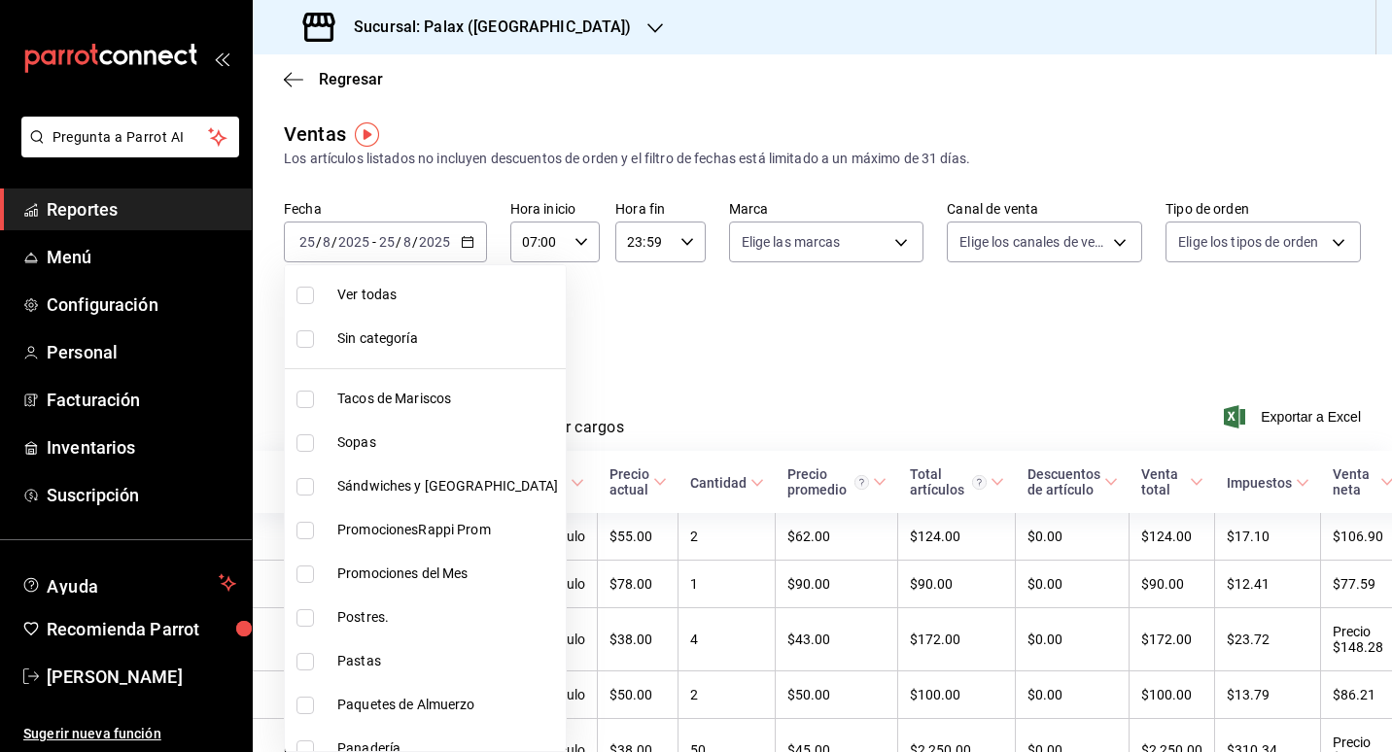
checkbox input "true"
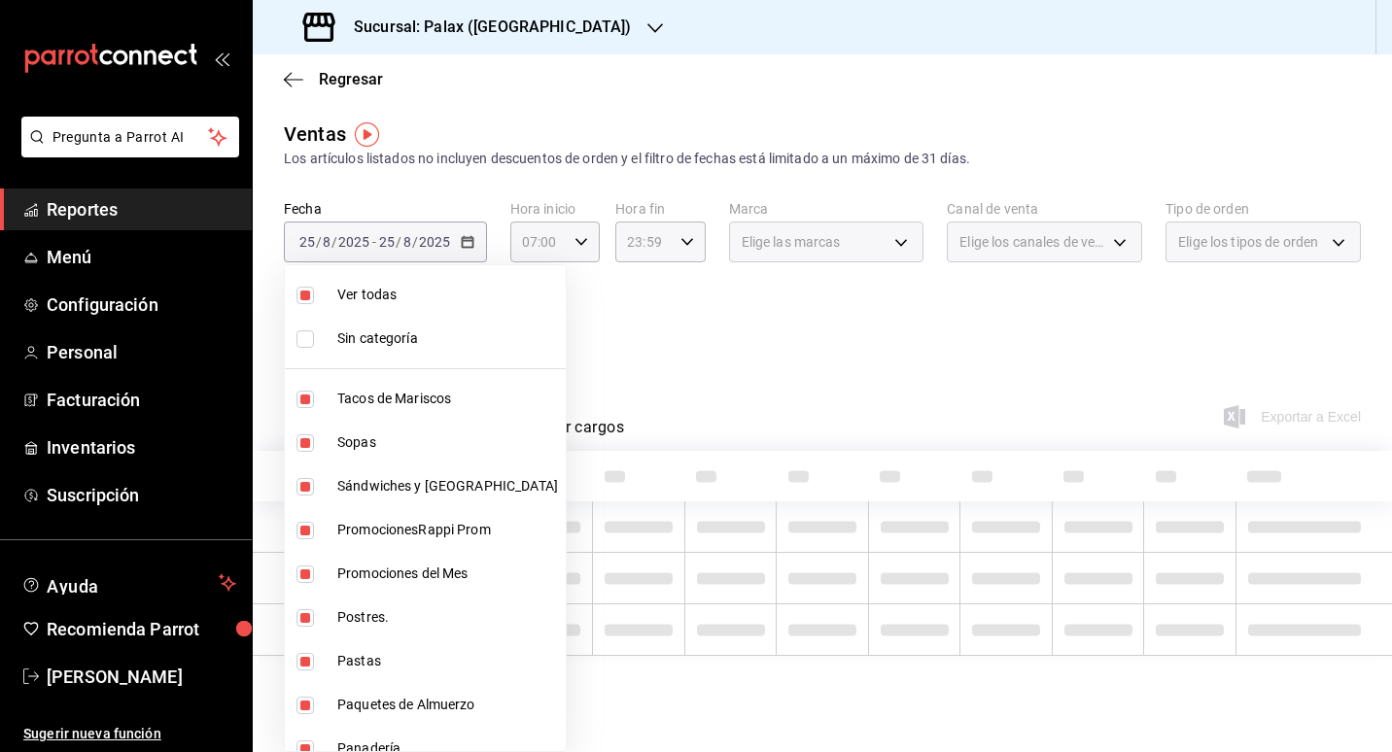
click at [662, 334] on div at bounding box center [696, 376] width 1392 height 752
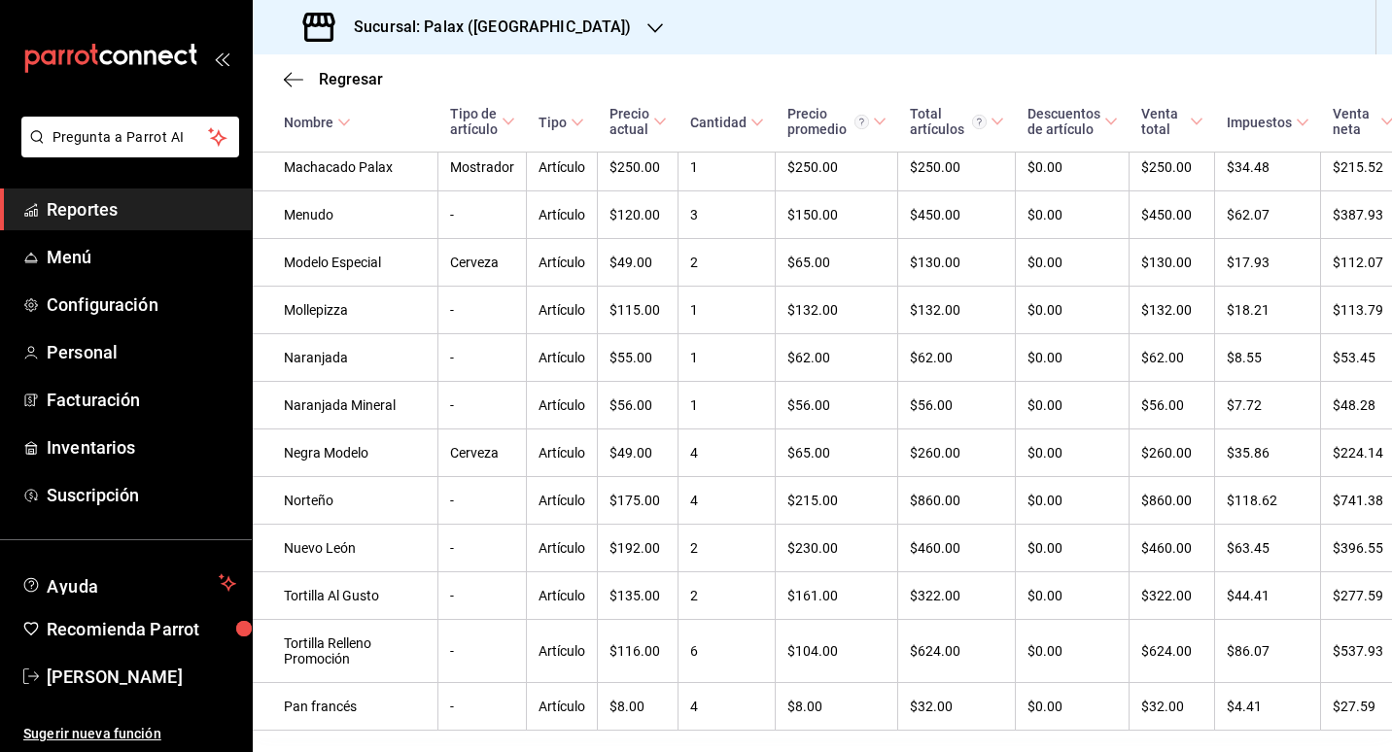
scroll to position [4099, 0]
